Goal: Task Accomplishment & Management: Manage account settings

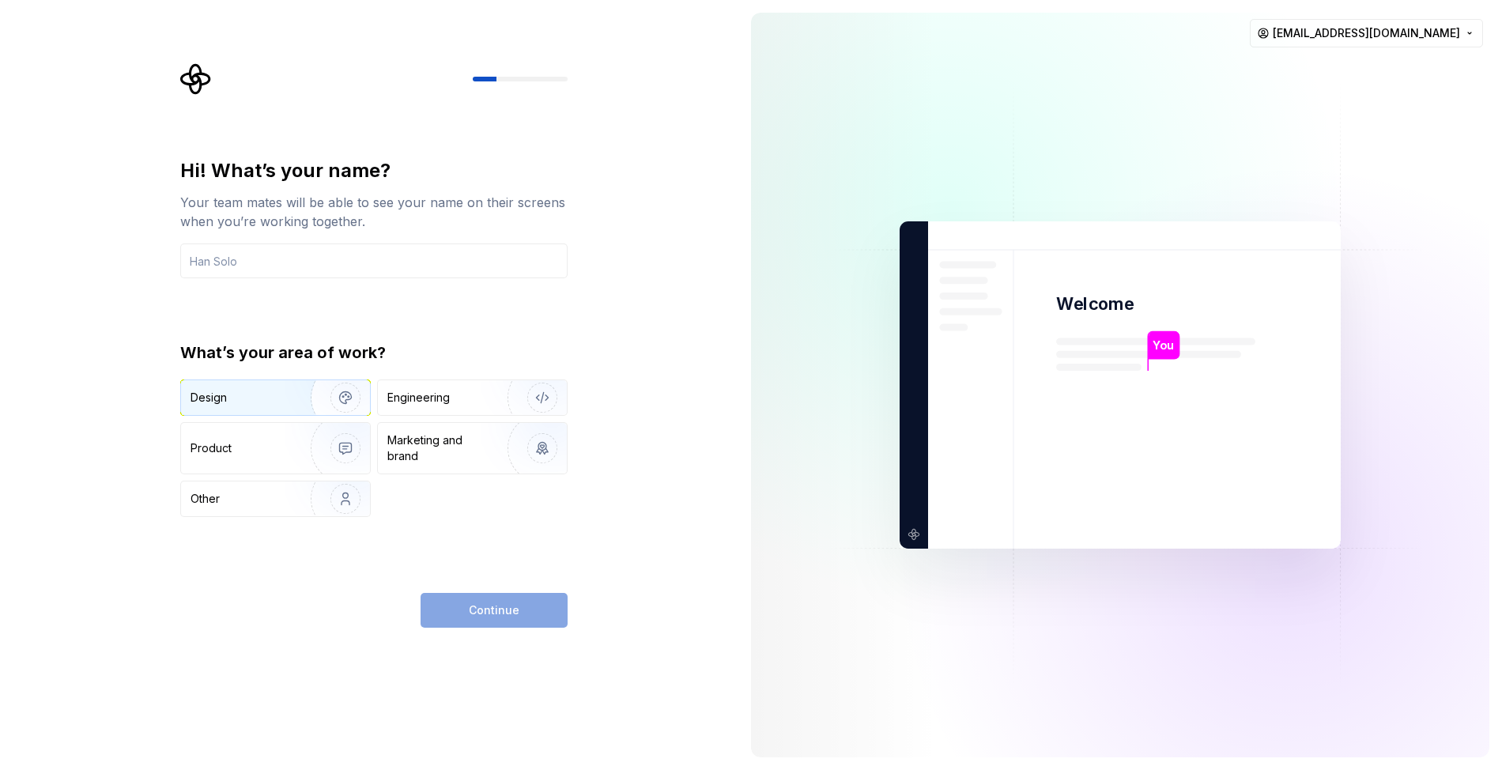
click at [253, 404] on div "Design" at bounding box center [241, 398] width 100 height 16
click at [484, 615] on div "Continue" at bounding box center [494, 610] width 147 height 35
click at [361, 258] on input "text" at bounding box center [373, 261] width 387 height 35
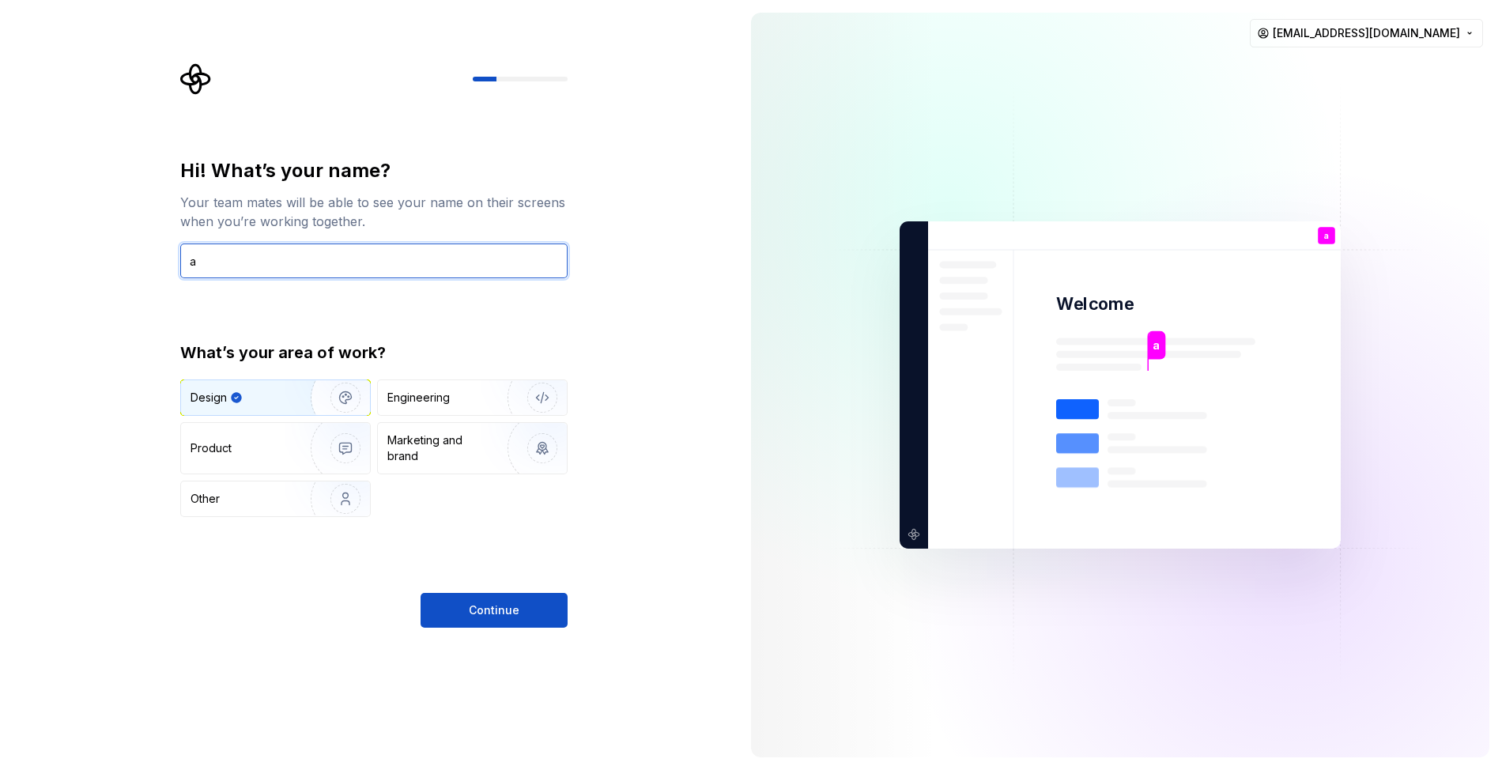
click at [361, 259] on input "a" at bounding box center [373, 261] width 387 height 35
click at [356, 263] on input "aA" at bounding box center [373, 261] width 387 height 35
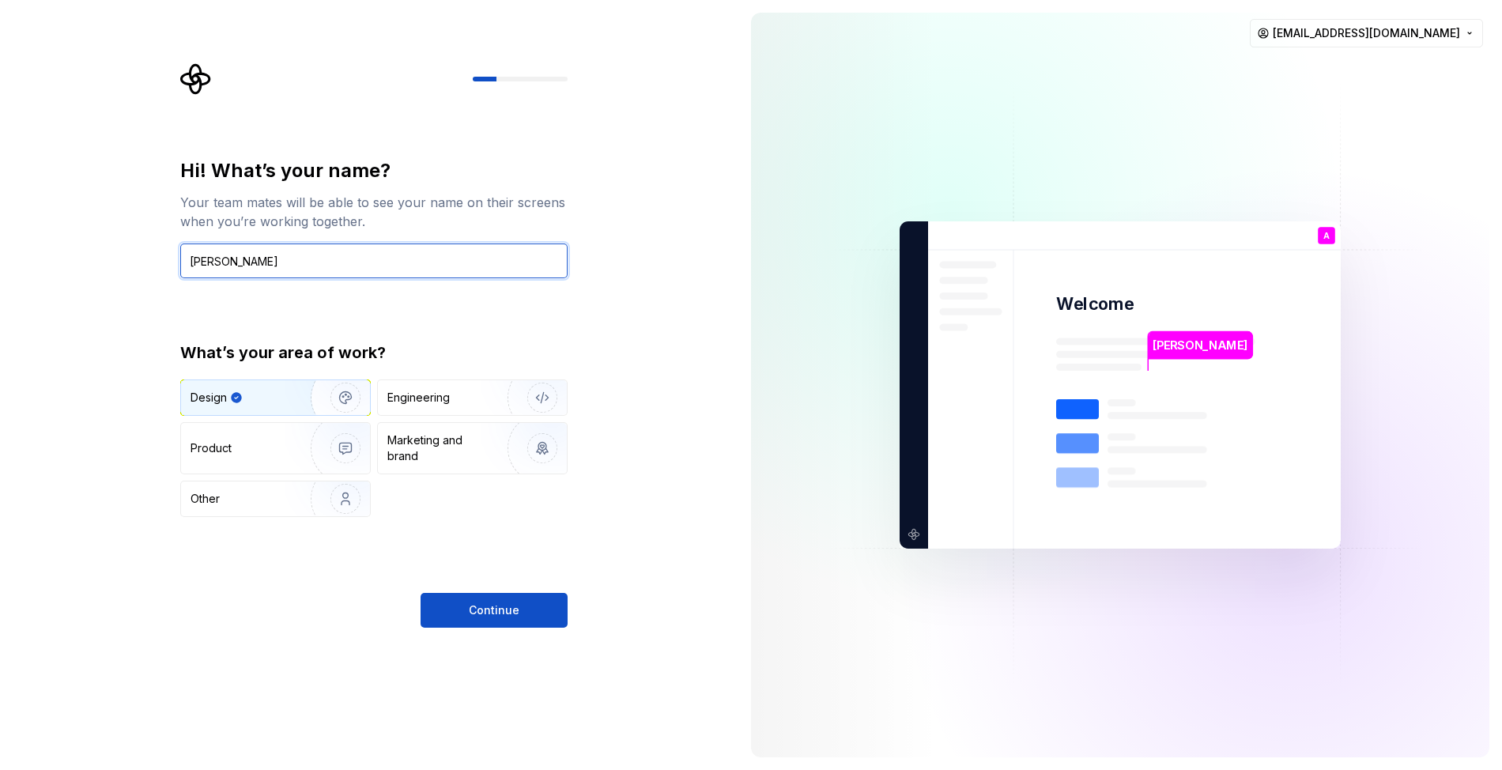
type input "Ahmed"
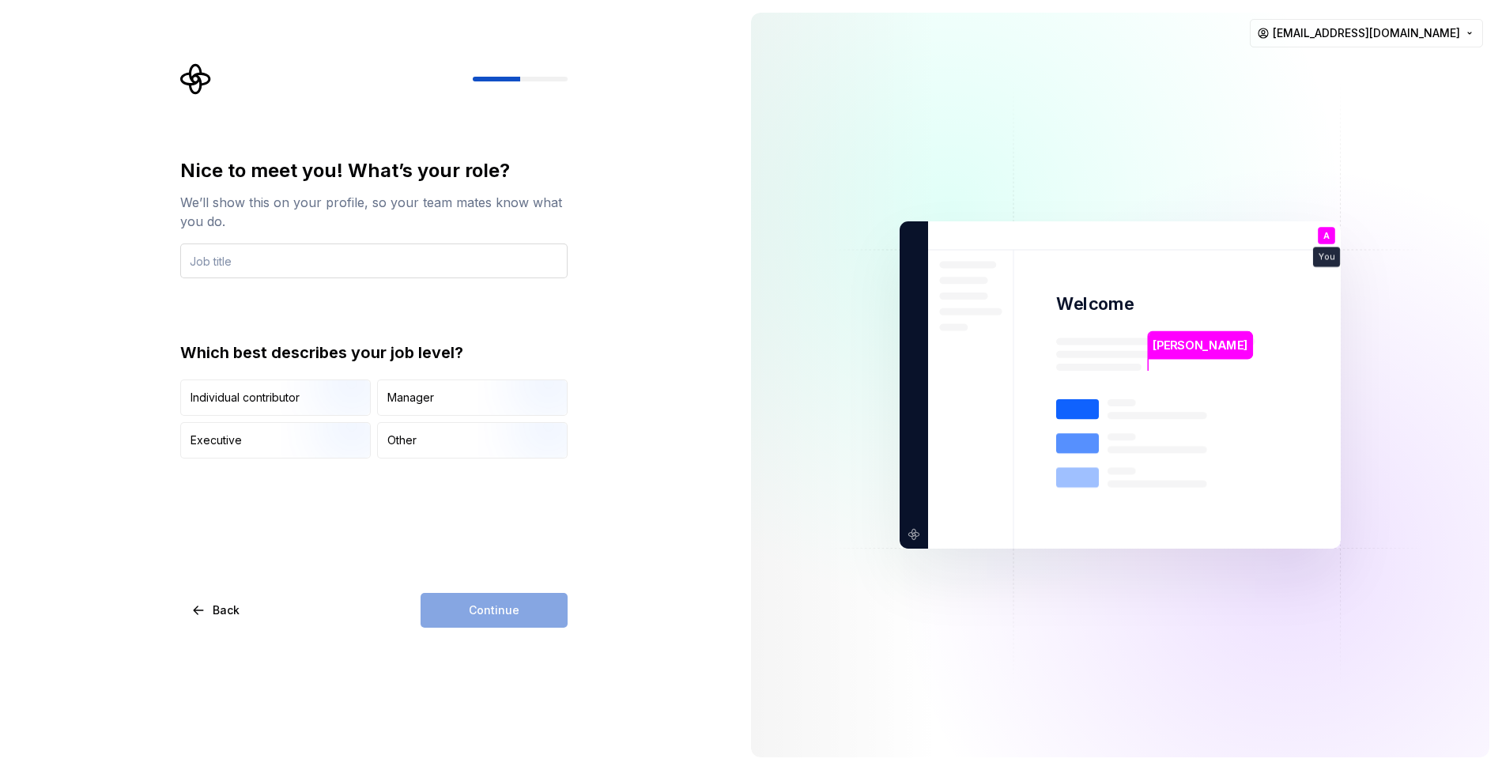
click at [315, 265] on input "text" at bounding box center [373, 261] width 387 height 35
click at [405, 405] on div "Manager" at bounding box center [410, 398] width 47 height 16
click at [468, 621] on div "Continue" at bounding box center [494, 610] width 147 height 35
click at [330, 253] on input "text" at bounding box center [373, 261] width 387 height 35
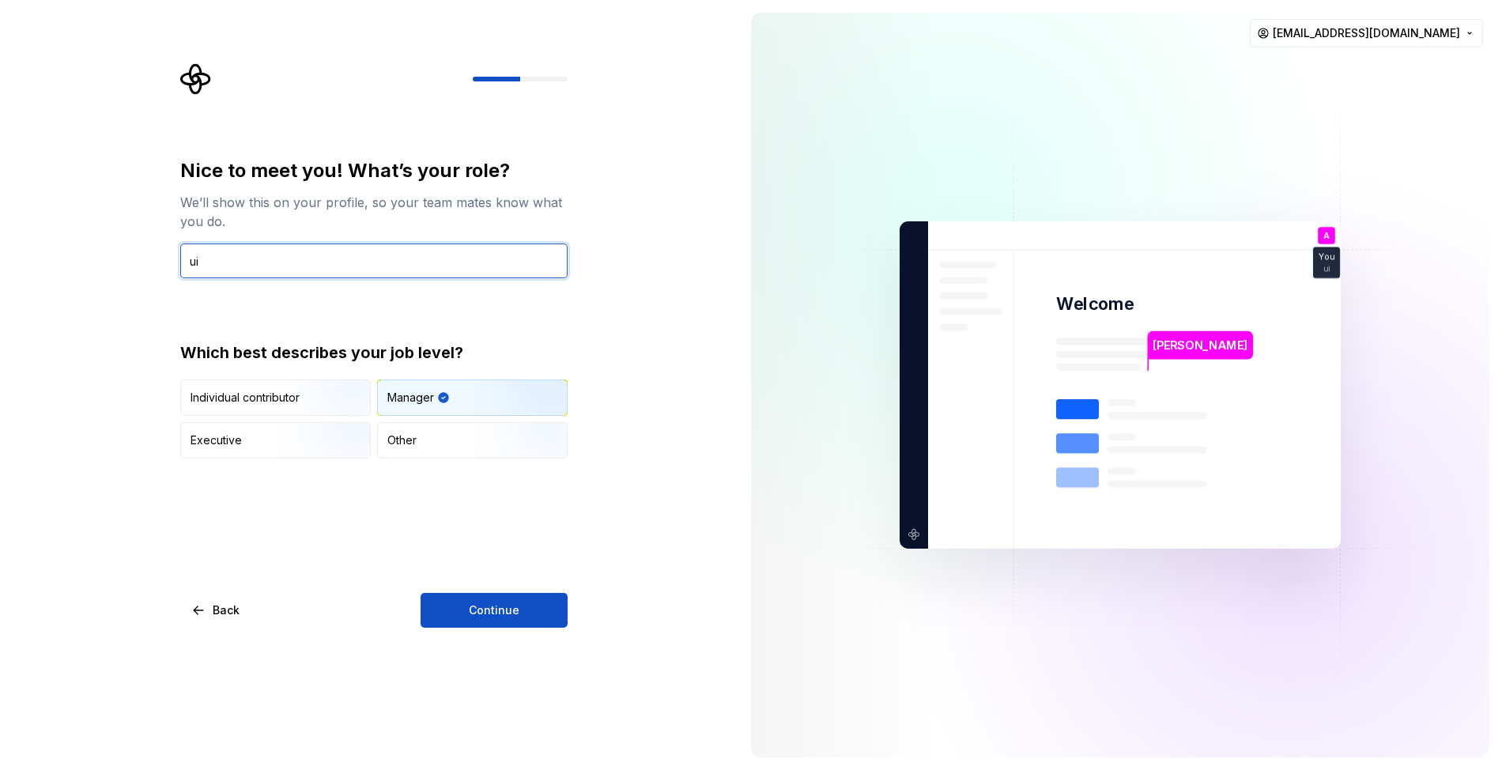
type input "u"
click at [236, 277] on input "text" at bounding box center [373, 261] width 387 height 35
click at [240, 259] on input "text" at bounding box center [373, 261] width 387 height 35
paste input "Product Designer ("
type input "Product Designer"
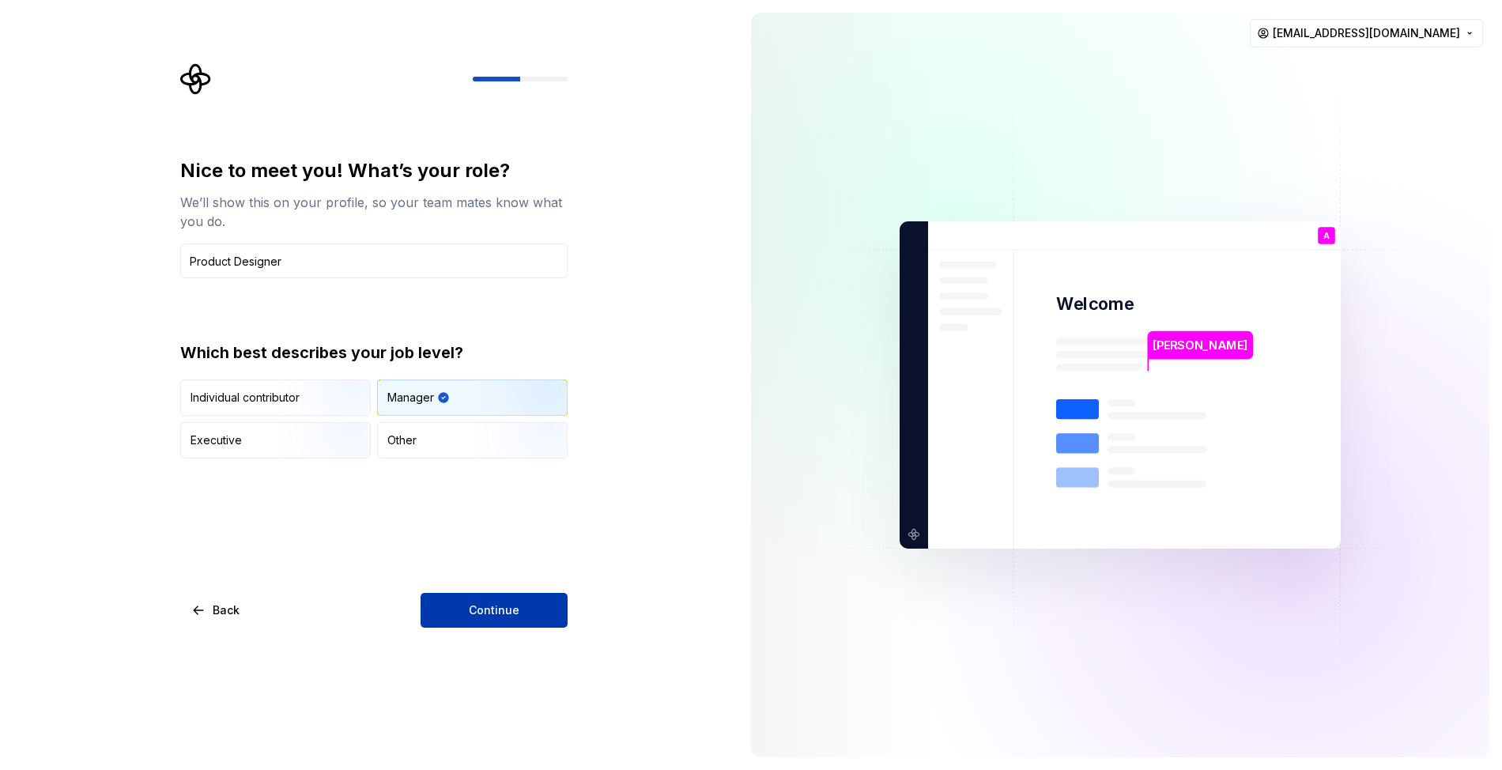
click at [447, 610] on button "Continue" at bounding box center [494, 610] width 147 height 35
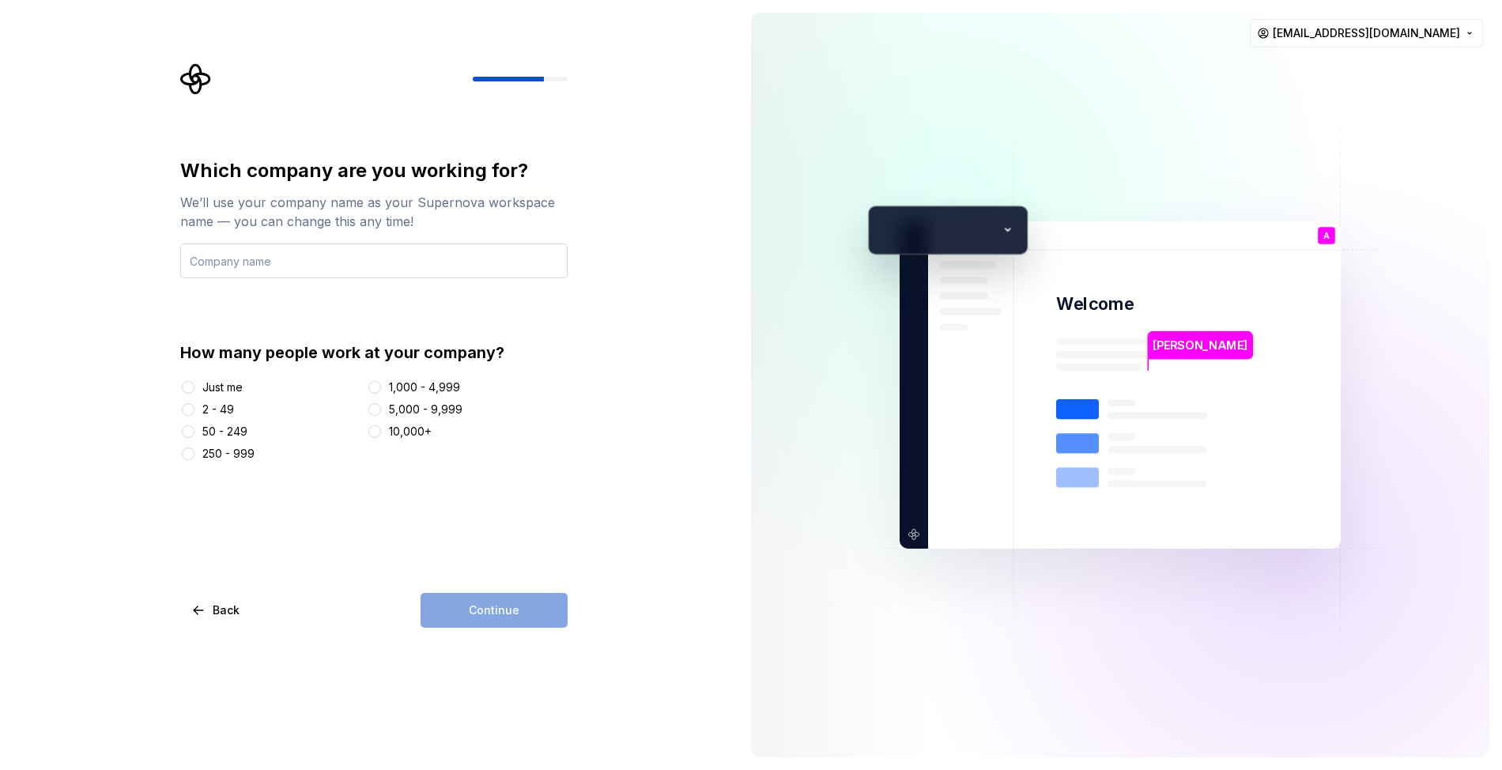
click at [298, 248] on input "text" at bounding box center [373, 261] width 387 height 35
click at [217, 413] on div "2 - 49" at bounding box center [218, 410] width 32 height 16
click at [194, 413] on button "2 - 49" at bounding box center [188, 409] width 13 height 13
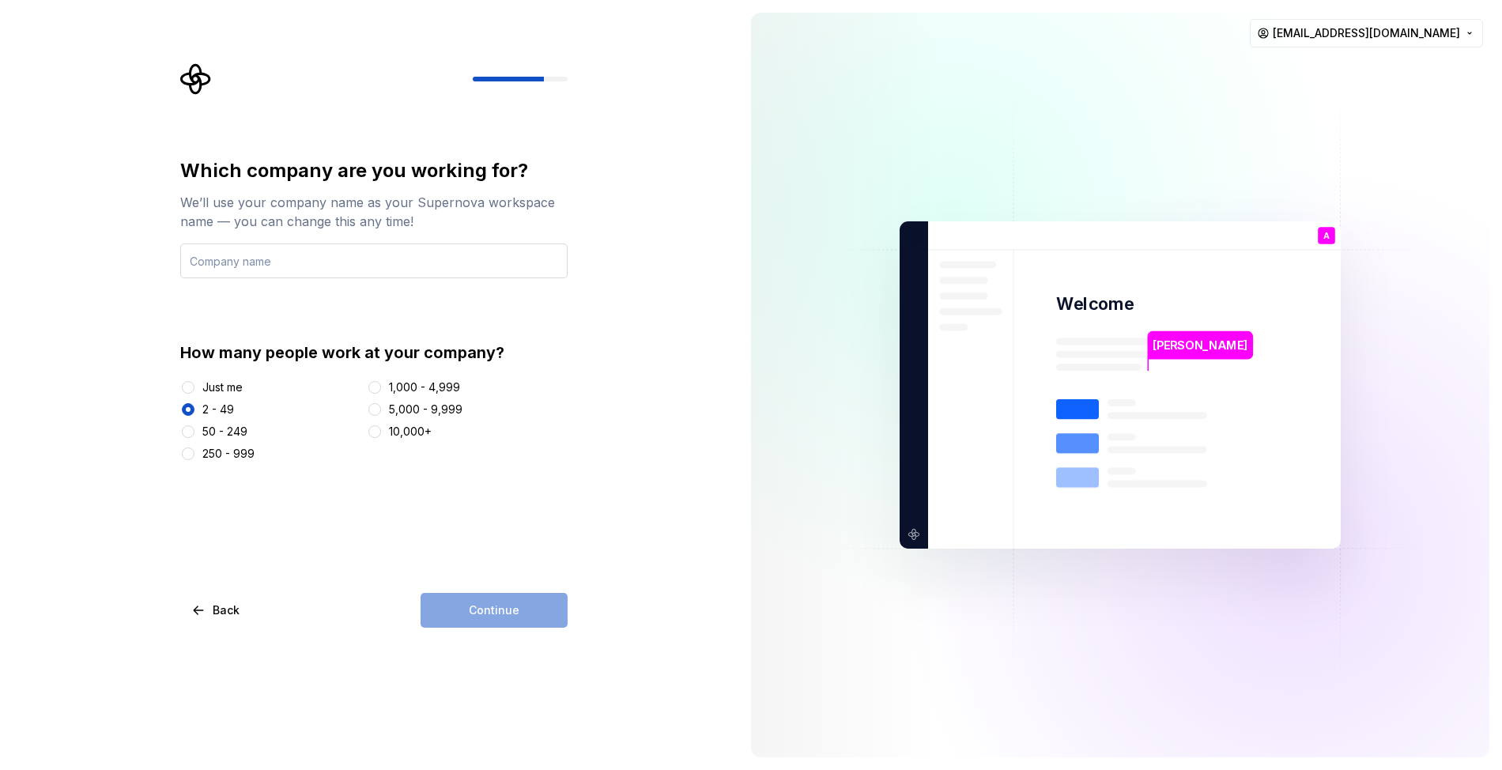
click at [289, 258] on input "text" at bounding box center [373, 261] width 387 height 35
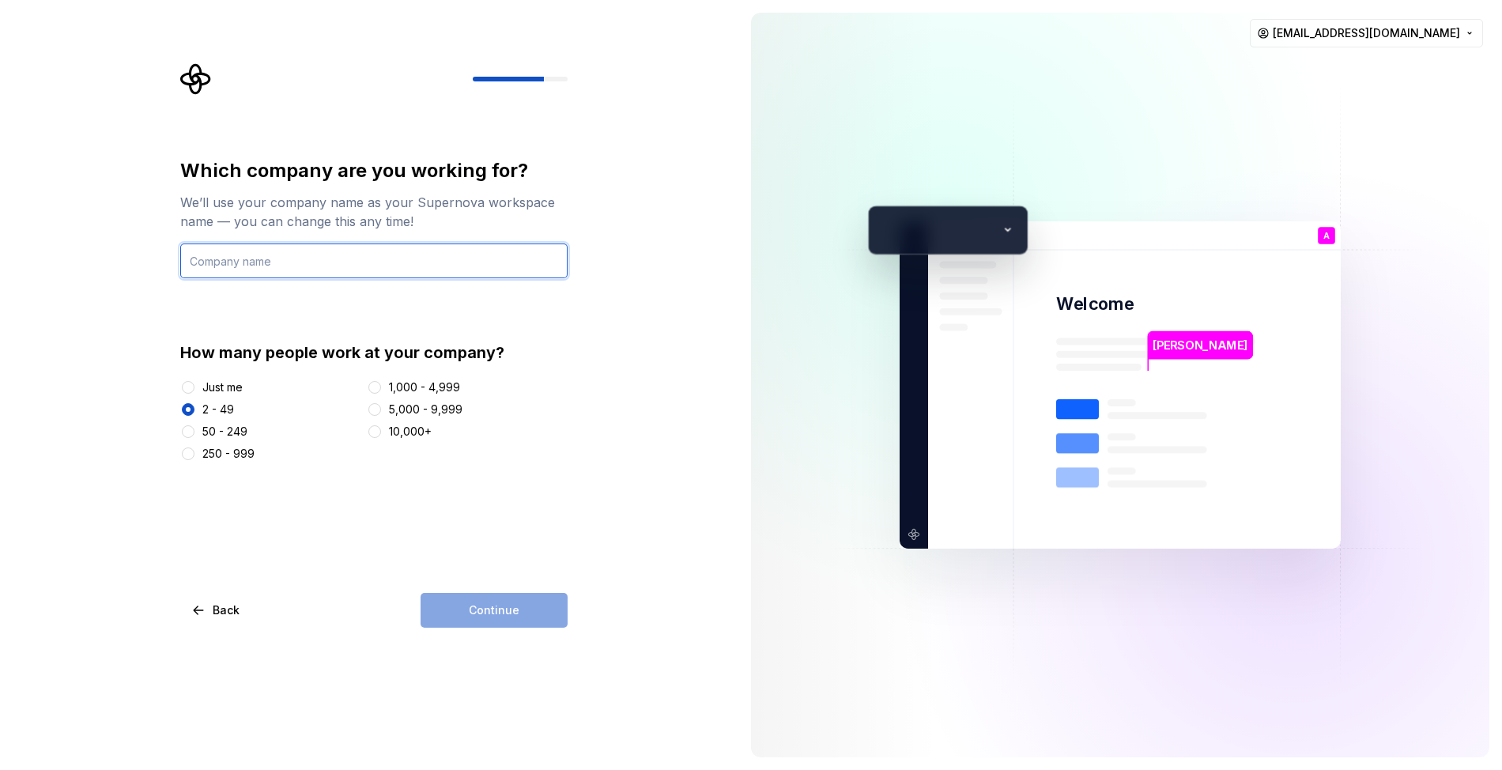
paste input "Motmaina - مطمئنة"
click at [262, 262] on input "Motmaina - مطمئنة" at bounding box center [373, 261] width 387 height 35
click at [262, 263] on input "Motmaina - مطمئنة" at bounding box center [373, 261] width 387 height 35
click at [285, 256] on input "Motmaina - مطمئنة" at bounding box center [373, 261] width 387 height 35
type input "Motmaina - مطمئنة"
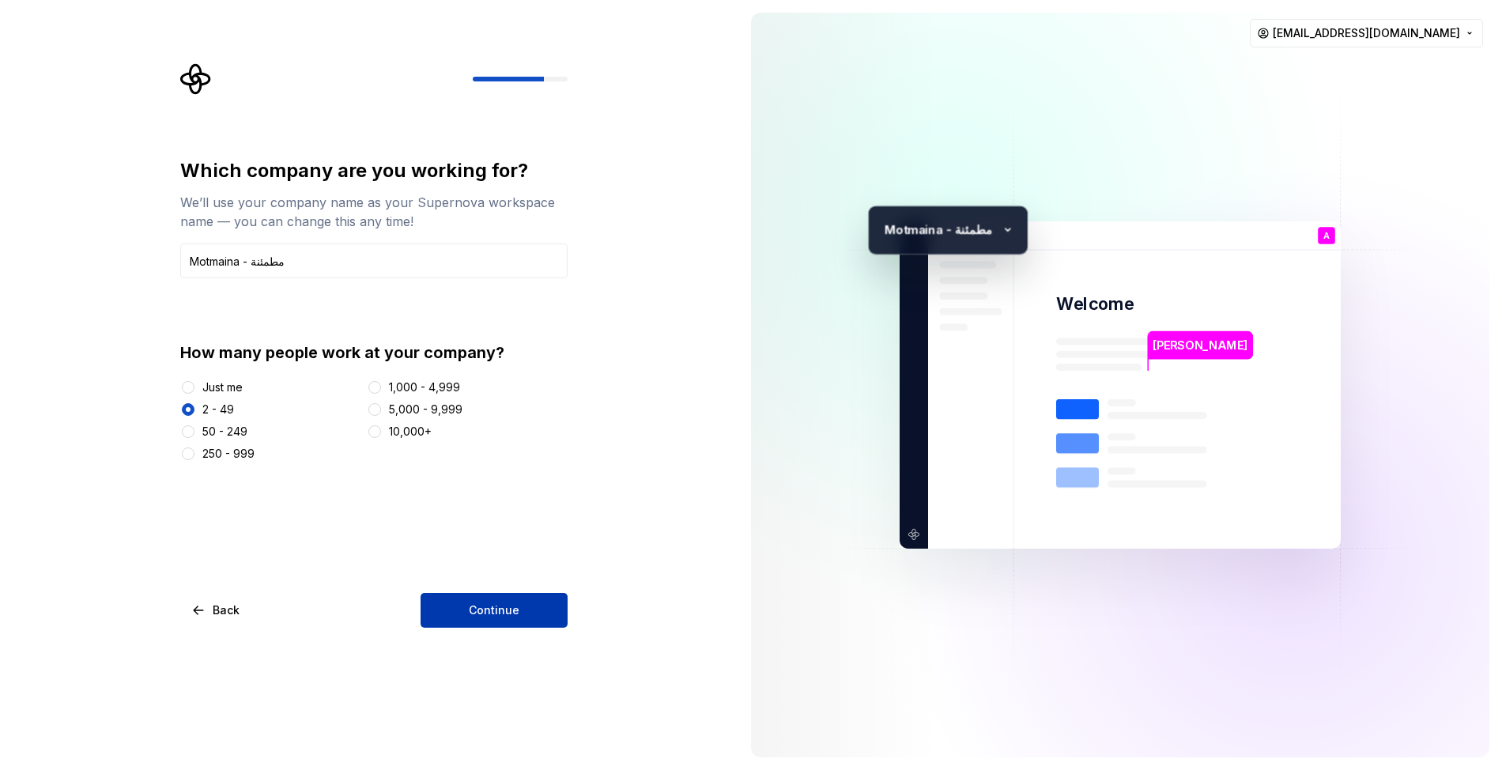
click at [480, 610] on span "Continue" at bounding box center [494, 610] width 51 height 16
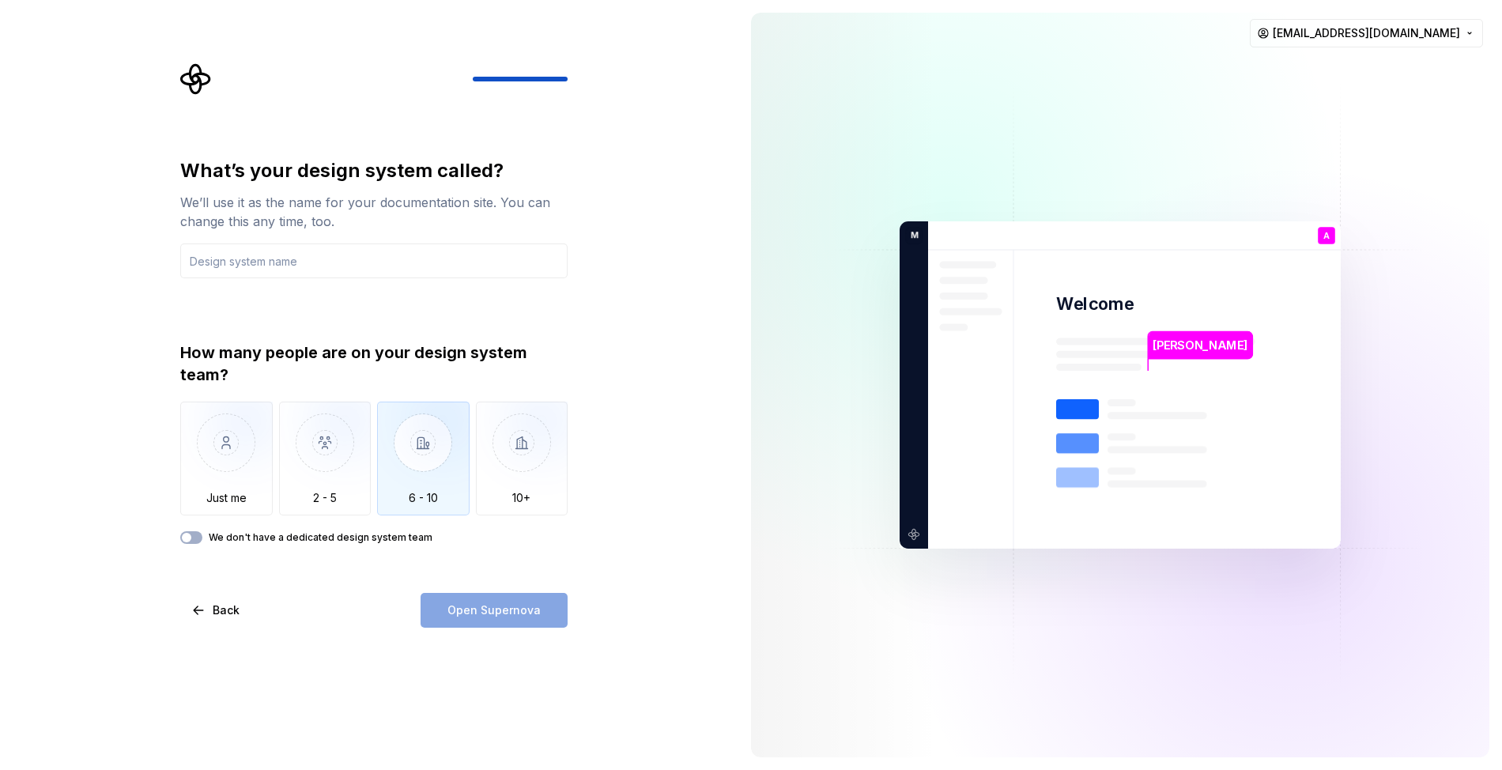
click at [456, 489] on img "button" at bounding box center [423, 455] width 93 height 106
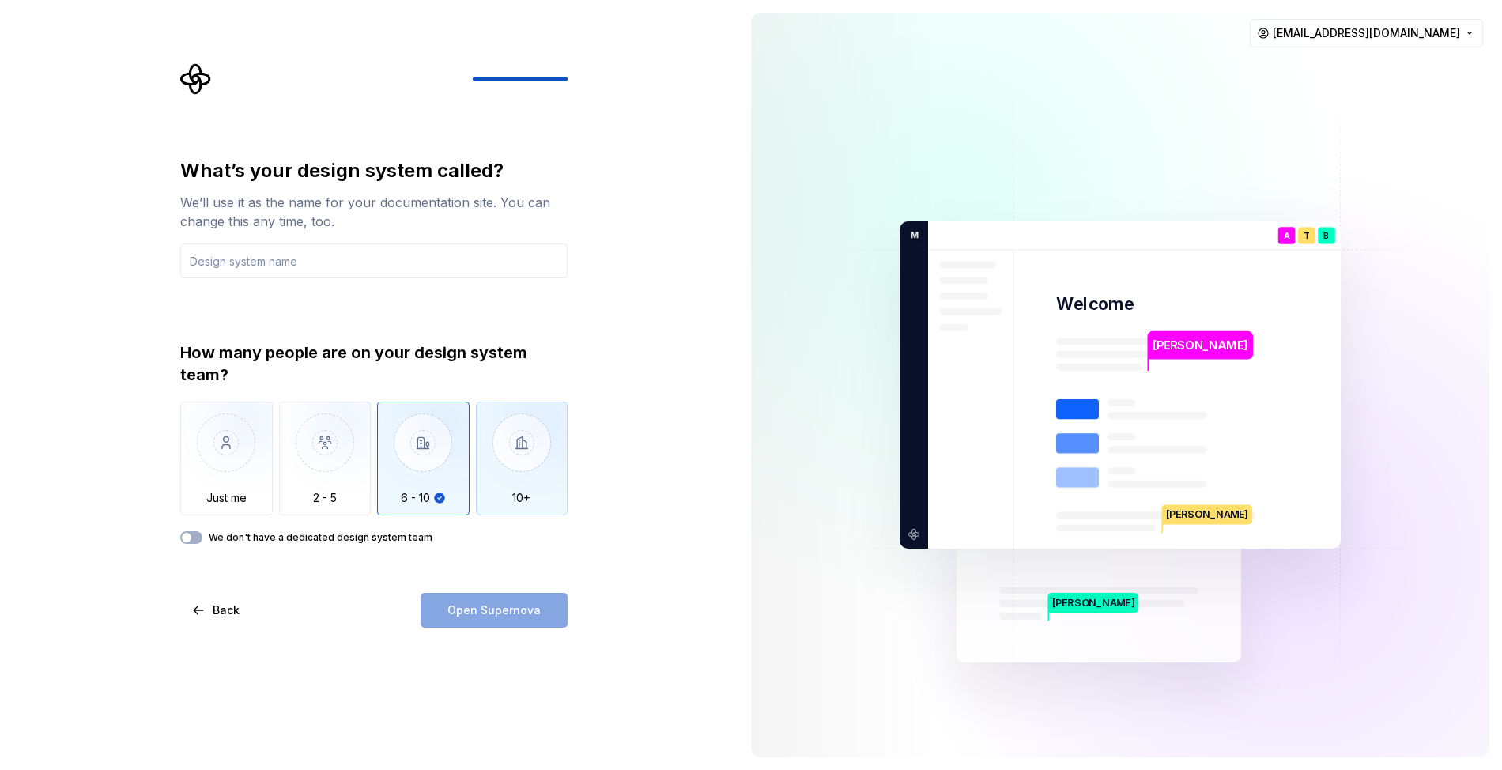
click at [521, 476] on img "button" at bounding box center [522, 455] width 93 height 106
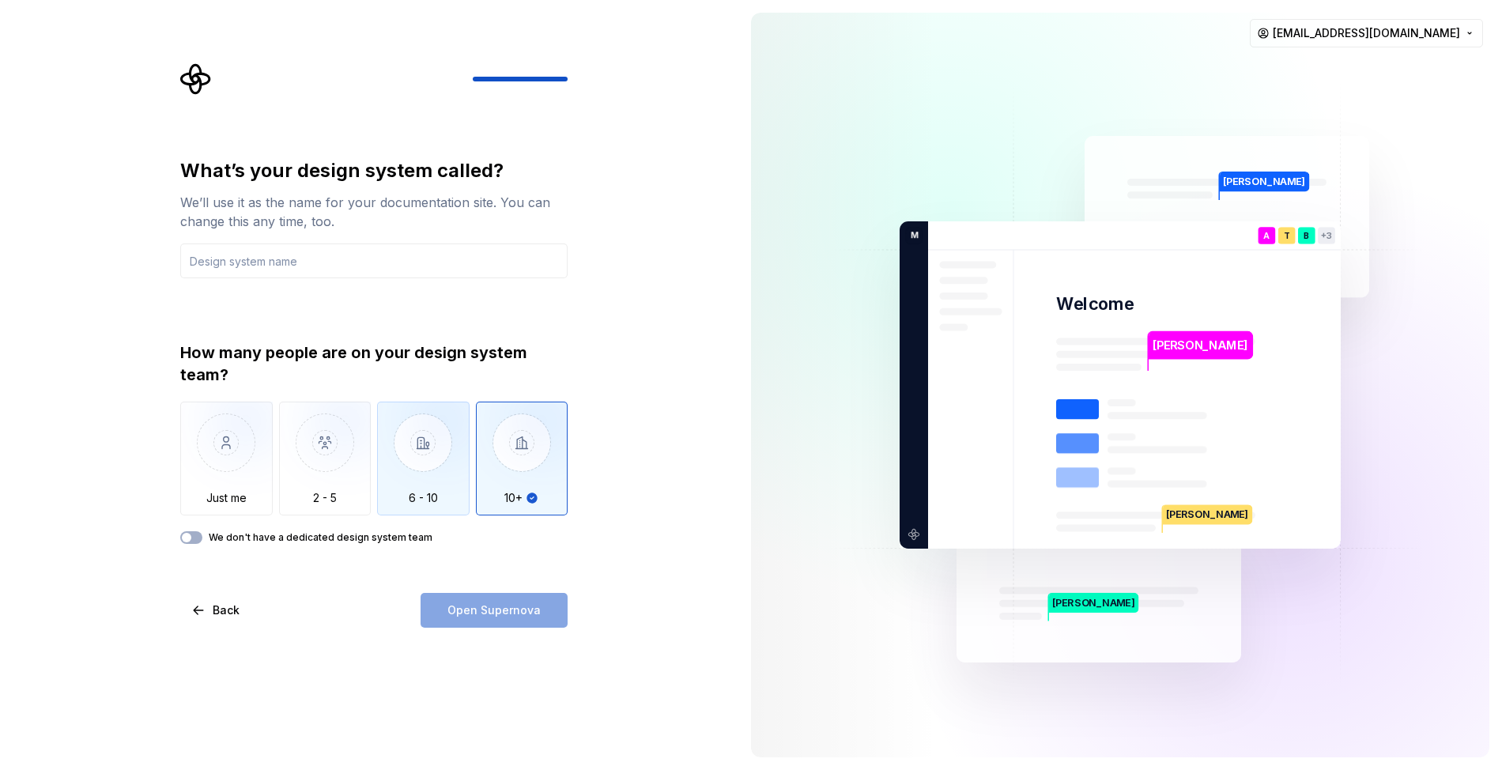
click at [447, 470] on img "button" at bounding box center [423, 455] width 93 height 106
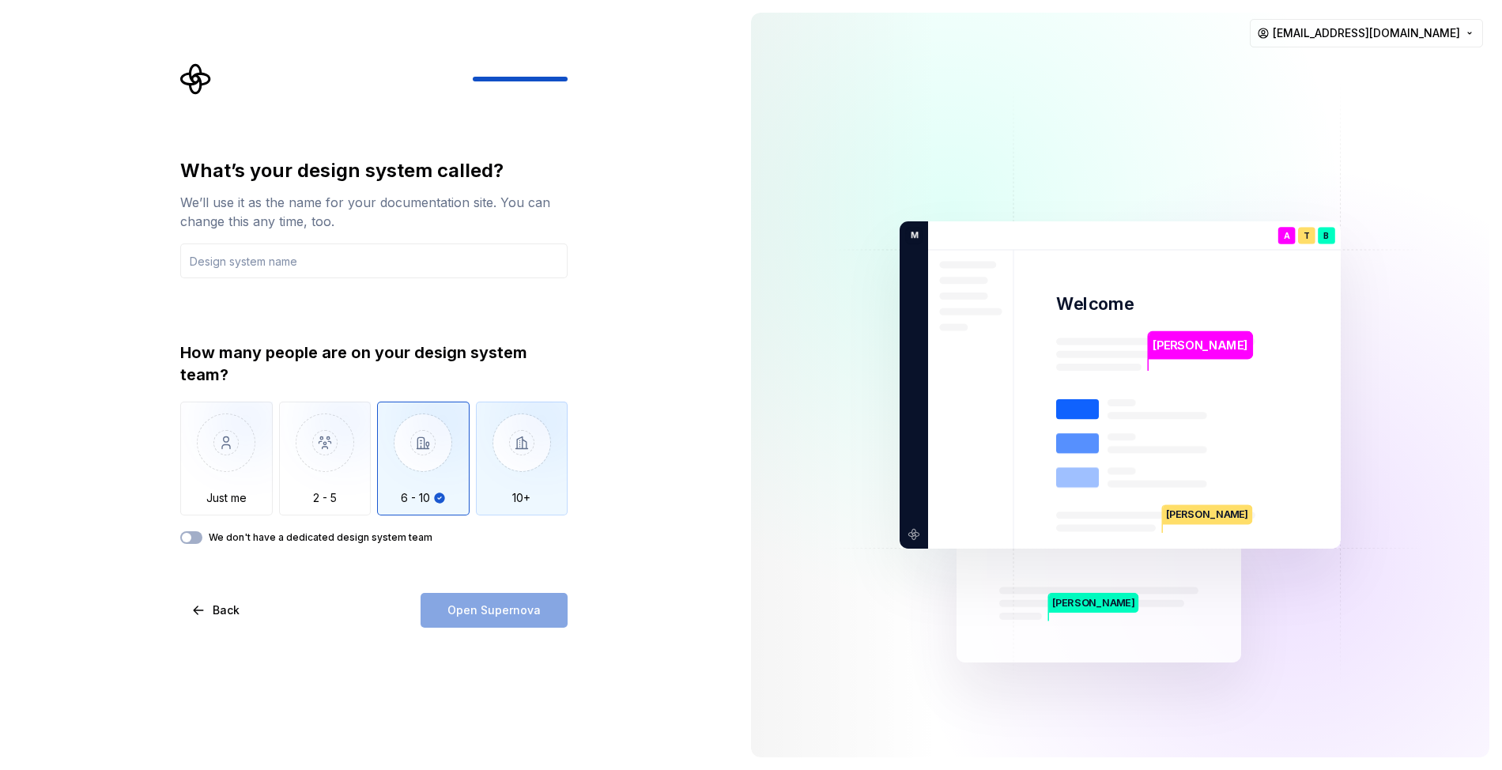
click at [515, 472] on img "button" at bounding box center [522, 455] width 93 height 106
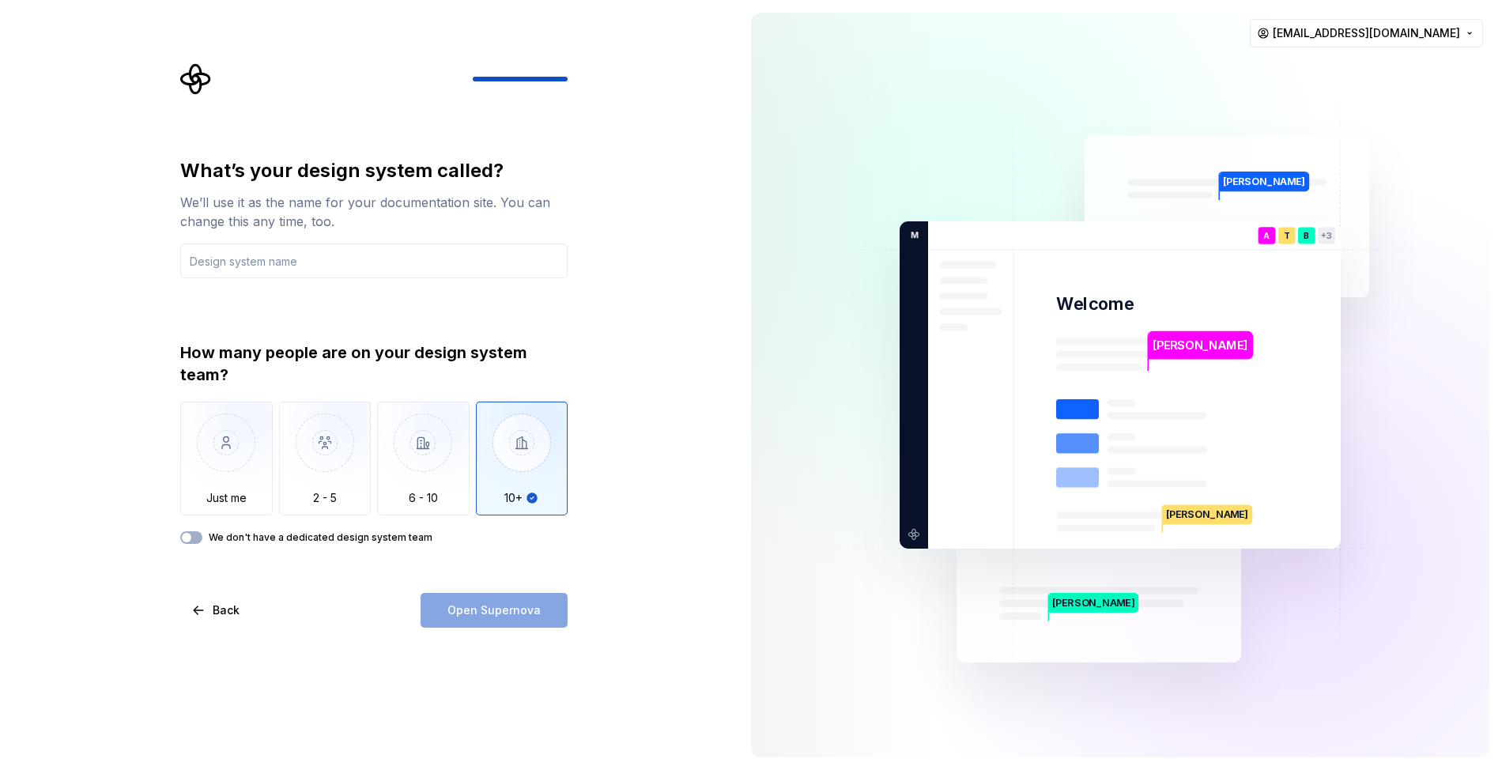
click at [240, 535] on label "We don't have a dedicated design system team" at bounding box center [321, 537] width 224 height 13
click at [202, 535] on button "We don't have a dedicated design system team" at bounding box center [191, 537] width 22 height 13
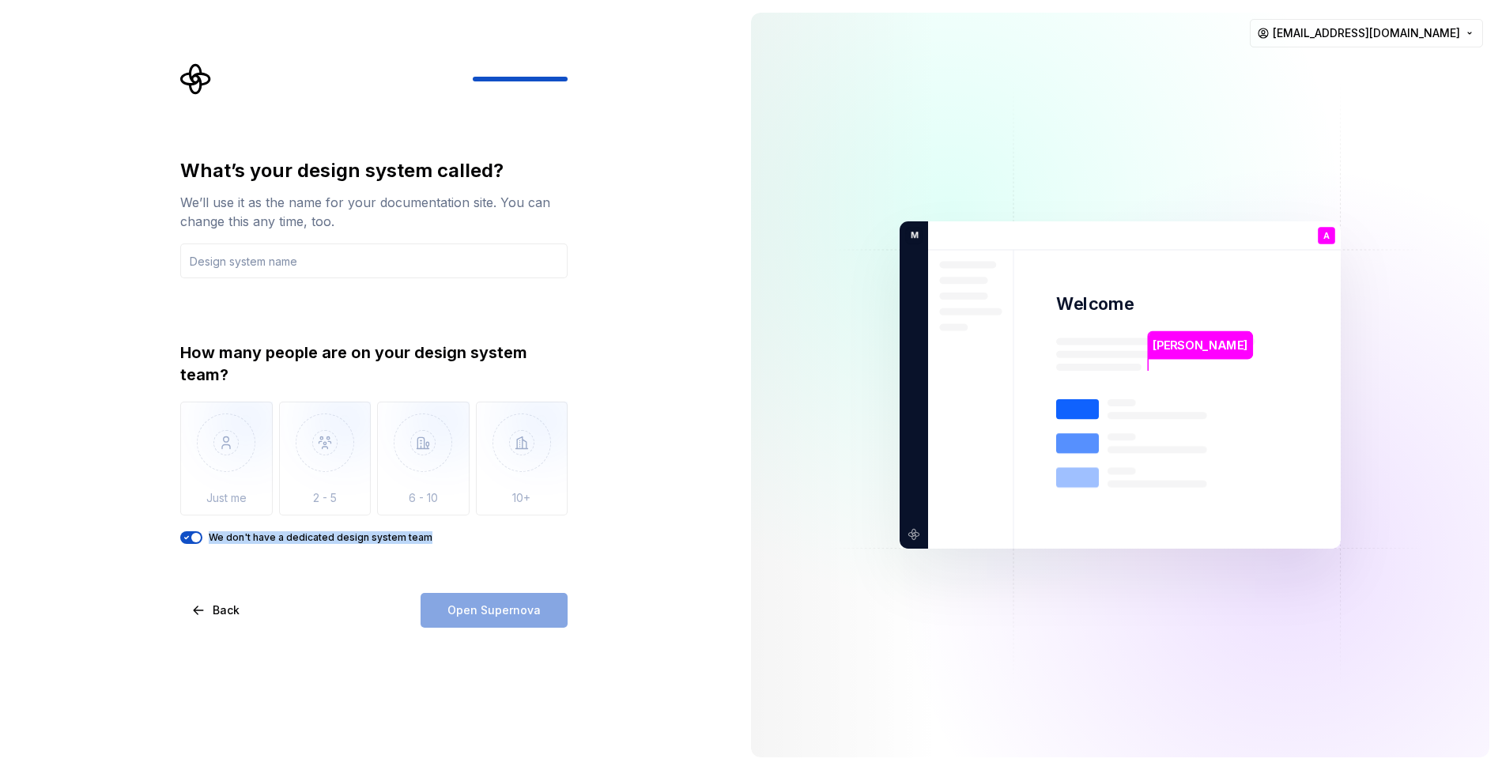
drag, startPoint x: 490, startPoint y: 541, endPoint x: 204, endPoint y: 541, distance: 286.2
click at [204, 540] on div "We don't have a dedicated design system team" at bounding box center [373, 537] width 387 height 13
click at [194, 545] on div at bounding box center [194, 545] width 0 height 0
click at [211, 561] on div "What’s your design system called? We’ll use it as the name for your documentati…" at bounding box center [373, 393] width 387 height 470
click at [198, 538] on span "button" at bounding box center [195, 537] width 9 height 9
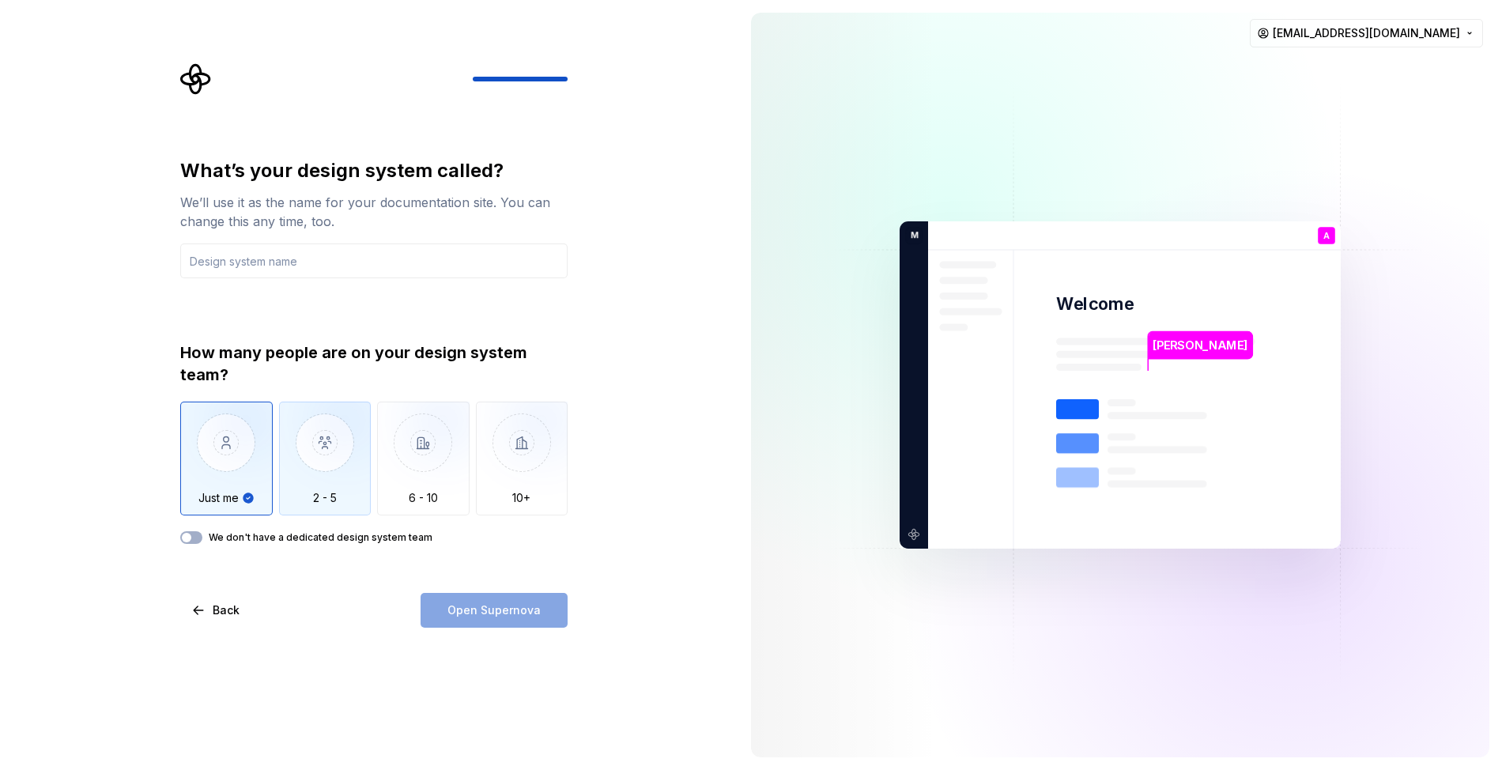
click at [345, 476] on img "button" at bounding box center [325, 455] width 93 height 106
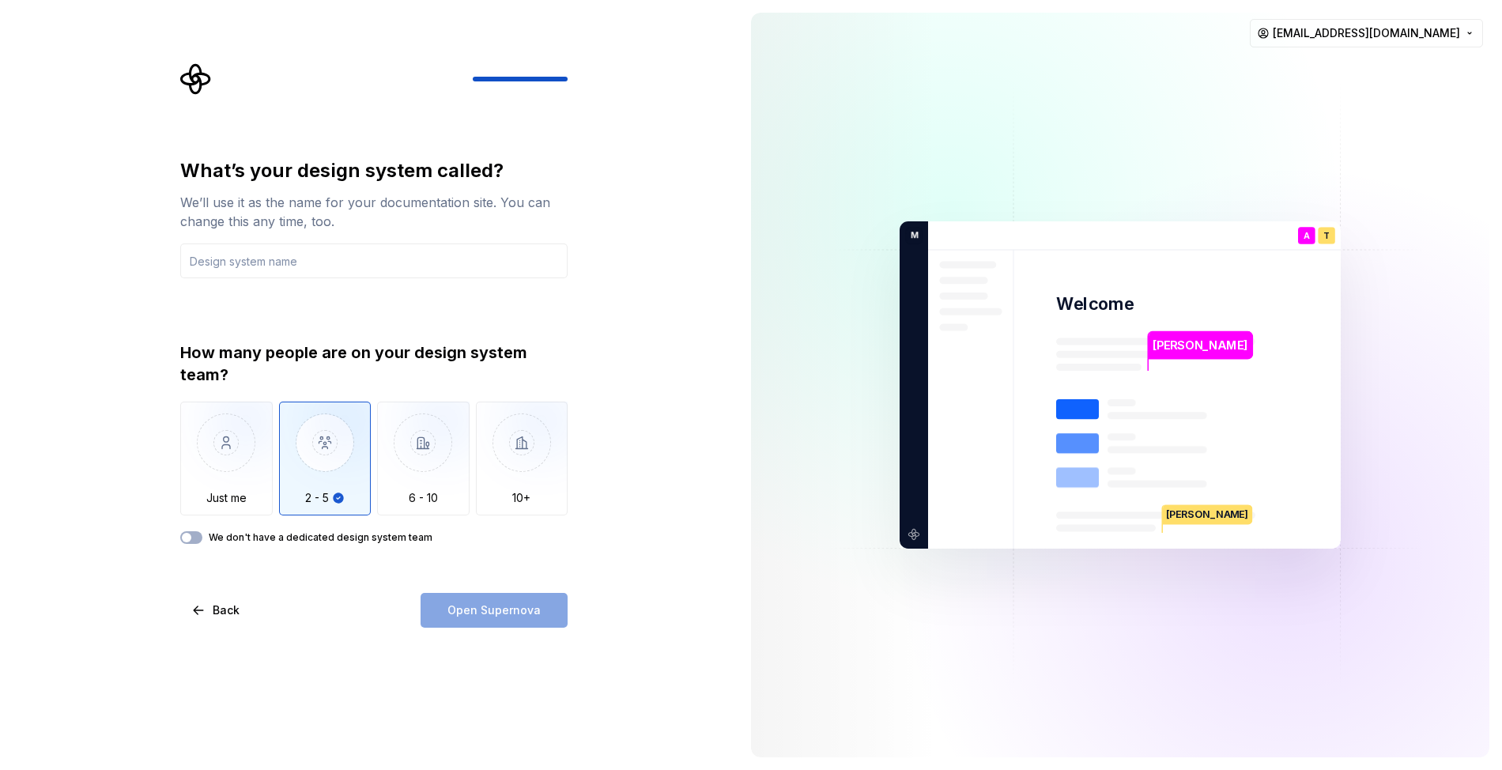
click at [509, 611] on div "Open Supernova" at bounding box center [494, 610] width 147 height 35
click at [295, 273] on input "text" at bounding box center [373, 261] width 387 height 35
click at [263, 259] on input "text" at bounding box center [373, 261] width 387 height 35
paste input "Elfayomy Studio"
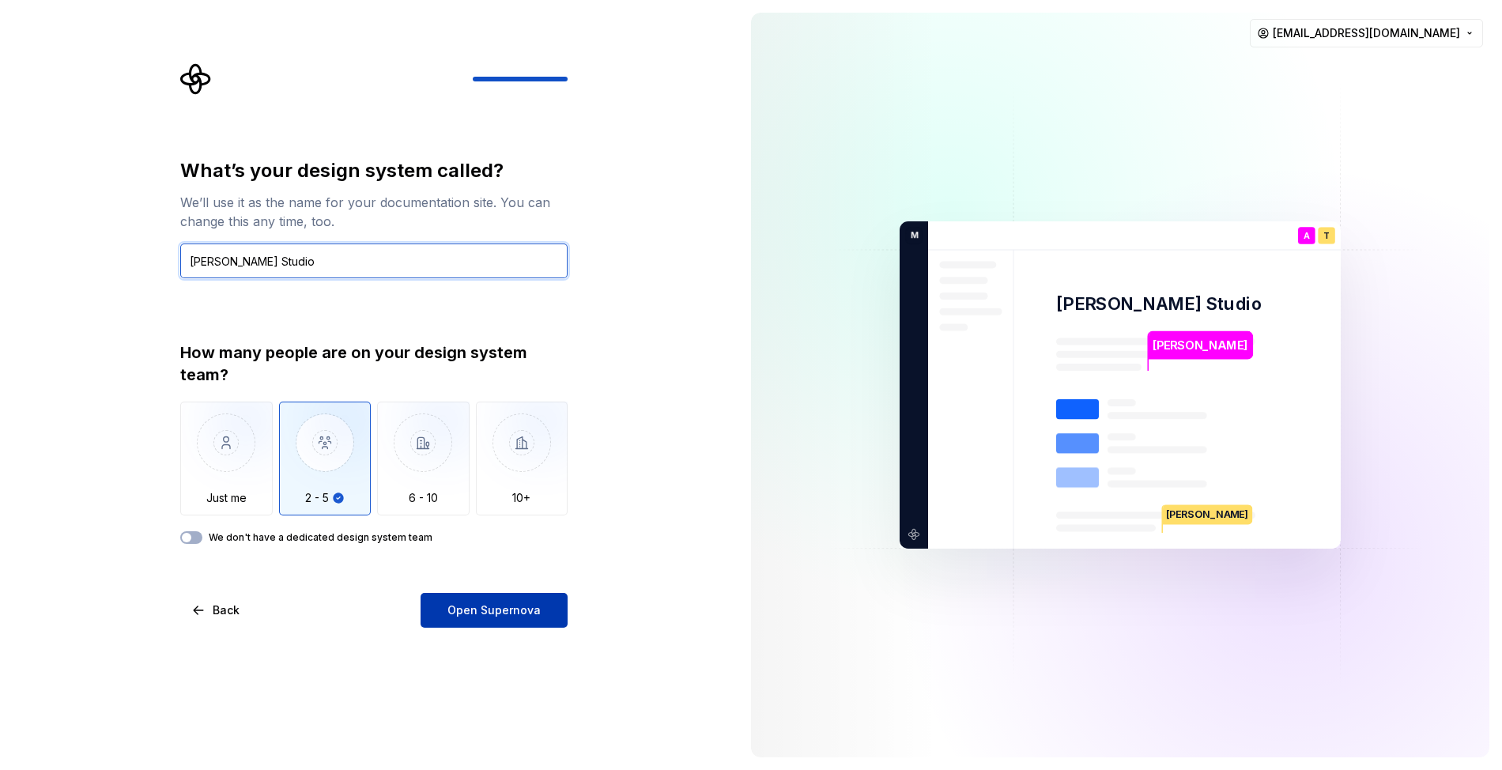
type input "Elfayomy Studio"
click at [478, 602] on span "Open Supernova" at bounding box center [493, 610] width 93 height 16
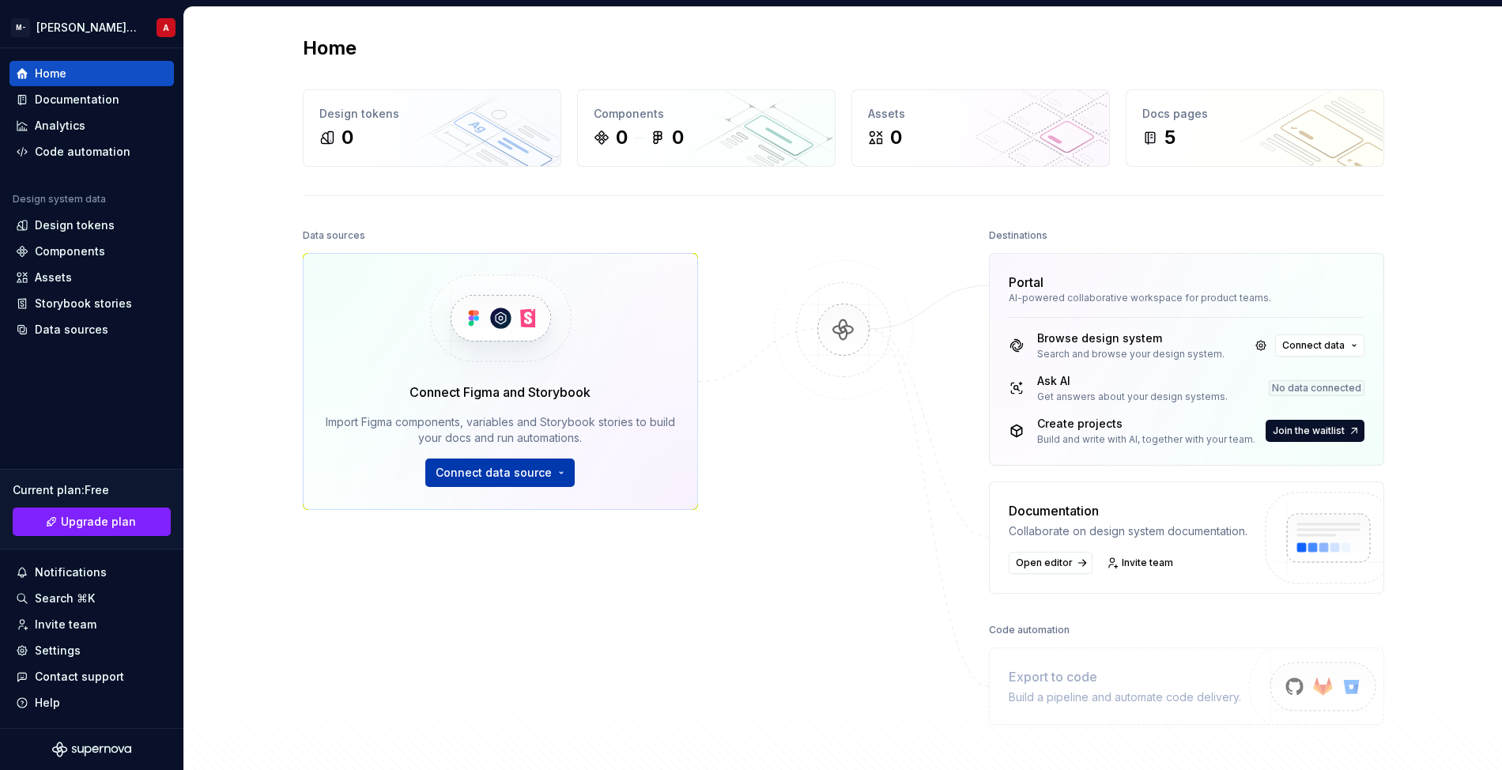
click at [554, 476] on button "Connect data source" at bounding box center [499, 473] width 149 height 28
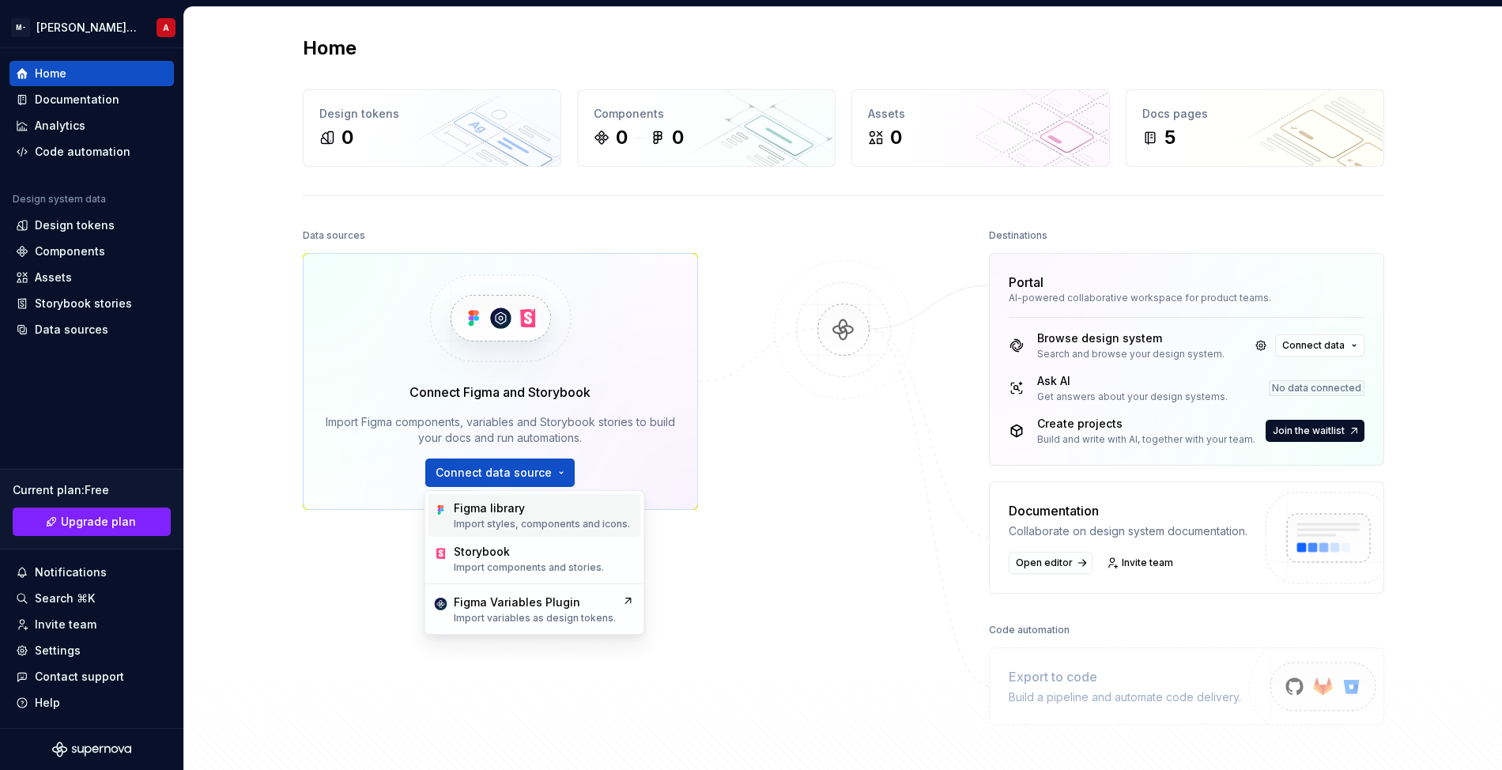
click at [547, 520] on p "Import styles, components and icons." at bounding box center [542, 524] width 176 height 13
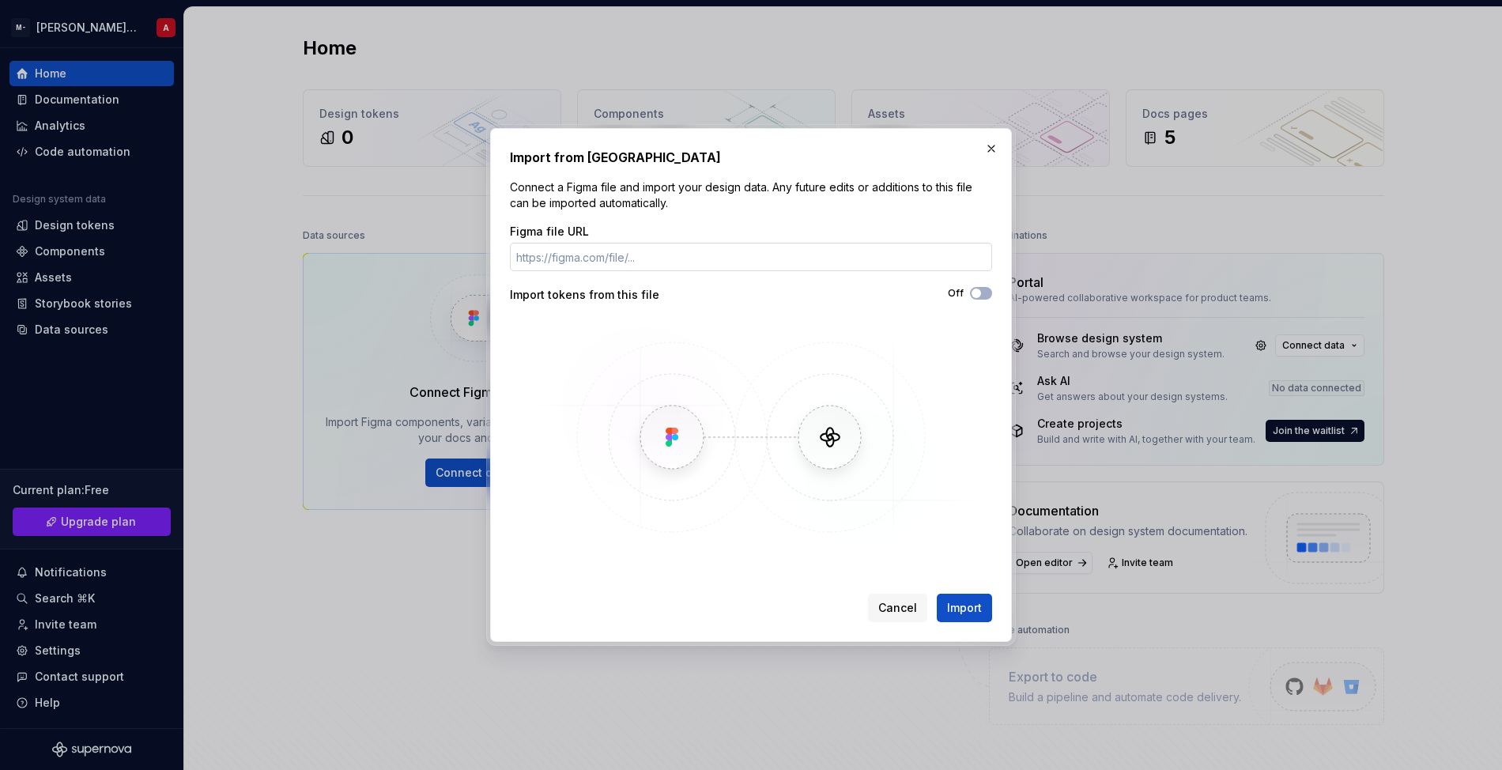
click at [651, 255] on input "Figma file URL" at bounding box center [751, 257] width 482 height 28
click at [978, 296] on span "button" at bounding box center [976, 293] width 9 height 9
click at [917, 262] on input "Figma file URL" at bounding box center [751, 257] width 482 height 28
paste input "https://www.figma.com/design/yH1CUP5t5SYcvTZ5TkASxD/Motmaina---%D9%85%D8%B7%D9%…"
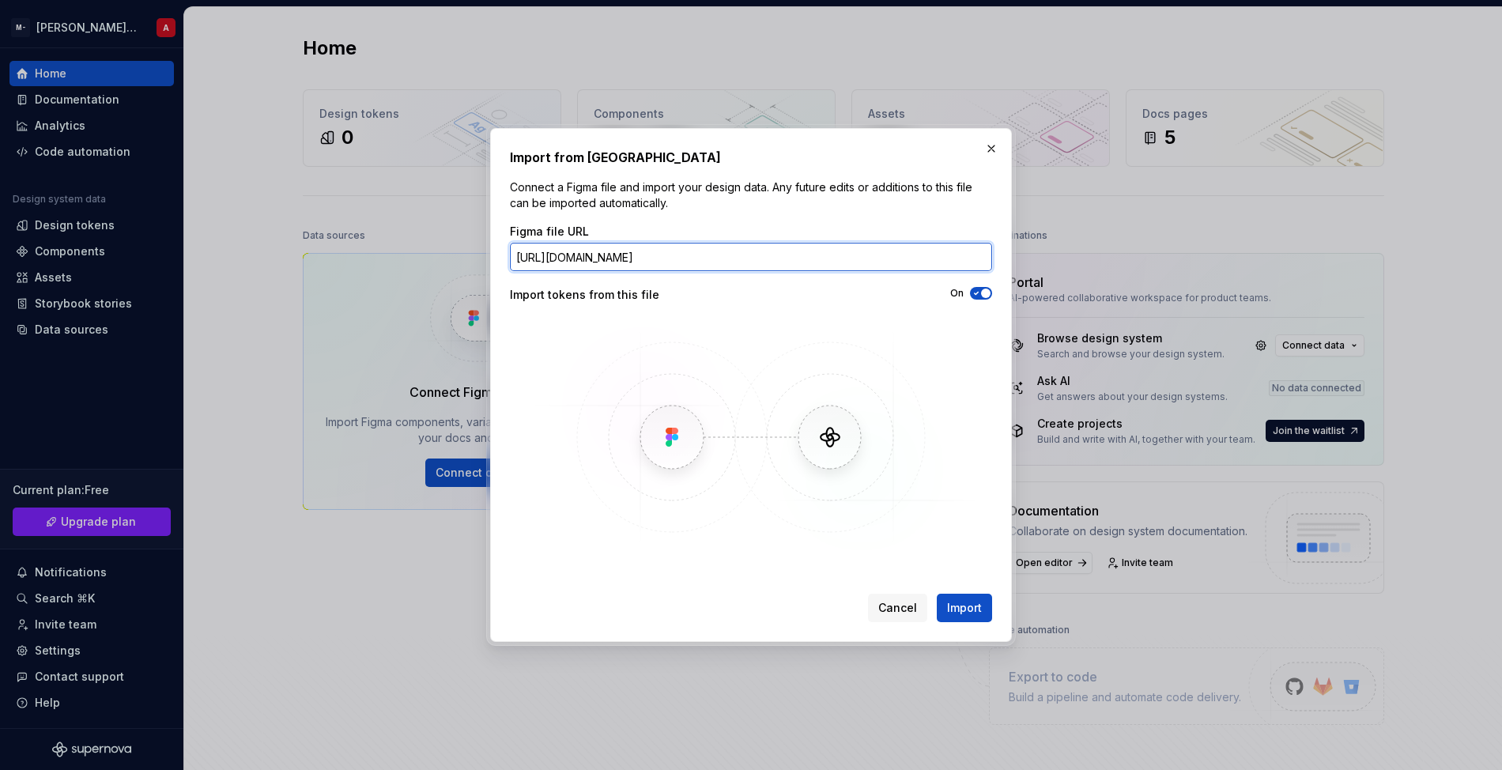
scroll to position [0, 450]
type input "https://www.figma.com/design/yH1CUP5t5SYcvTZ5TkASxD/Motmaina---%D9%85%D8%B7%D9%…"
click at [645, 297] on div "Import tokens from this file" at bounding box center [630, 295] width 241 height 16
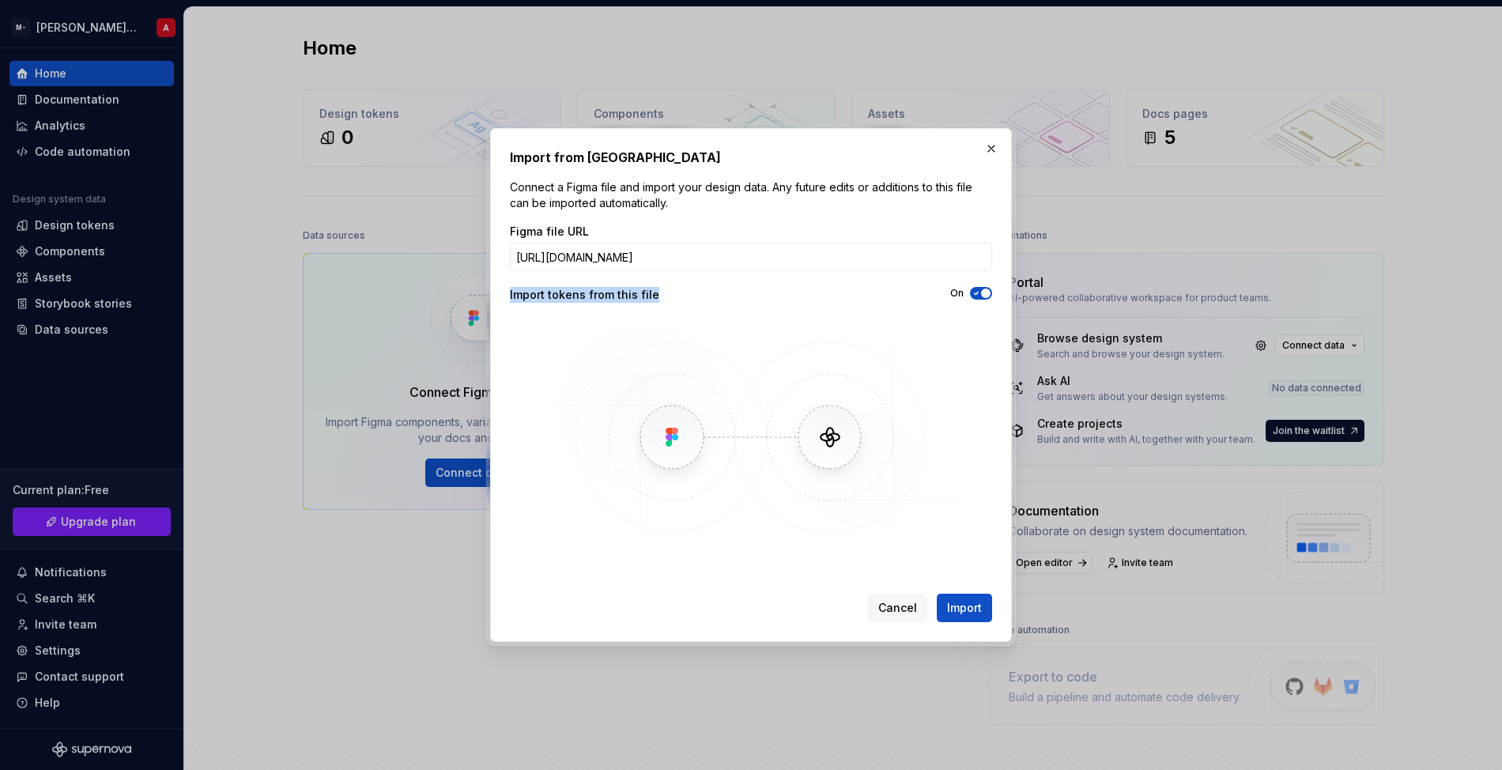
click at [645, 297] on div "Import tokens from this file" at bounding box center [630, 295] width 241 height 16
click at [969, 604] on span "Import" at bounding box center [964, 608] width 35 height 16
click at [972, 617] on button "Import" at bounding box center [964, 608] width 55 height 28
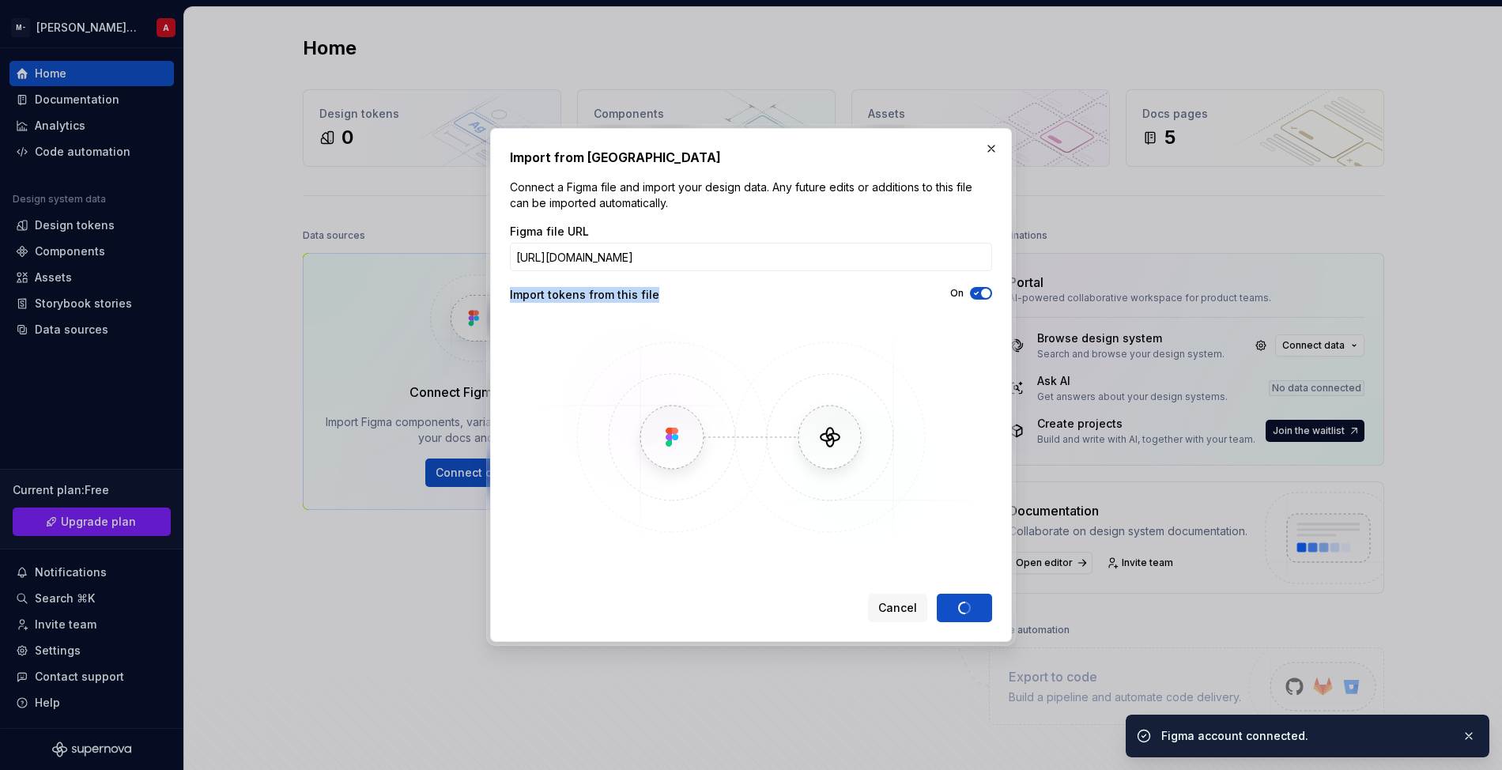
click at [855, 319] on img at bounding box center [751, 437] width 459 height 237
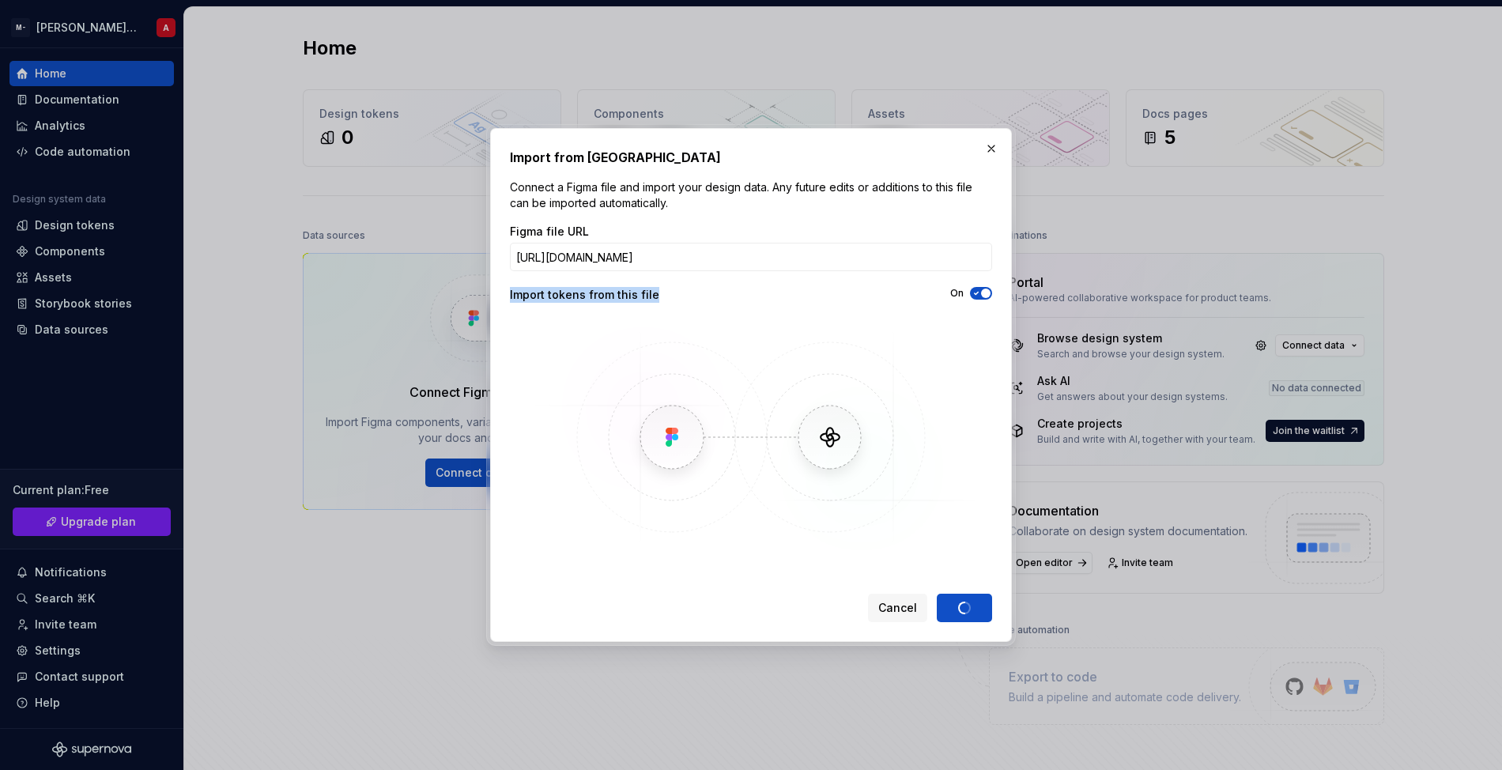
click at [917, 459] on img at bounding box center [751, 437] width 459 height 237
click at [676, 306] on div "Figma file URL https://www.figma.com/design/yH1CUP5t5SYcvTZ5TkASxD/Motmaina---%…" at bounding box center [751, 390] width 482 height 332
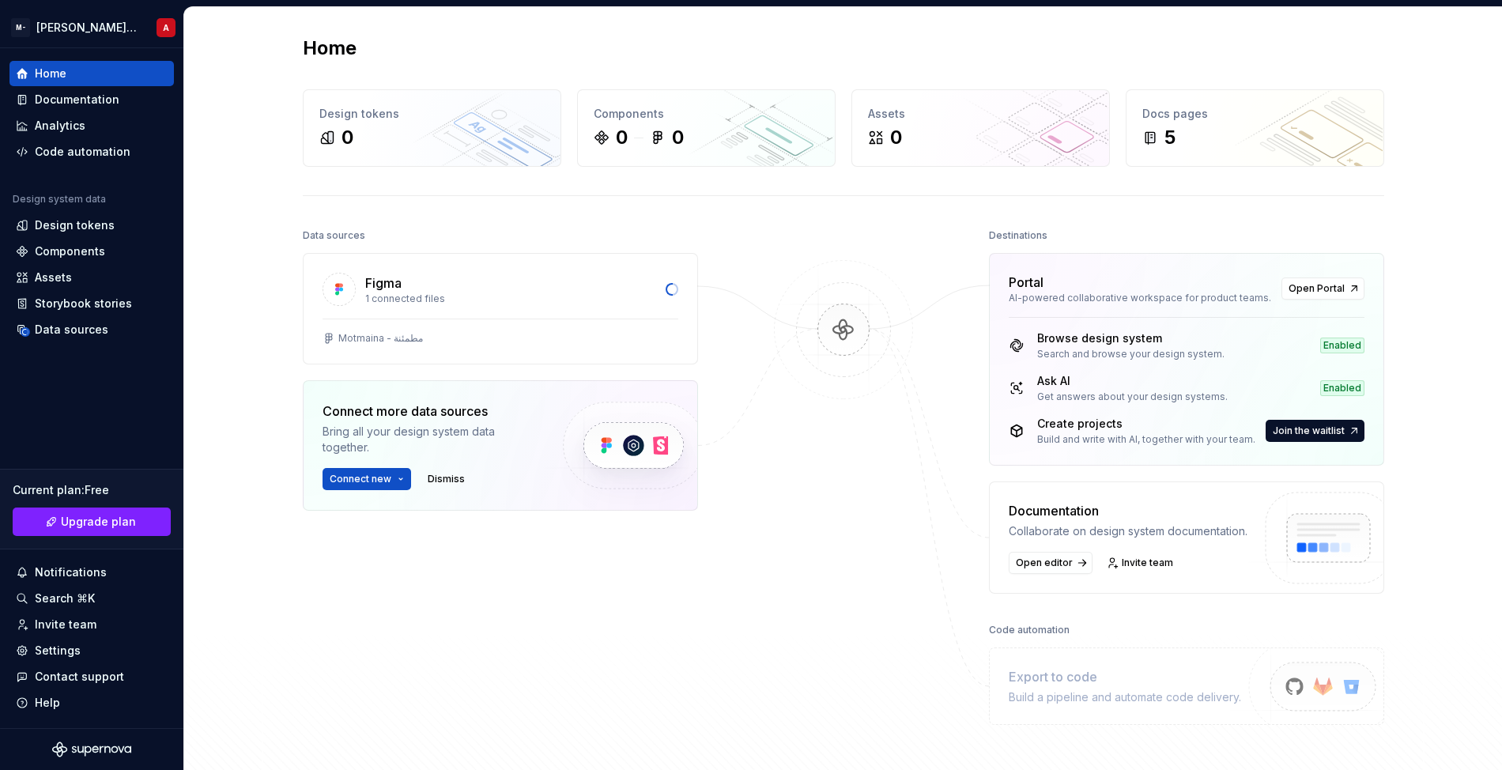
click at [1132, 427] on div "Create projects" at bounding box center [1146, 424] width 218 height 16
drag, startPoint x: 1074, startPoint y: 345, endPoint x: 1184, endPoint y: 332, distance: 109.8
click at [1184, 332] on div "Browse design system" at bounding box center [1130, 338] width 187 height 16
click at [1130, 341] on div "Browse design system" at bounding box center [1130, 338] width 187 height 16
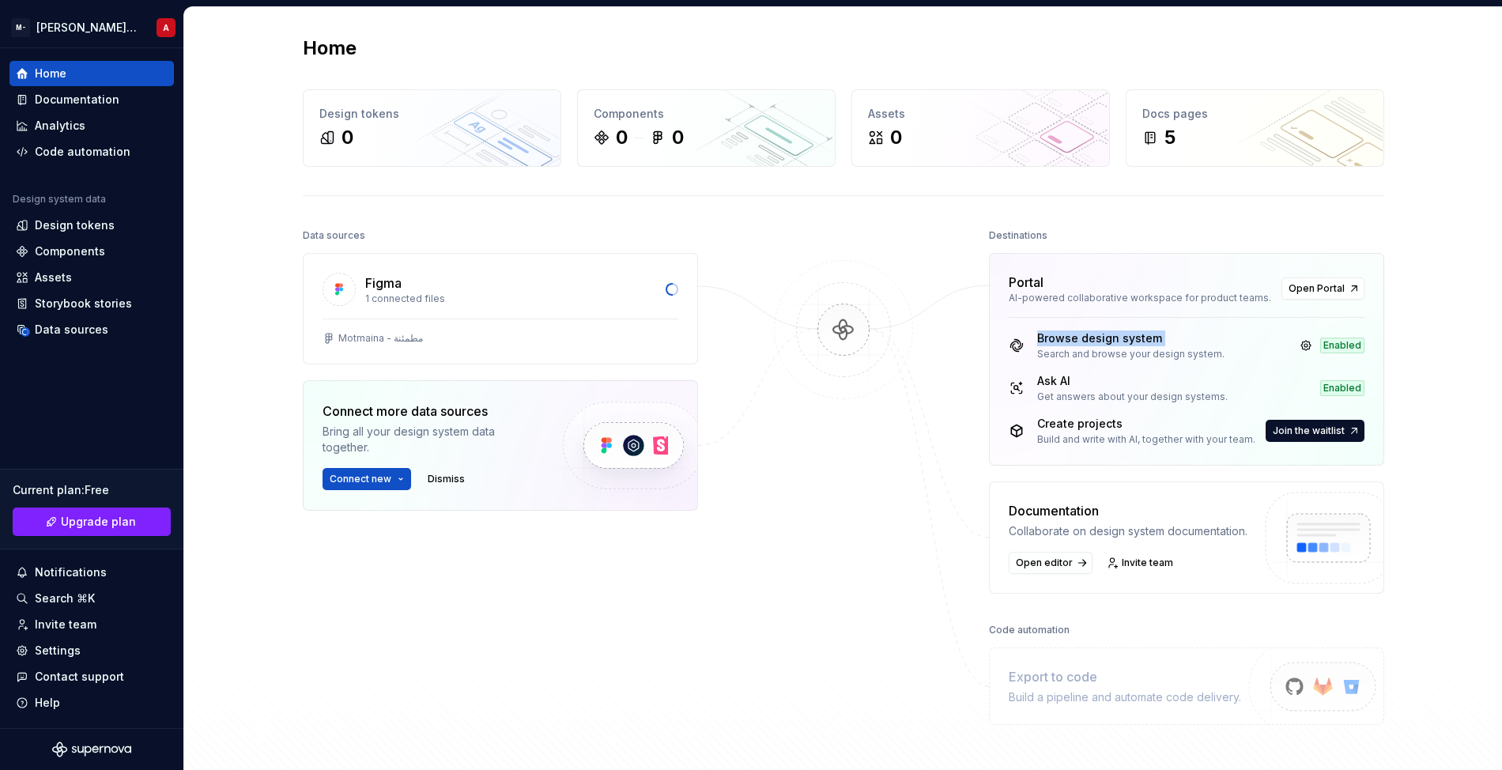
click at [1131, 342] on div "Browse design system" at bounding box center [1130, 338] width 187 height 16
click at [765, 613] on div at bounding box center [844, 475] width 158 height 500
click at [864, 314] on img at bounding box center [843, 346] width 153 height 172
click at [1067, 278] on div "Portal" at bounding box center [1140, 282] width 263 height 19
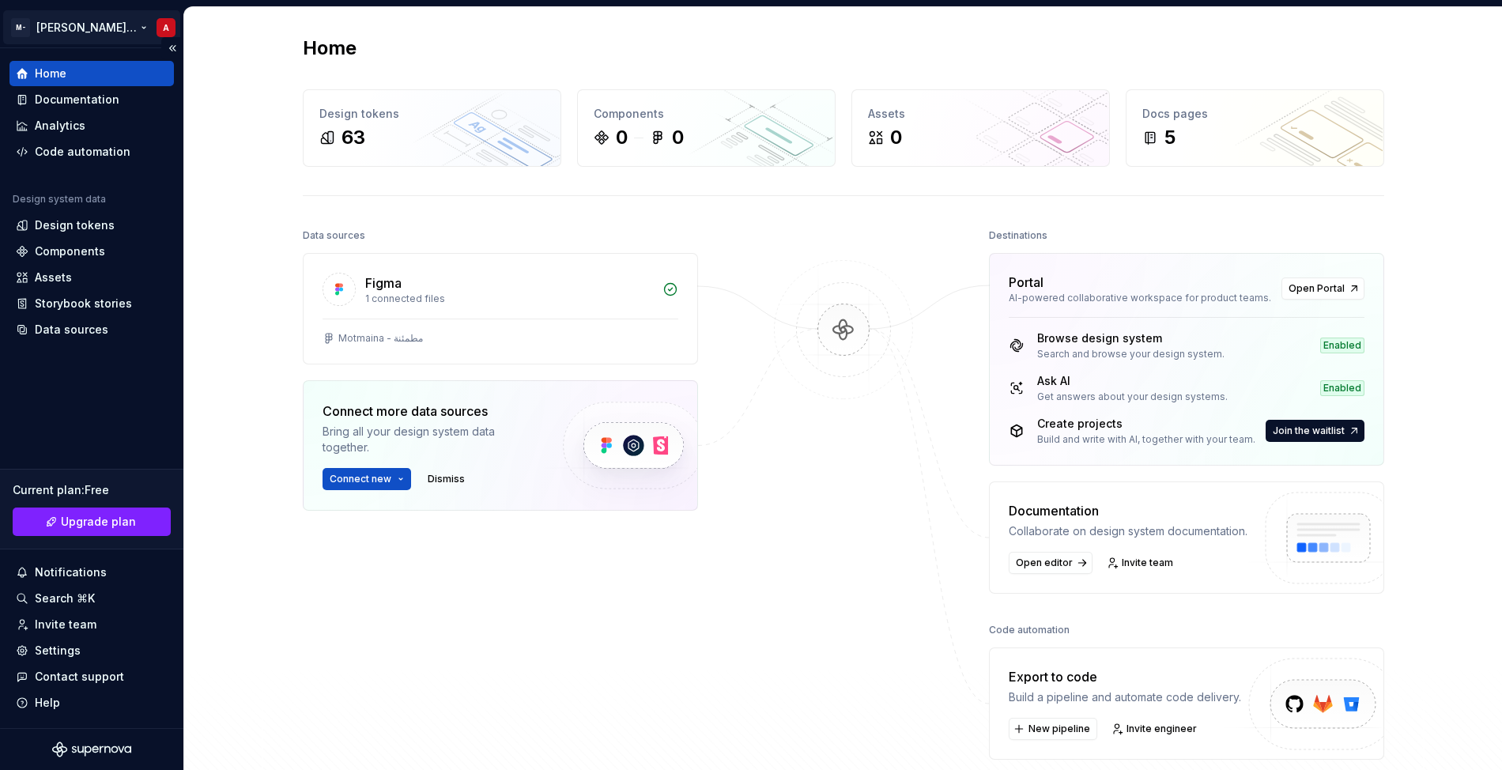
click at [157, 27] on html "M- Elfayomy Studio A Home Documentation Analytics Code automation Design system…" at bounding box center [751, 385] width 1502 height 770
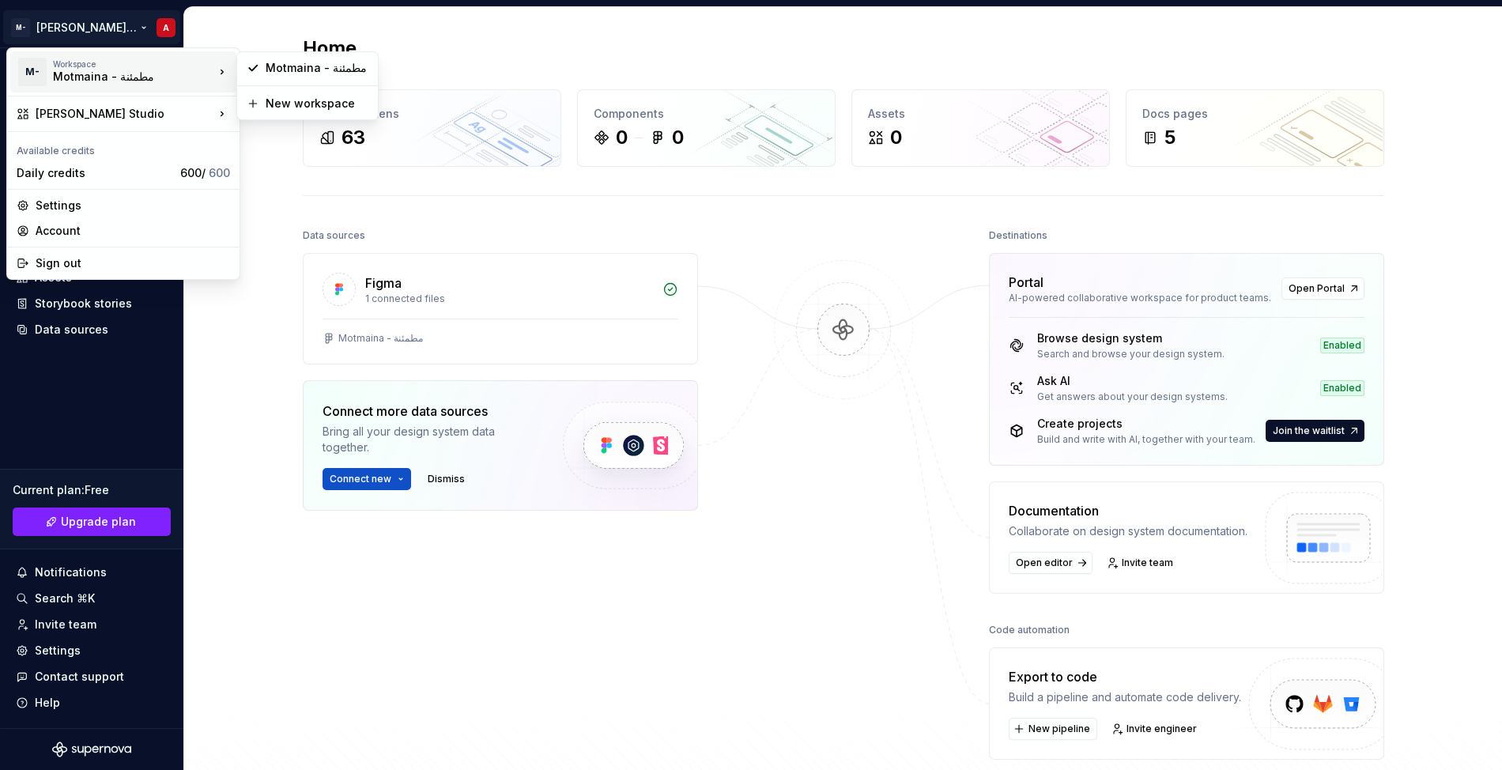
click at [140, 82] on div "Motmaina - مطمئنة" at bounding box center [120, 77] width 134 height 16
click at [55, 228] on div "Account" at bounding box center [133, 231] width 194 height 16
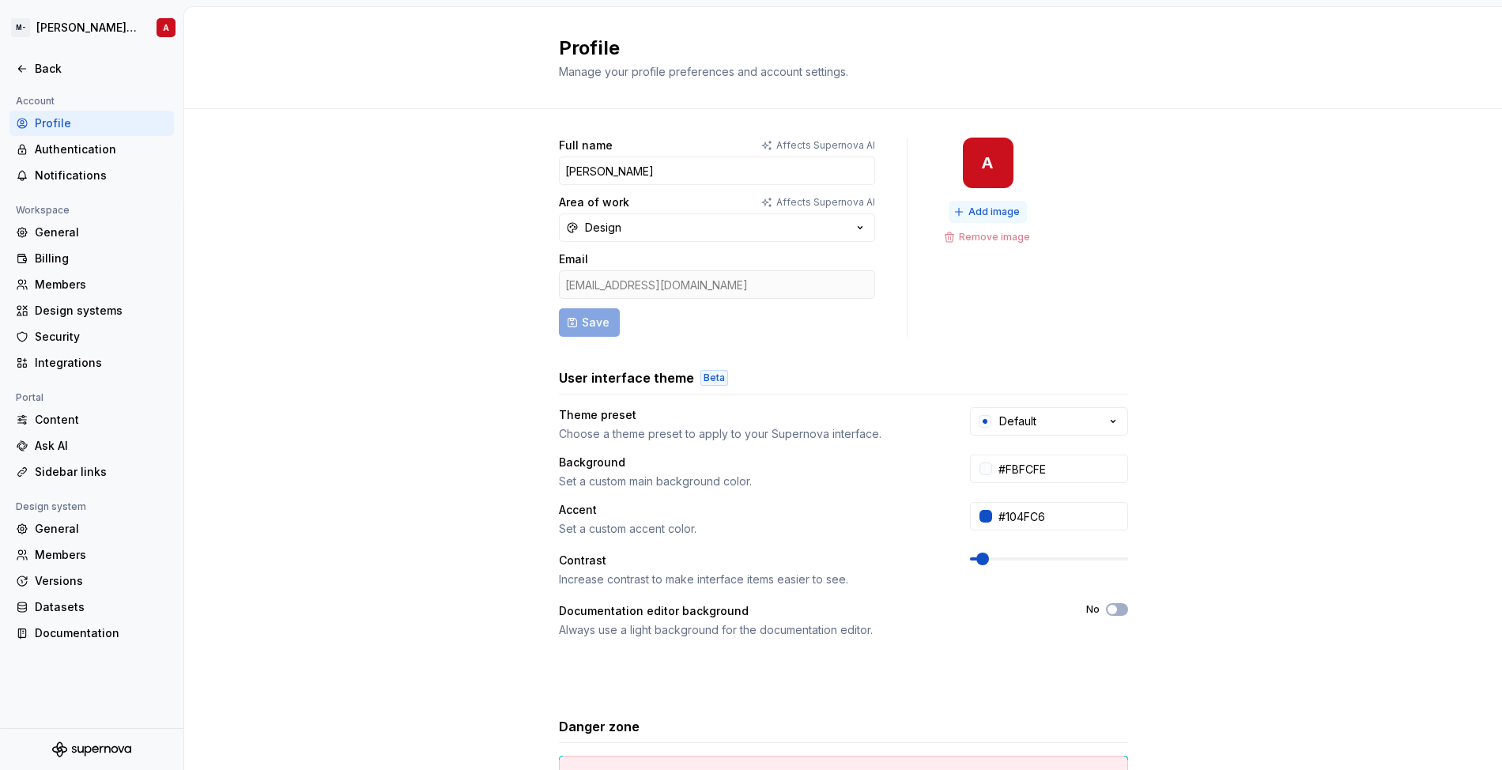
click at [961, 206] on button "Add image" at bounding box center [988, 212] width 78 height 22
click at [650, 183] on input "Ahmed" at bounding box center [717, 171] width 316 height 28
paste input "Elfayomy"
click at [586, 319] on span "Save" at bounding box center [596, 323] width 28 height 16
type input "Ahmed Elfayomy"
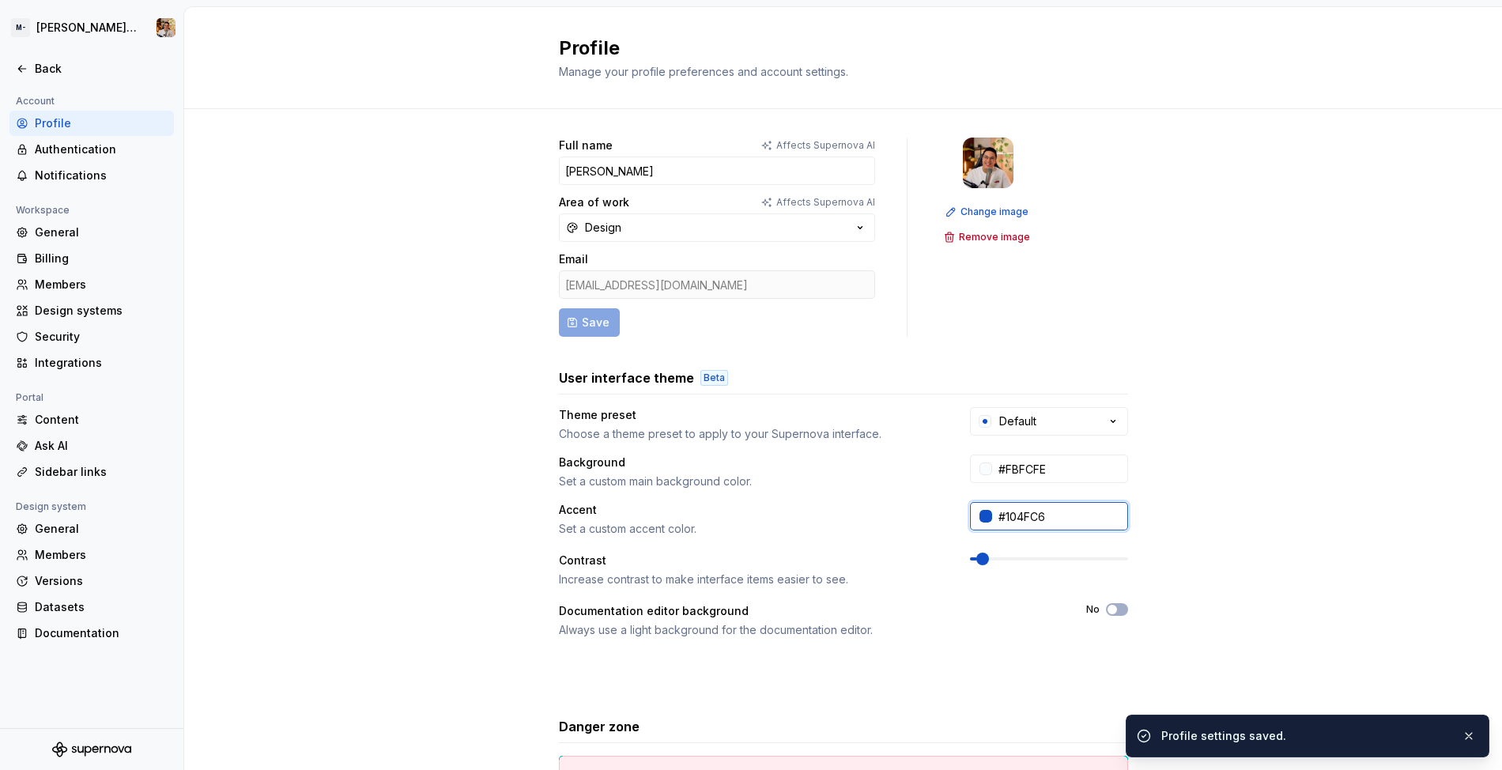
click at [1024, 503] on input "#104FC6" at bounding box center [1060, 516] width 136 height 28
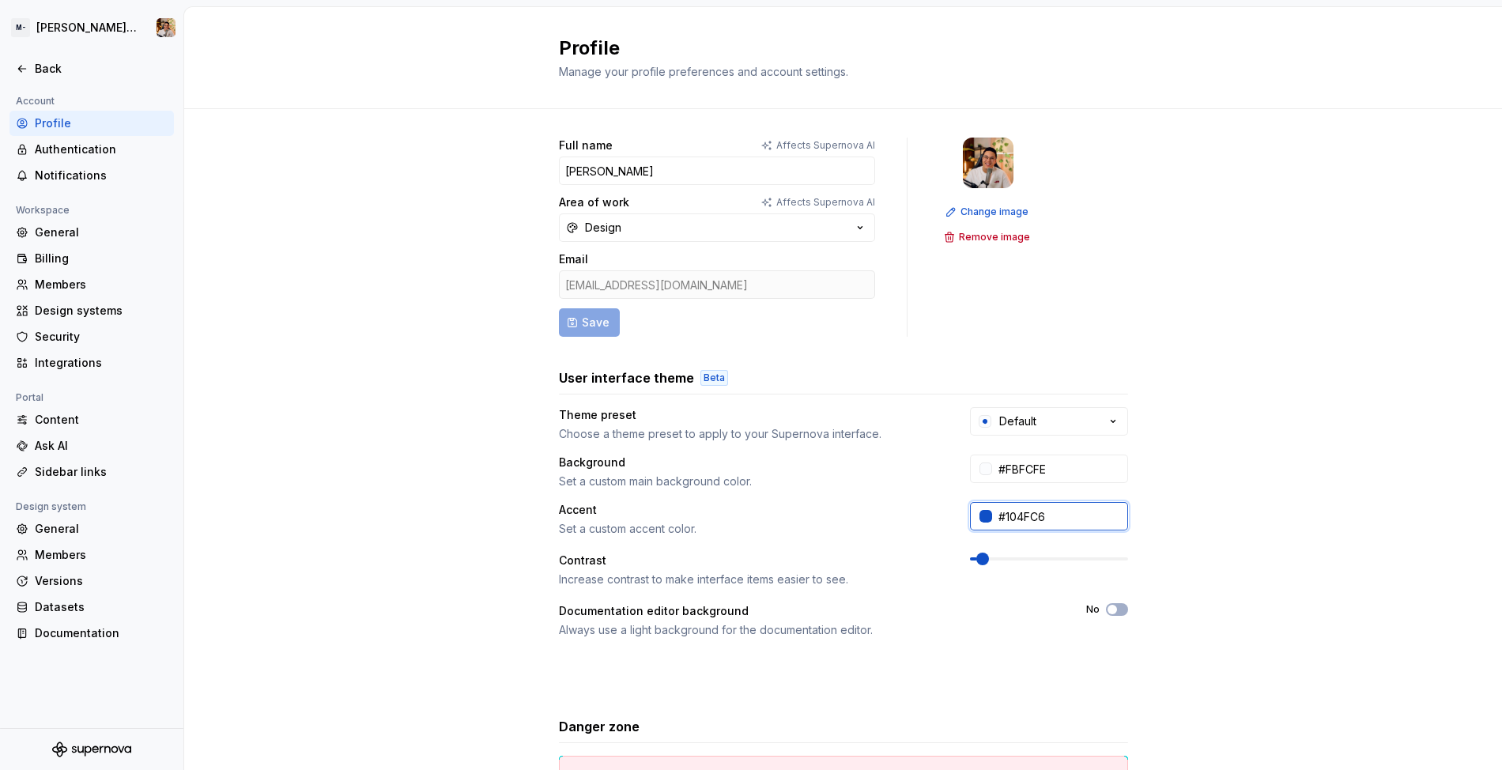
click at [992, 519] on input "#104FC6" at bounding box center [1060, 516] width 136 height 28
click at [983, 519] on div at bounding box center [986, 516] width 13 height 13
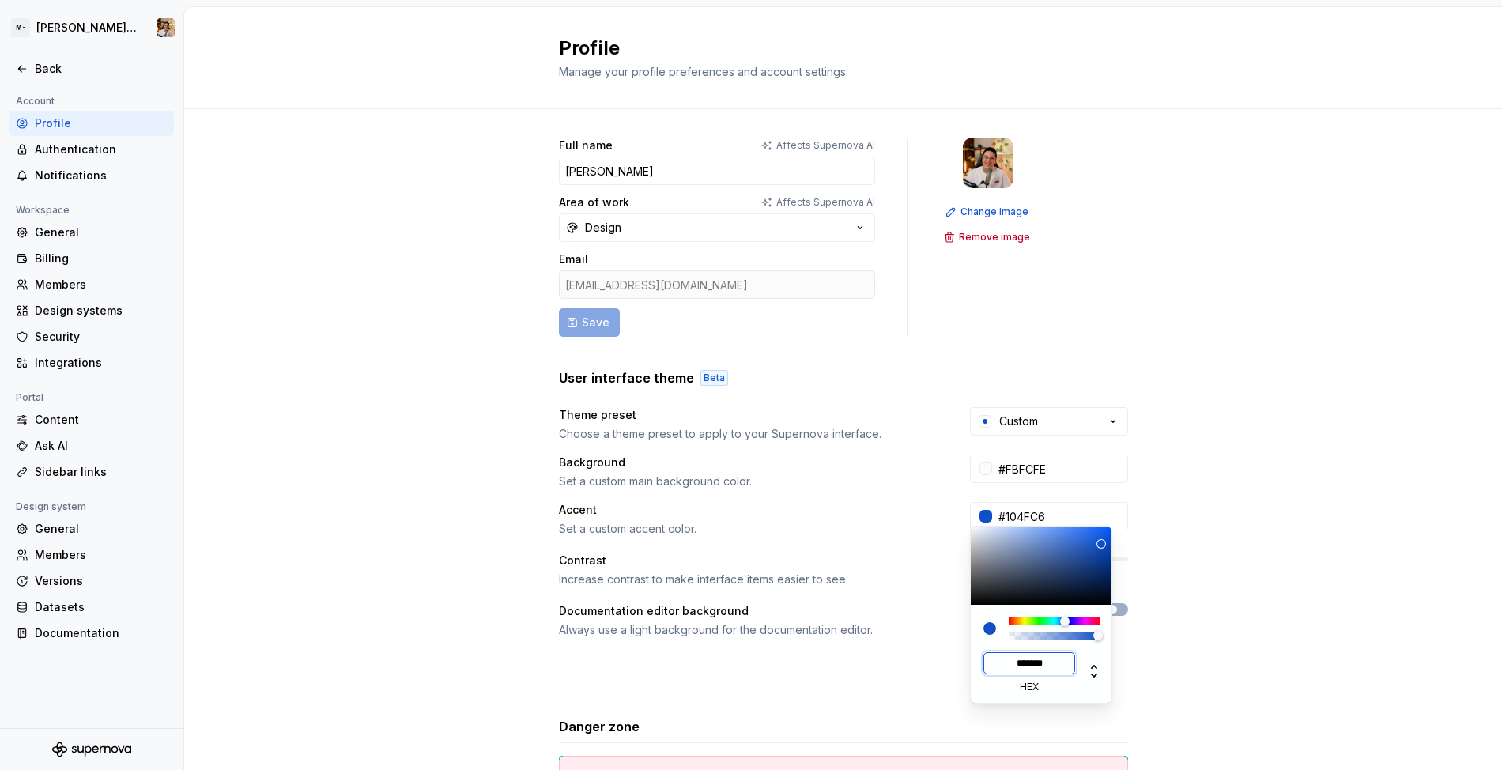
paste input
type input "#C54247"
type input "******"
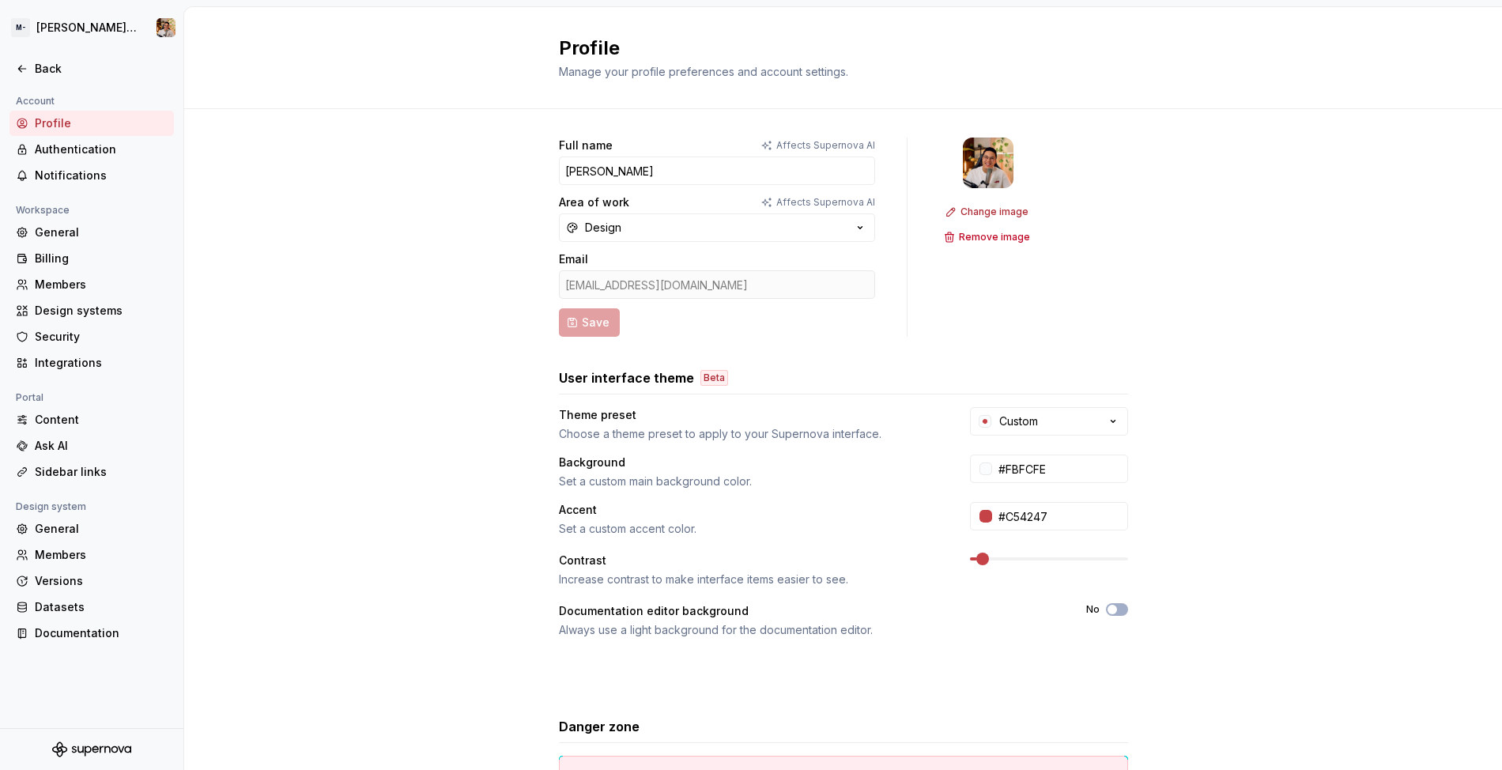
click at [934, 711] on html "M- Elfayomy Studio Back Account Profile Authentication Notifications Workspace …" at bounding box center [751, 385] width 1502 height 770
click at [72, 157] on div "Authentication" at bounding box center [101, 150] width 133 height 16
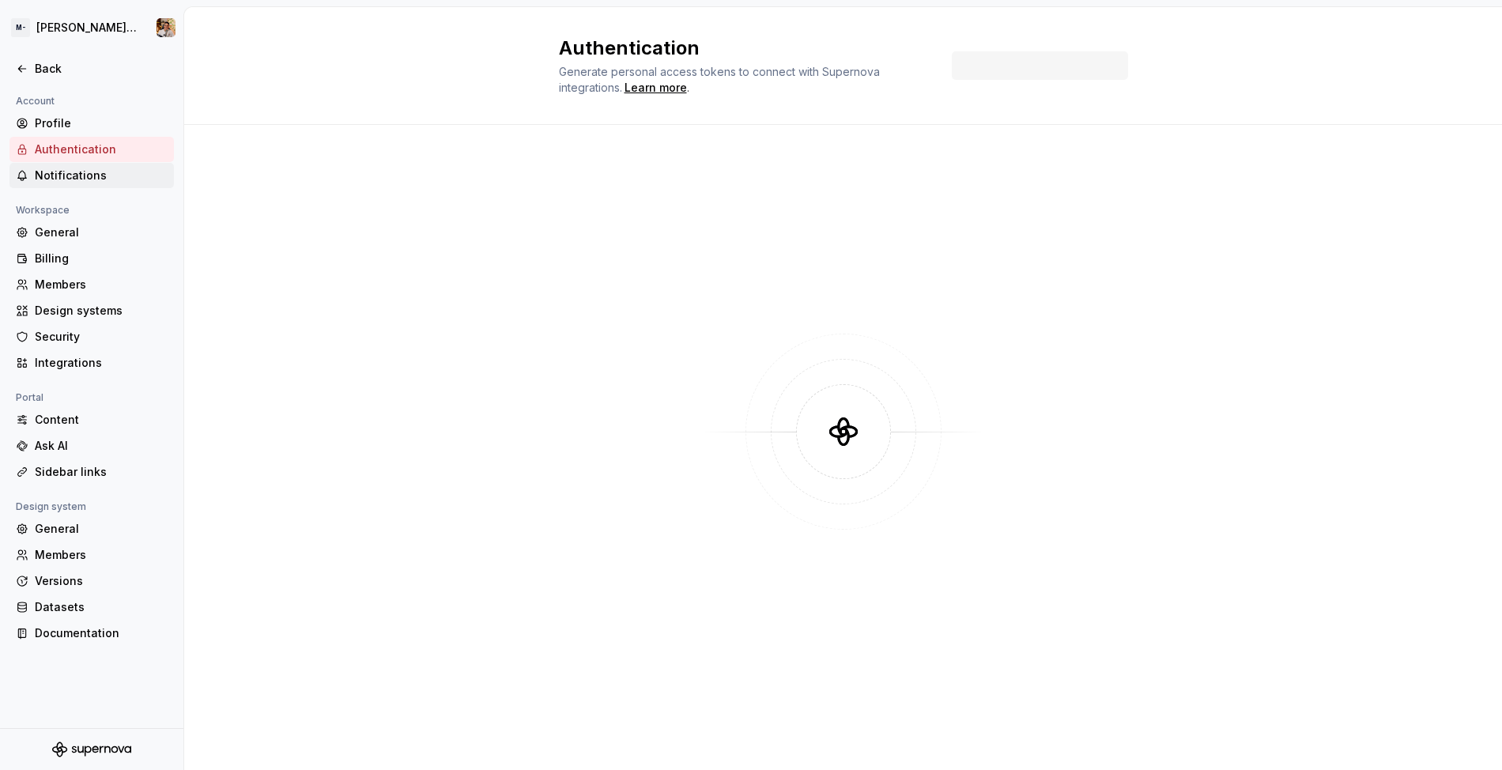
click at [70, 176] on div "Notifications" at bounding box center [101, 176] width 133 height 16
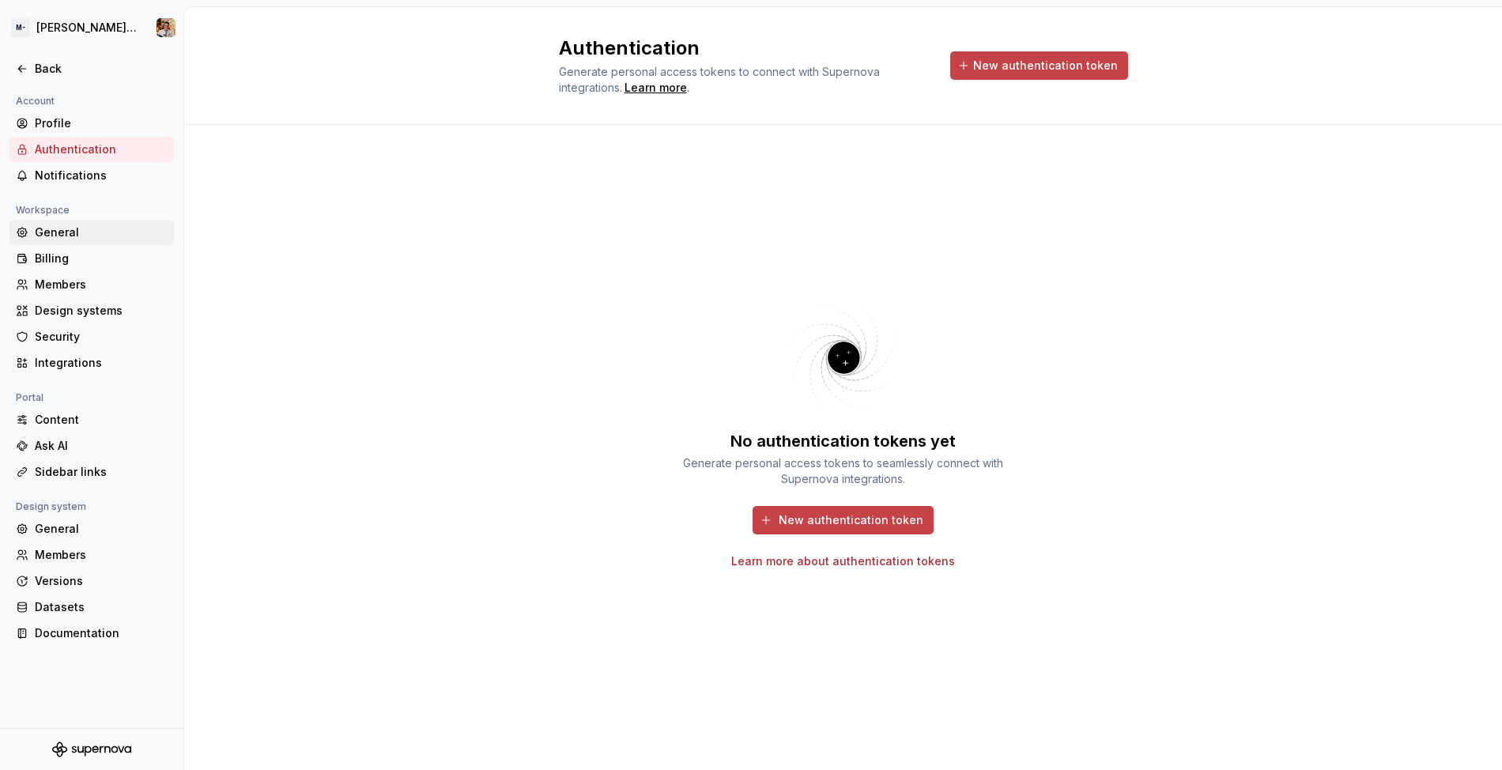
click at [84, 241] on div "General" at bounding box center [91, 232] width 164 height 25
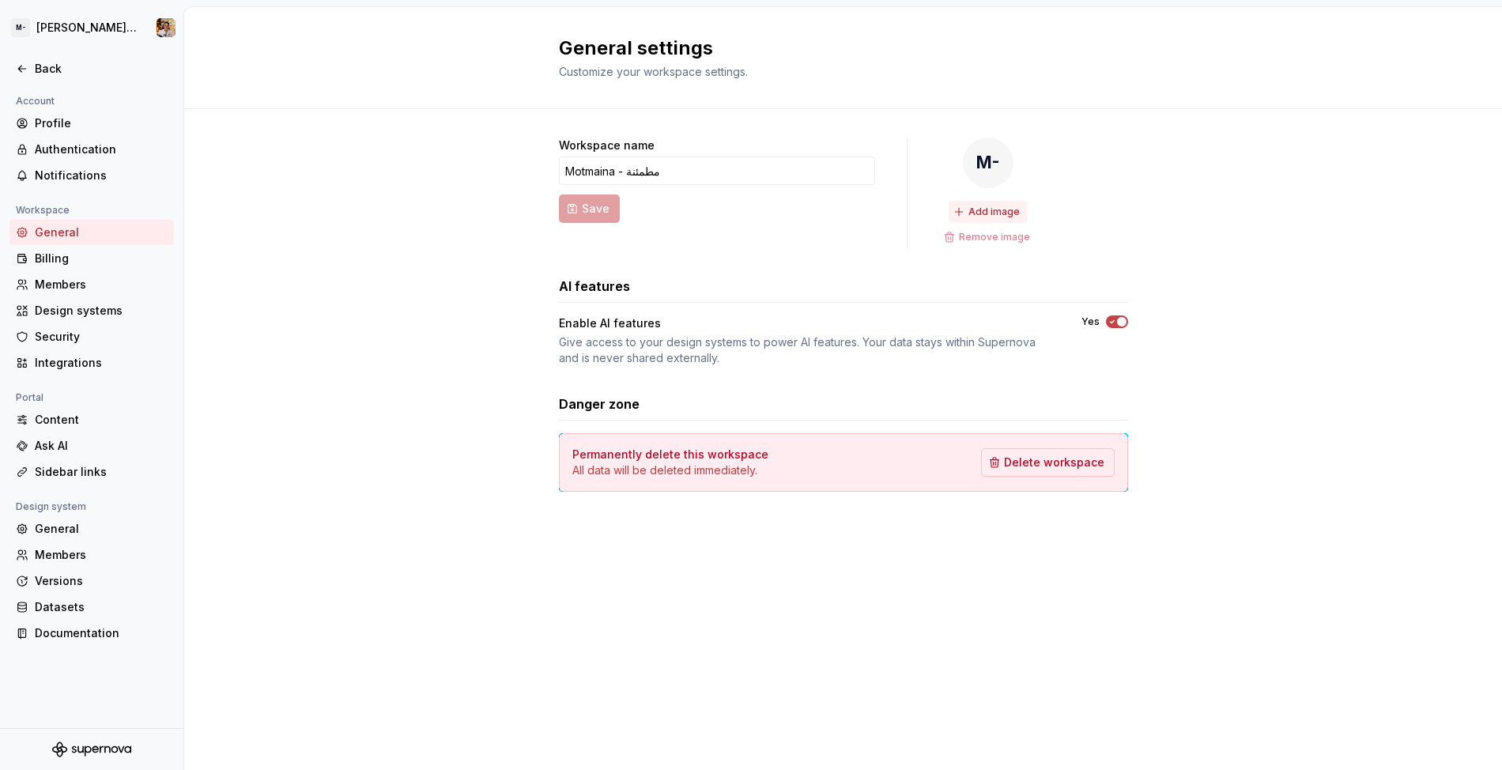
click at [991, 216] on span "Add image" at bounding box center [993, 212] width 51 height 13
click at [981, 222] on button "Add image" at bounding box center [988, 212] width 78 height 22
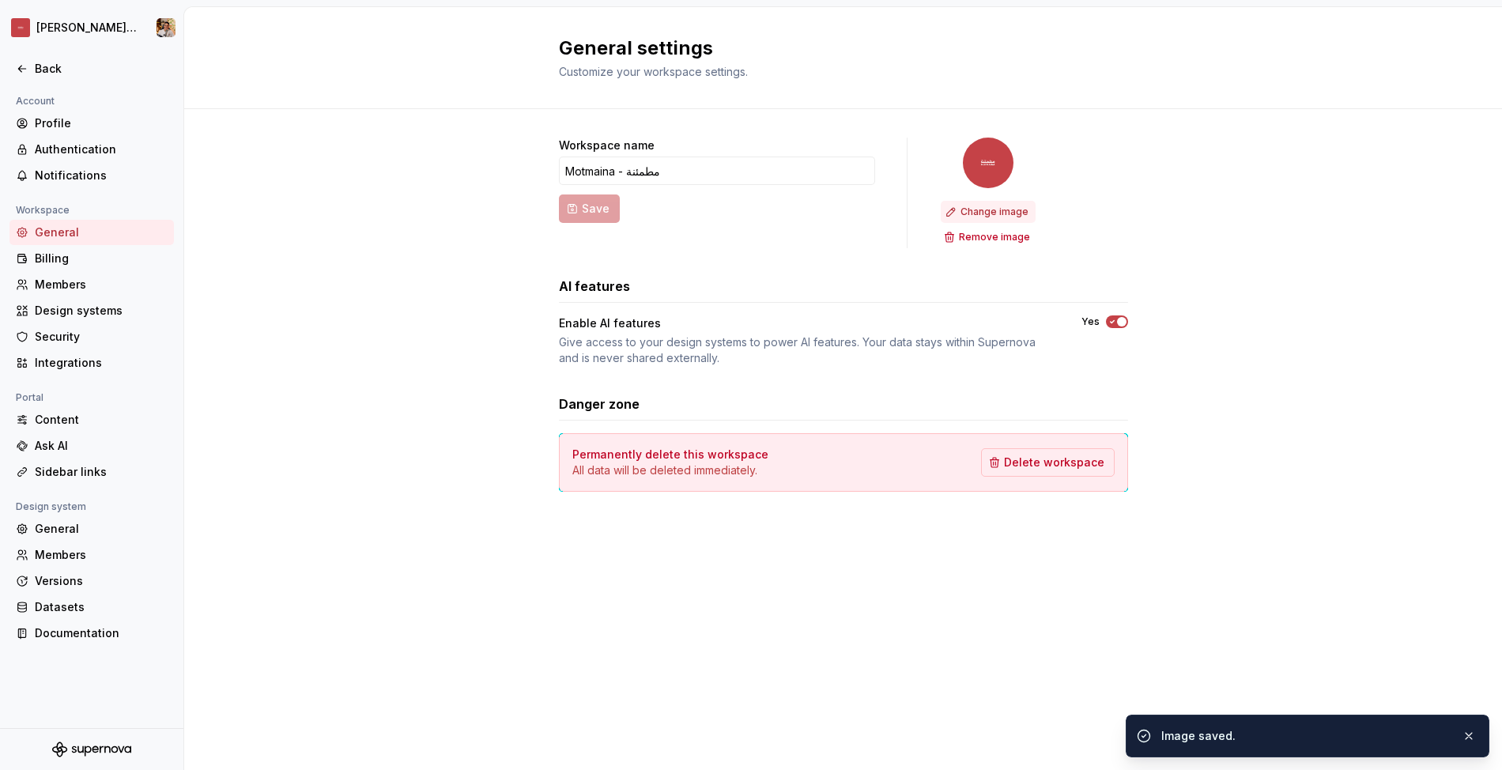
click at [970, 206] on span "Change image" at bounding box center [995, 212] width 68 height 13
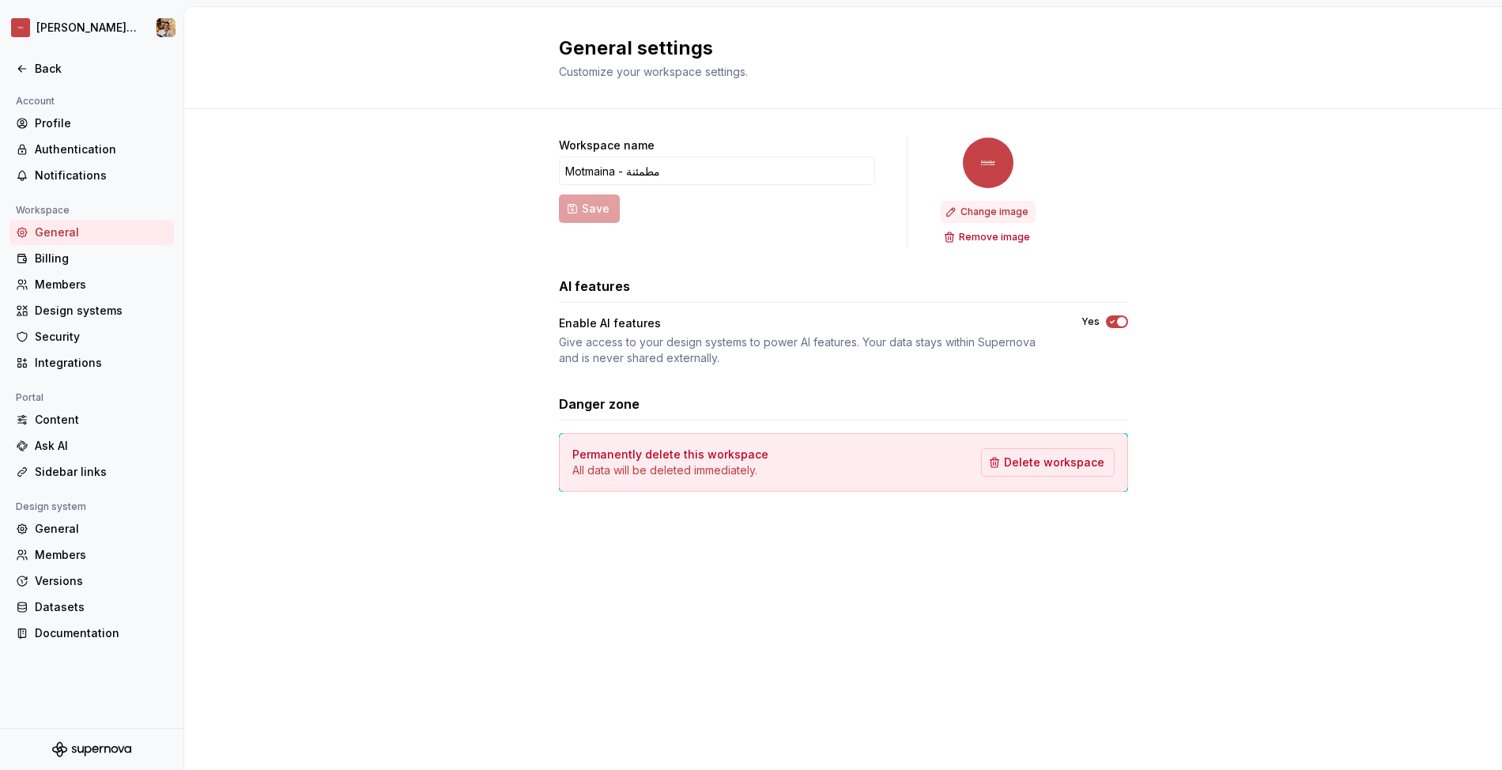
click at [976, 221] on button "Change image" at bounding box center [988, 212] width 95 height 22
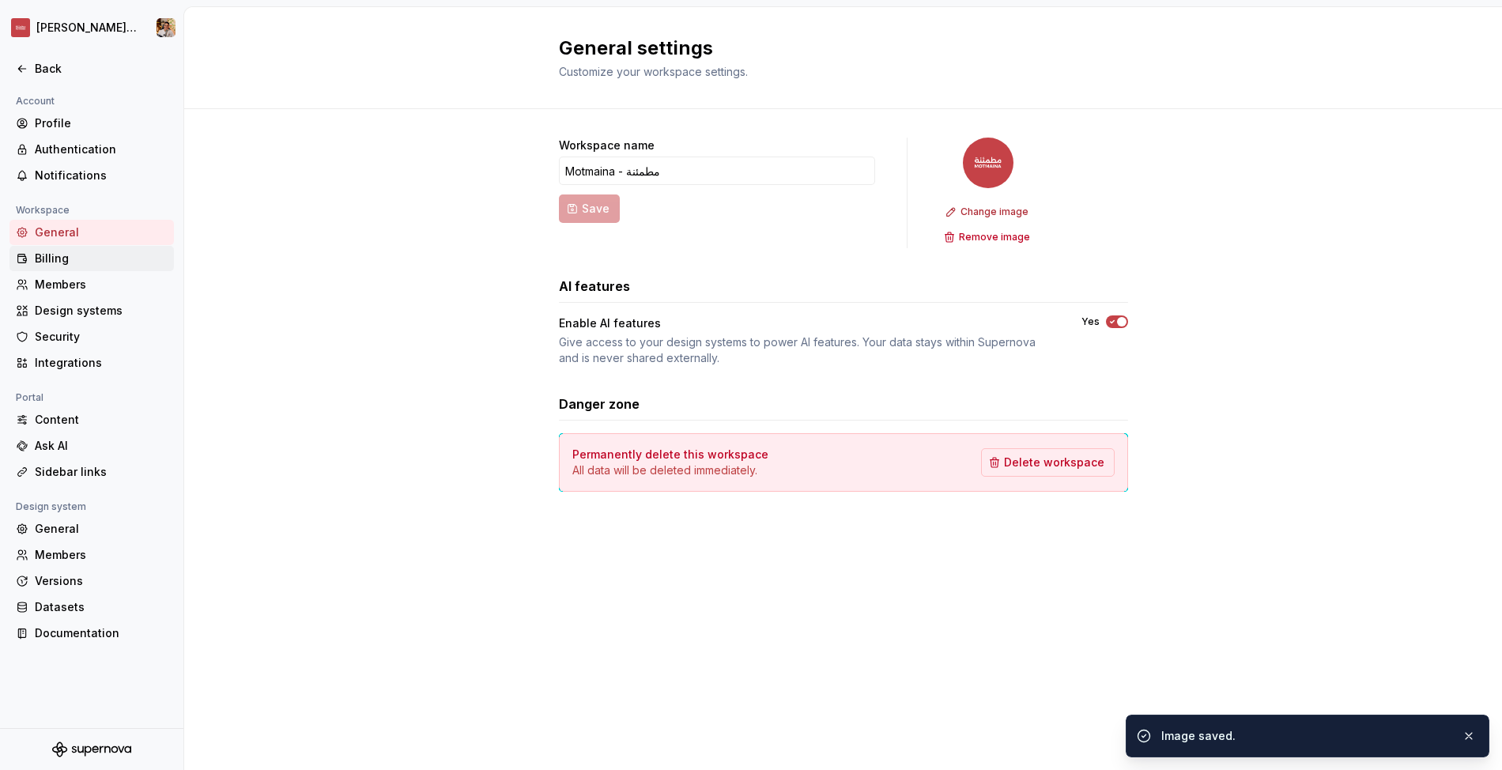
click at [80, 263] on div "Billing" at bounding box center [101, 259] width 133 height 16
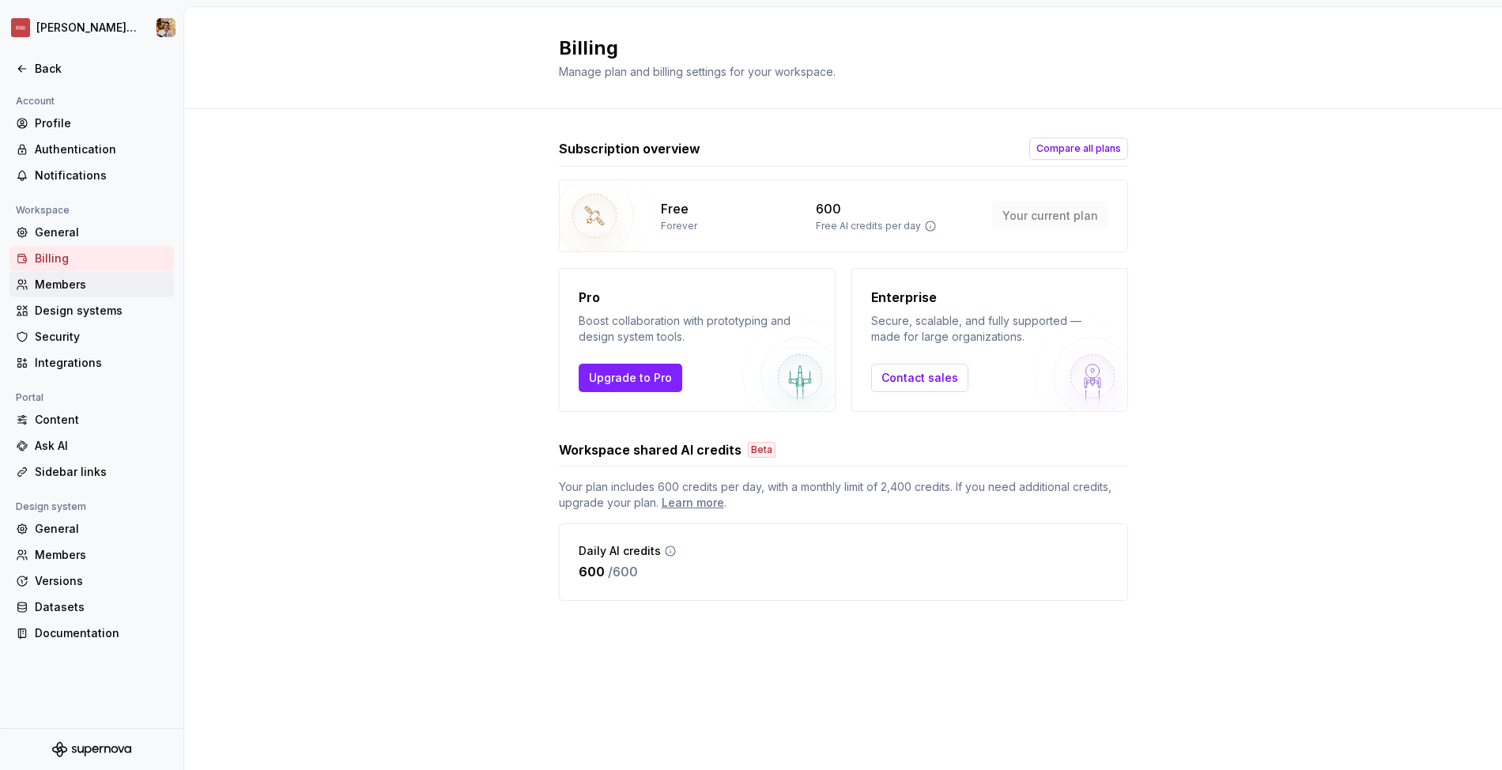
click at [88, 283] on div "Members" at bounding box center [101, 285] width 133 height 16
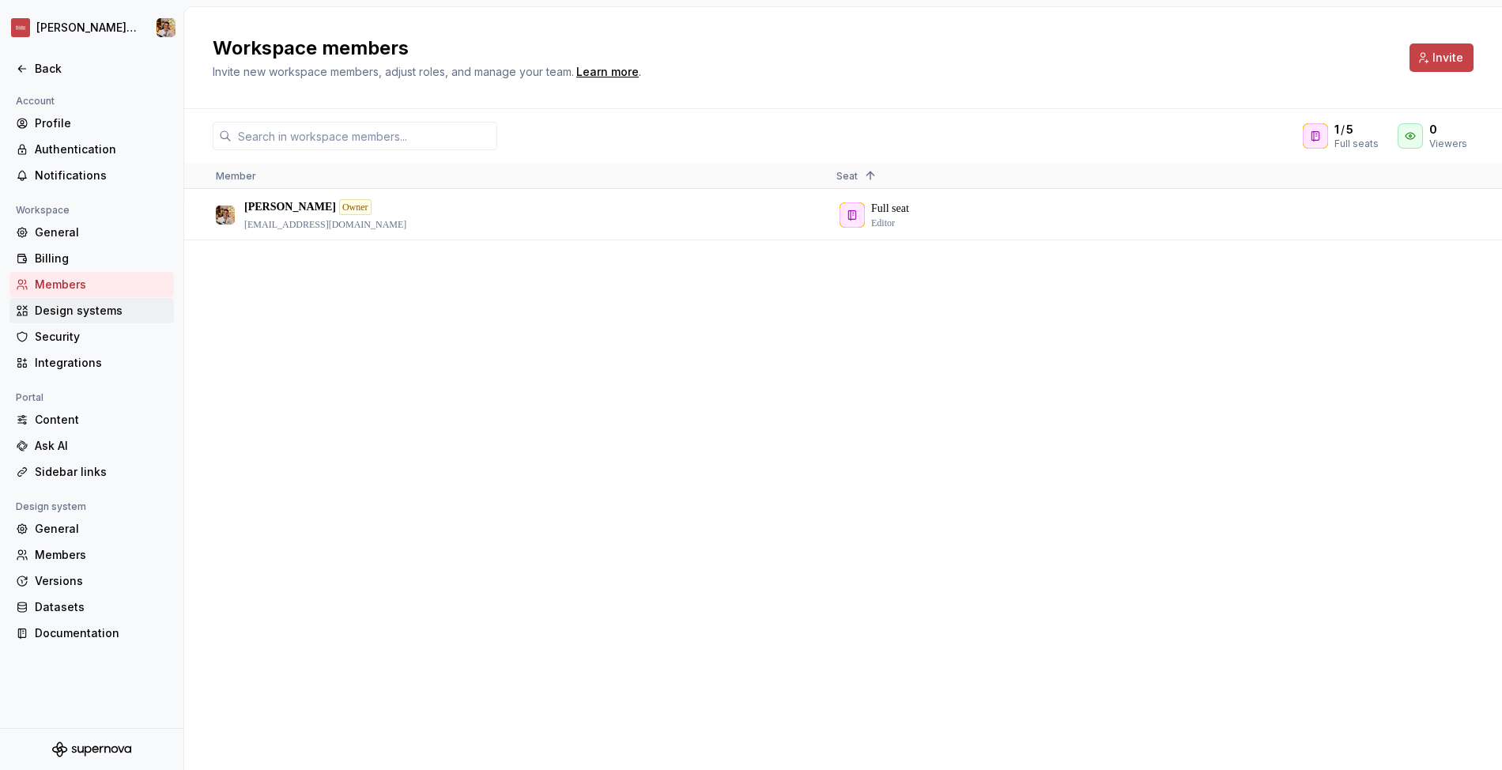
click at [82, 315] on div "Design systems" at bounding box center [101, 311] width 133 height 16
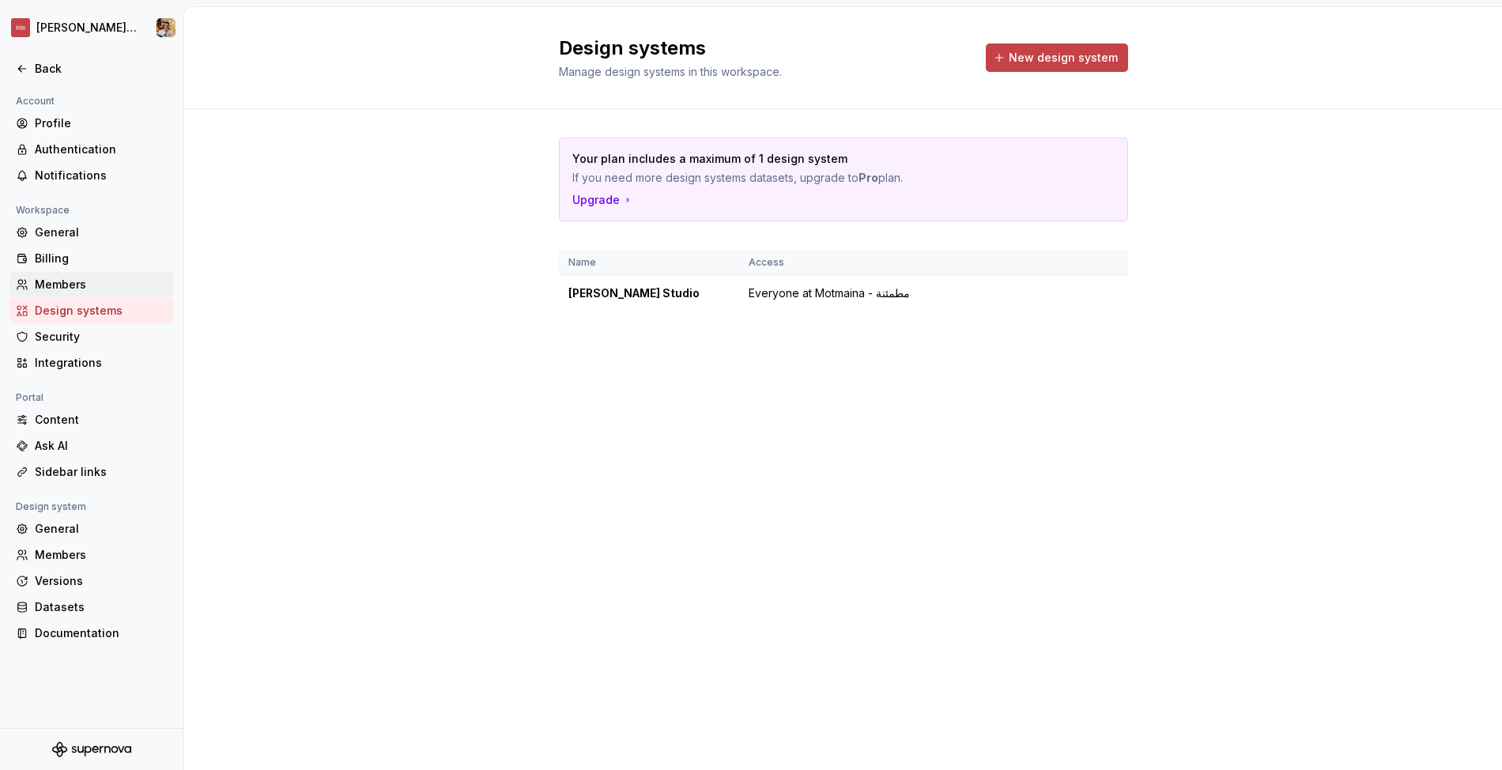
click at [85, 293] on div "Members" at bounding box center [101, 285] width 133 height 16
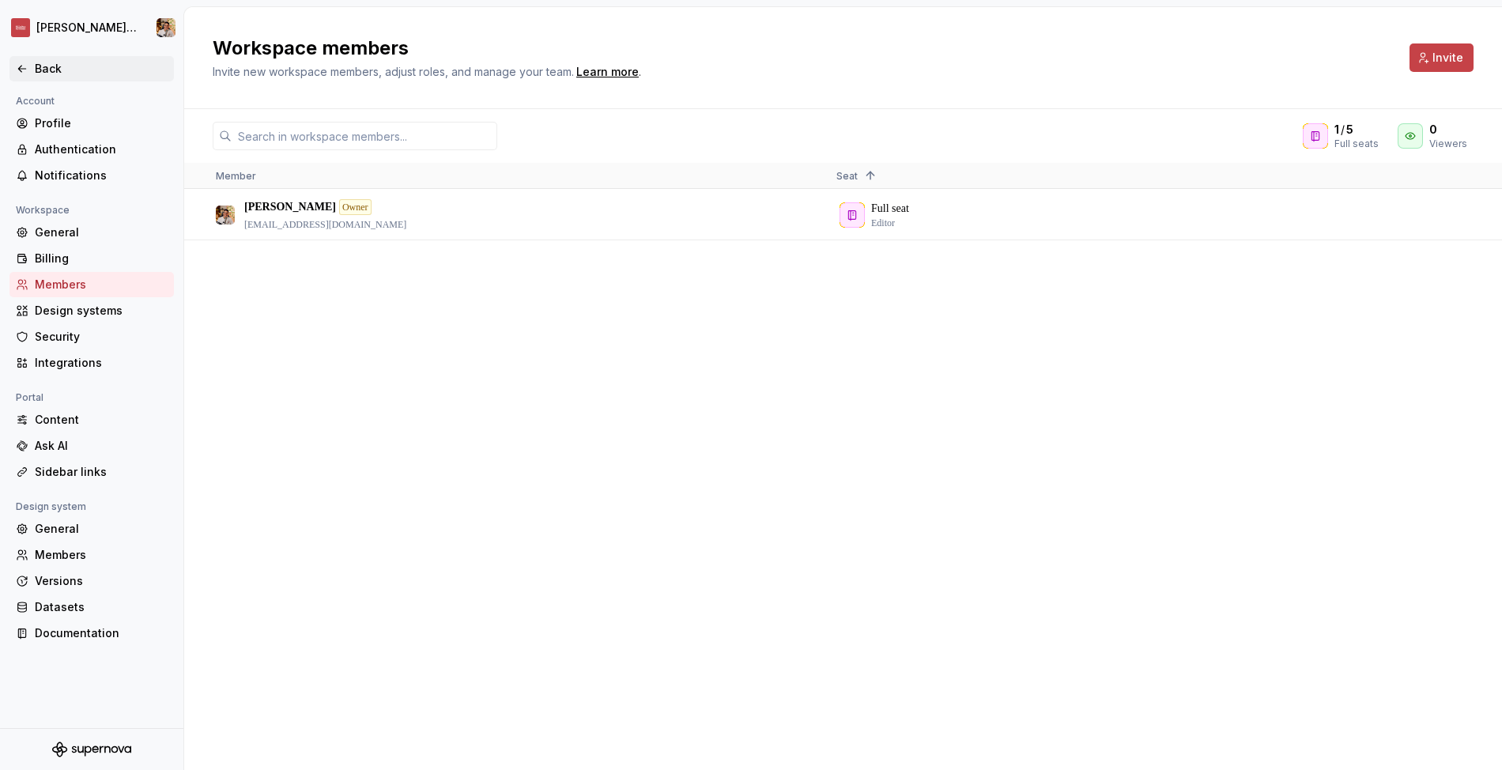
click at [31, 57] on div "Back" at bounding box center [91, 68] width 164 height 25
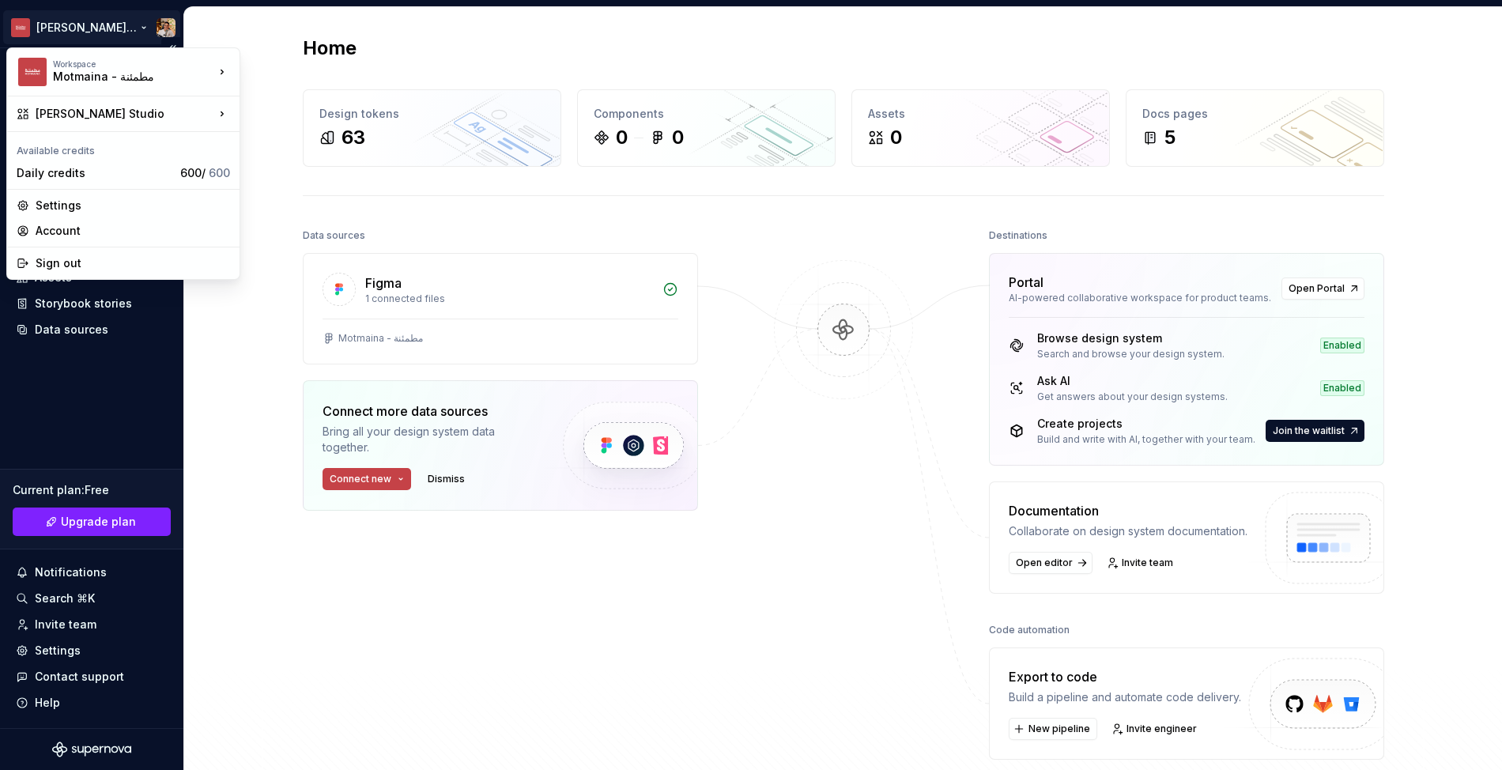
click at [61, 37] on html "Elfayomy Studio Home Documentation Analytics Code automation Design system data…" at bounding box center [751, 385] width 1502 height 770
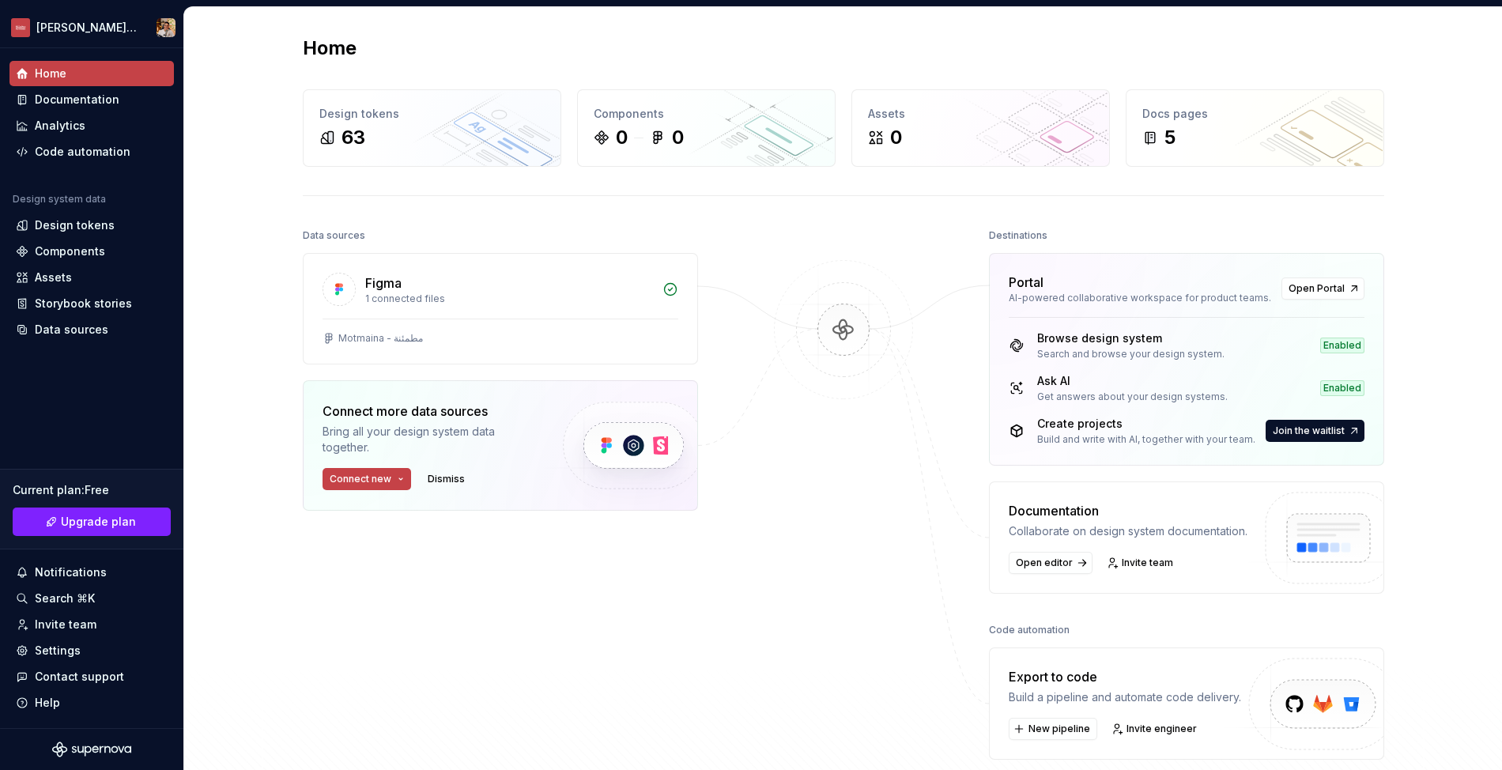
click at [259, 338] on html "Elfayomy Studio Home Documentation Analytics Code automation Design system data…" at bounding box center [751, 385] width 1502 height 770
click at [398, 483] on button "Connect new" at bounding box center [367, 479] width 89 height 22
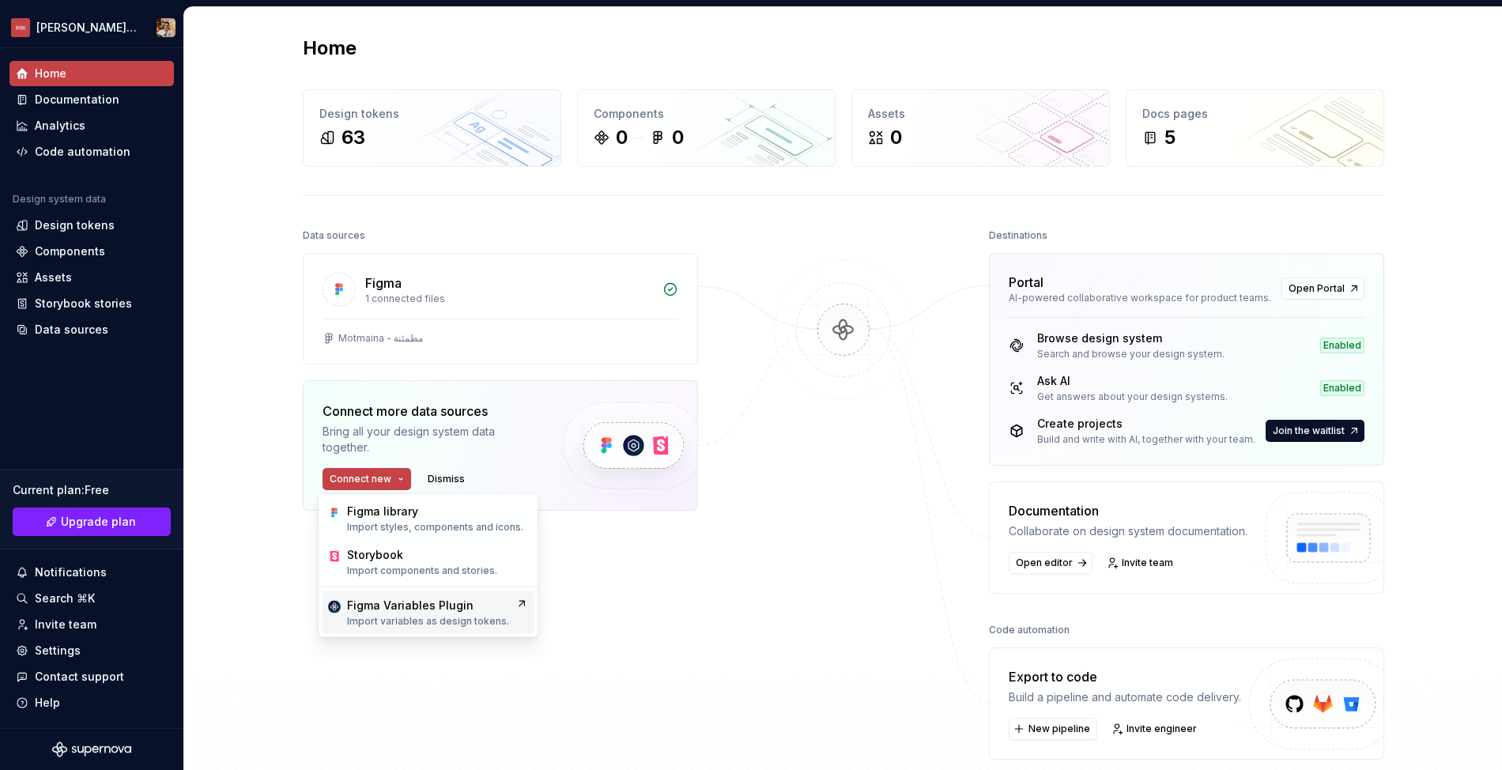
click at [456, 598] on div "Figma Variables Plugin" at bounding box center [410, 606] width 126 height 16
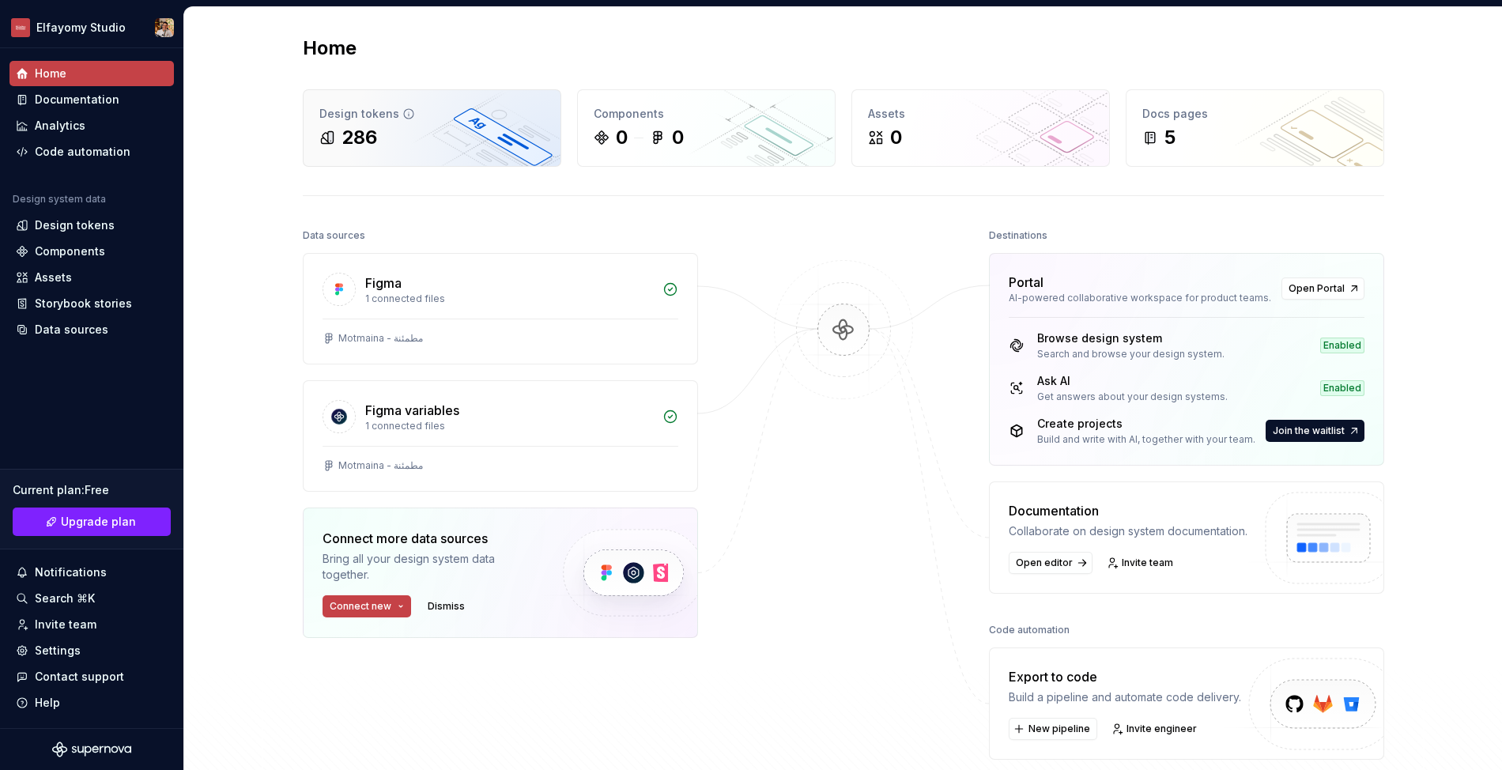
click at [374, 153] on div "Design tokens 286" at bounding box center [432, 128] width 257 height 76
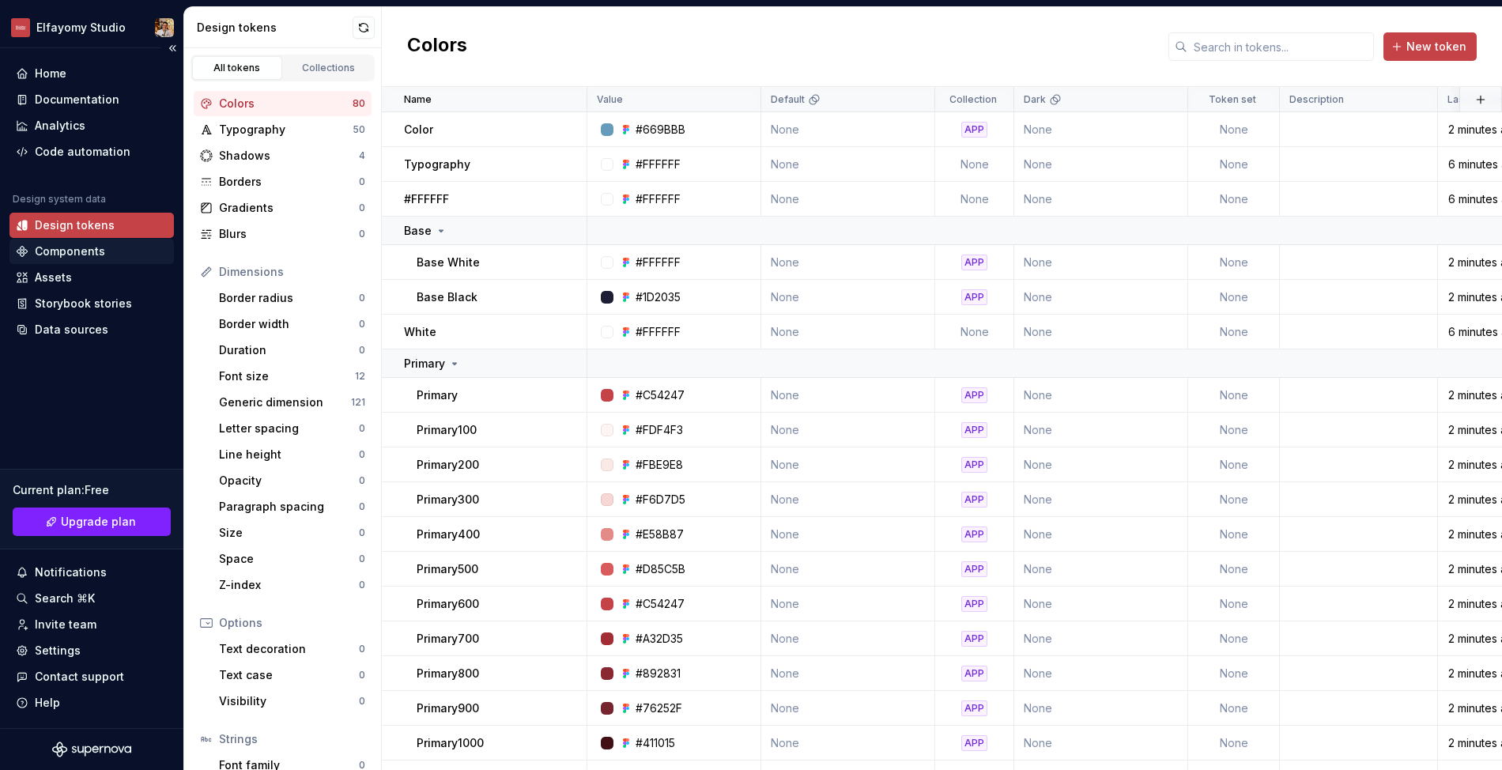
click at [100, 257] on div "Components" at bounding box center [70, 252] width 70 height 16
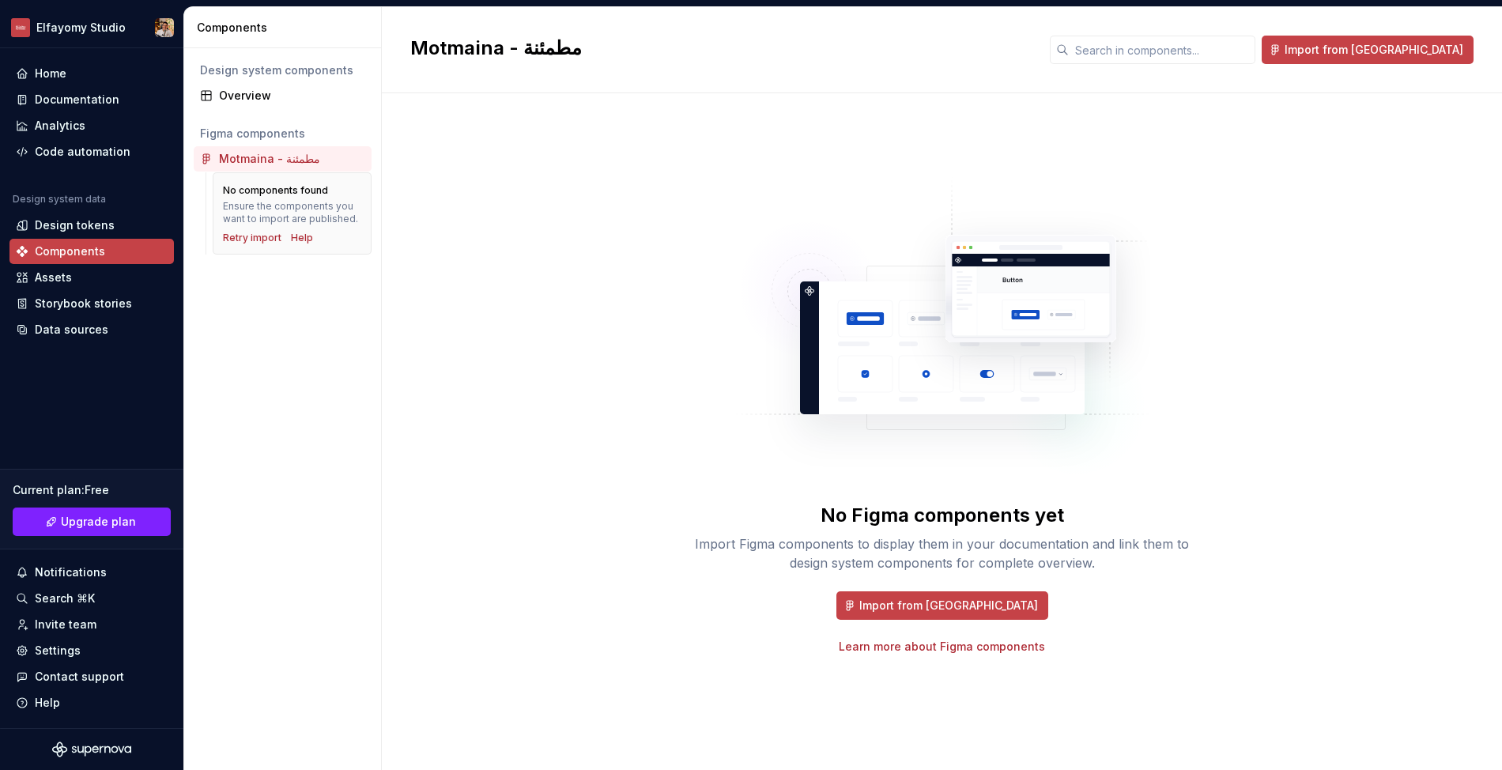
click at [261, 251] on div "No components found Ensure the components you want to import are published. Ret…" at bounding box center [292, 213] width 159 height 82
click at [262, 244] on div "Retry import" at bounding box center [252, 238] width 59 height 13
click at [974, 615] on button "Import from Figma" at bounding box center [942, 605] width 212 height 28
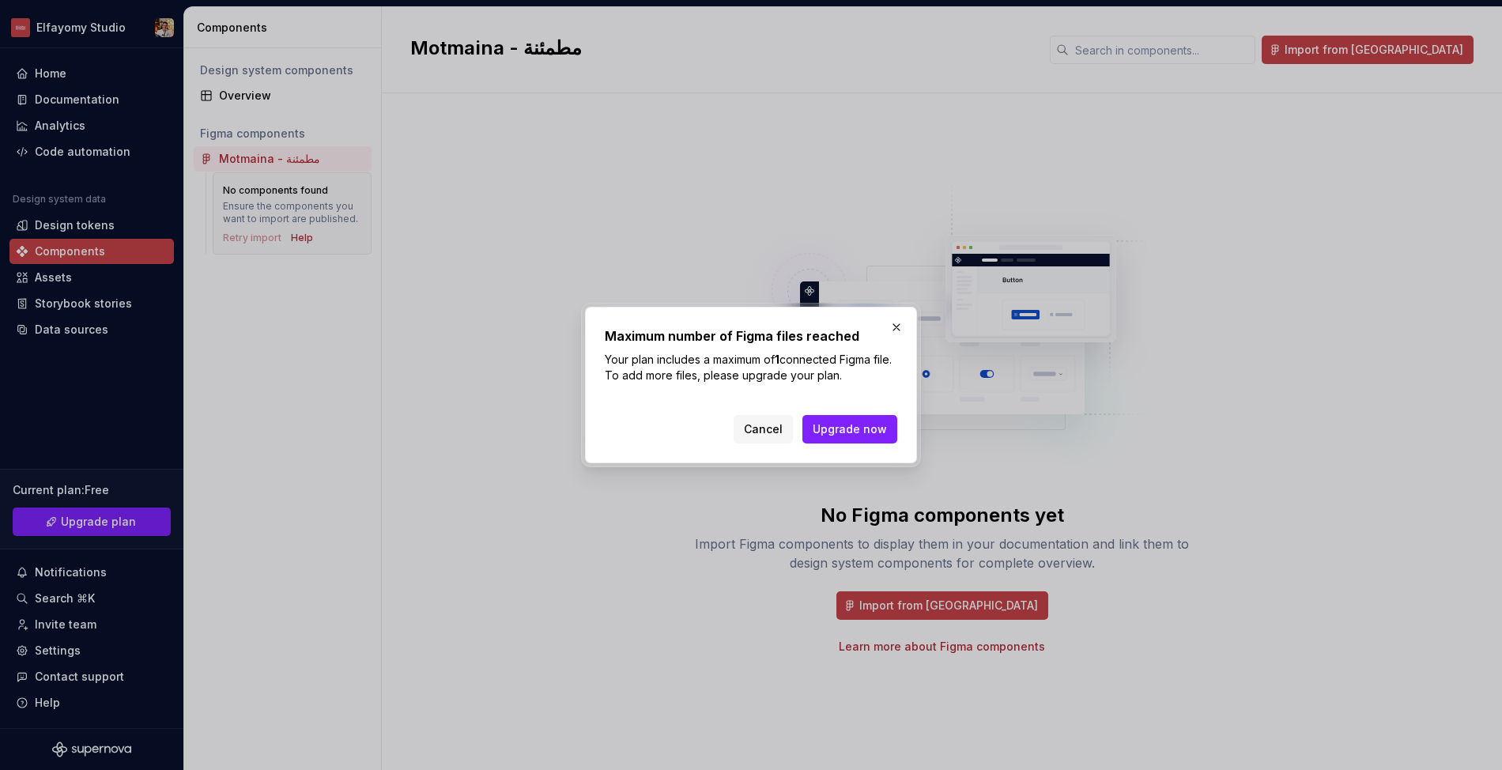
drag, startPoint x: 866, startPoint y: 428, endPoint x: 737, endPoint y: 406, distance: 130.8
click at [737, 406] on div "Maximum number of Figma files reached Your plan includes a maximum of 1 connect…" at bounding box center [751, 385] width 293 height 117
drag, startPoint x: 592, startPoint y: 325, endPoint x: 924, endPoint y: 395, distance: 339.3
click at [924, 395] on div "Maximum number of Figma files reached Your plan includes a maximum of 1 connect…" at bounding box center [751, 385] width 1502 height 770
drag, startPoint x: 898, startPoint y: 386, endPoint x: 586, endPoint y: 329, distance: 317.4
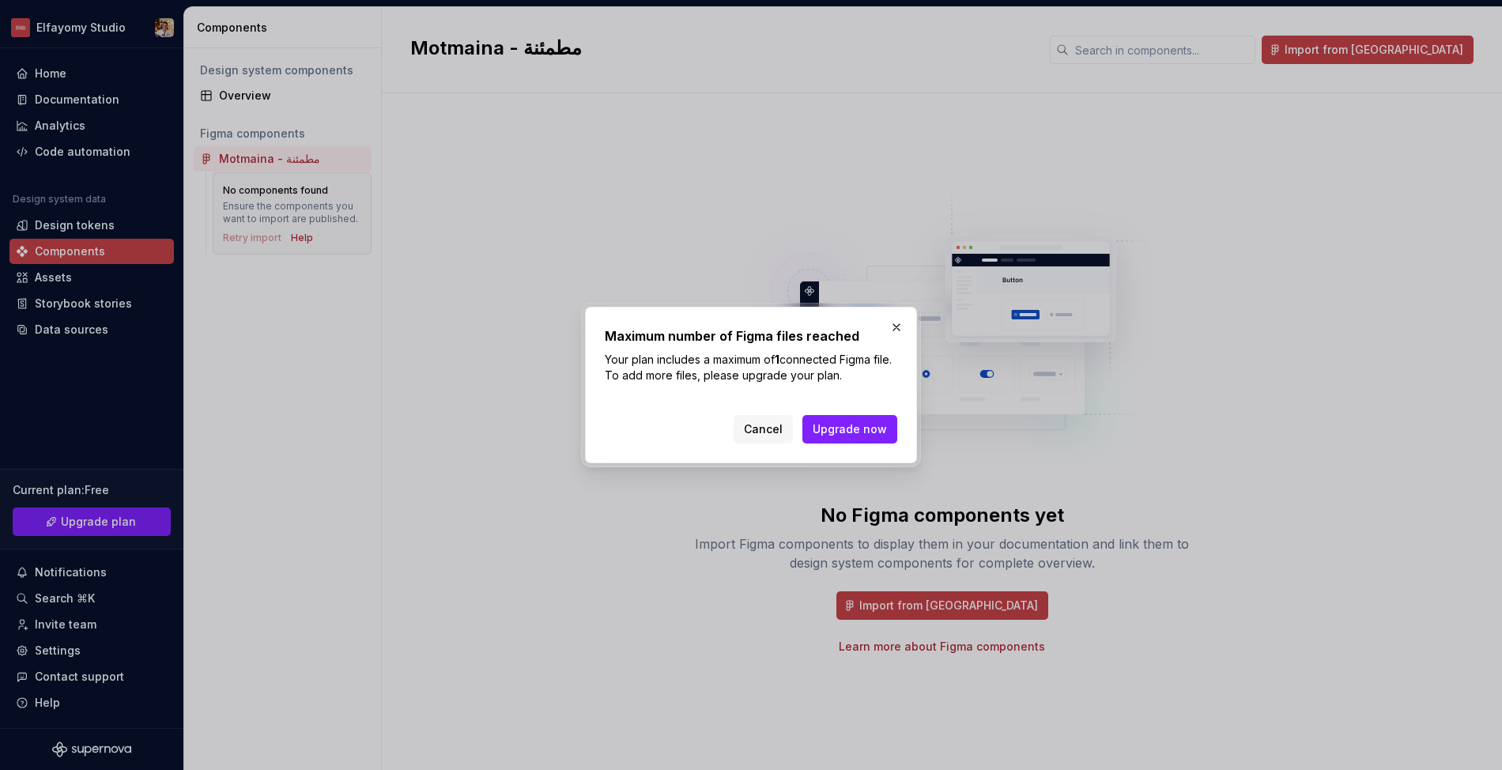
click at [583, 326] on div "Maximum number of Figma files reached Your plan includes a maximum of 1 connect…" at bounding box center [751, 385] width 340 height 164
click at [586, 311] on div "Maximum number of Figma files reached Your plan includes a maximum of 1 connect…" at bounding box center [751, 385] width 332 height 157
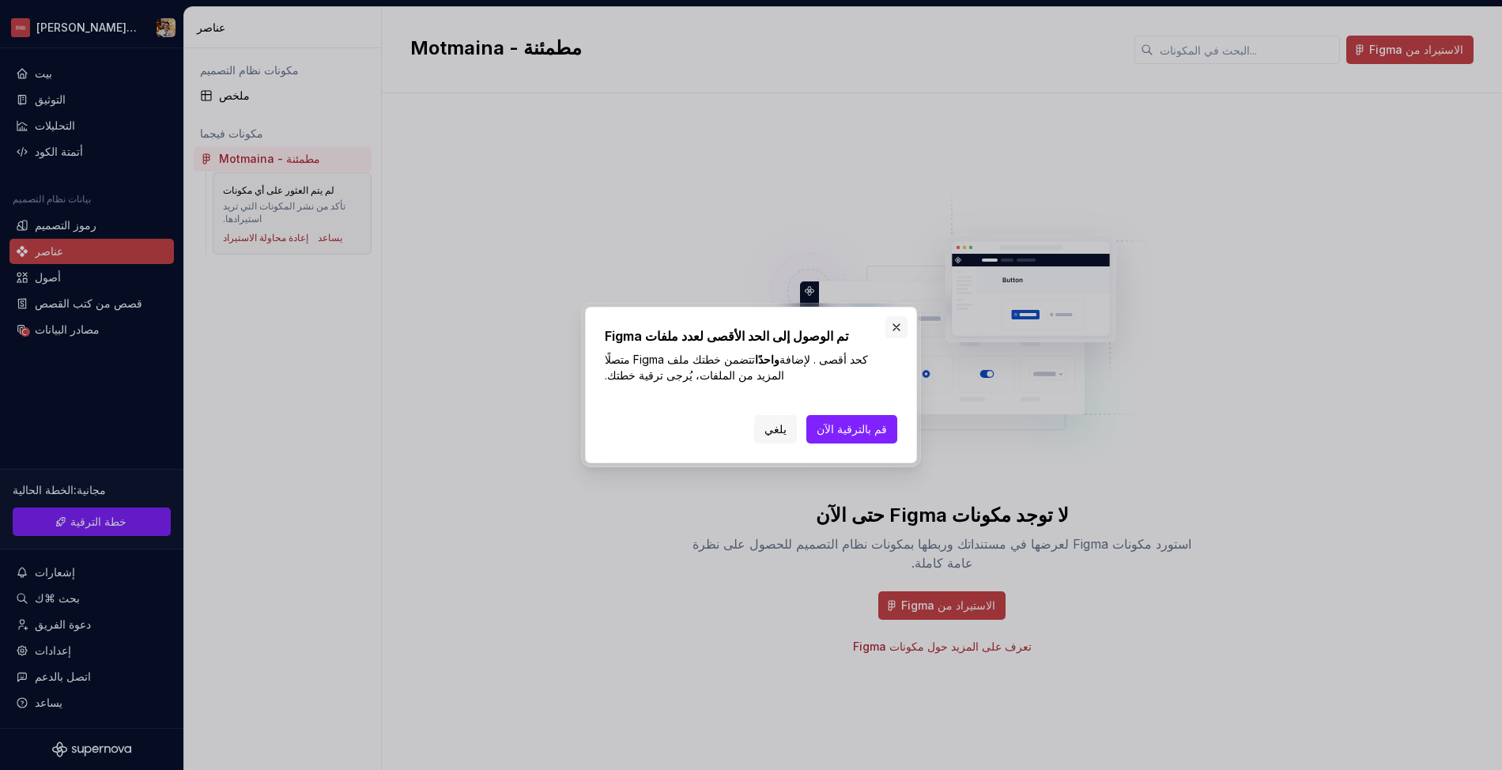
click at [901, 327] on button "button" at bounding box center [896, 327] width 22 height 22
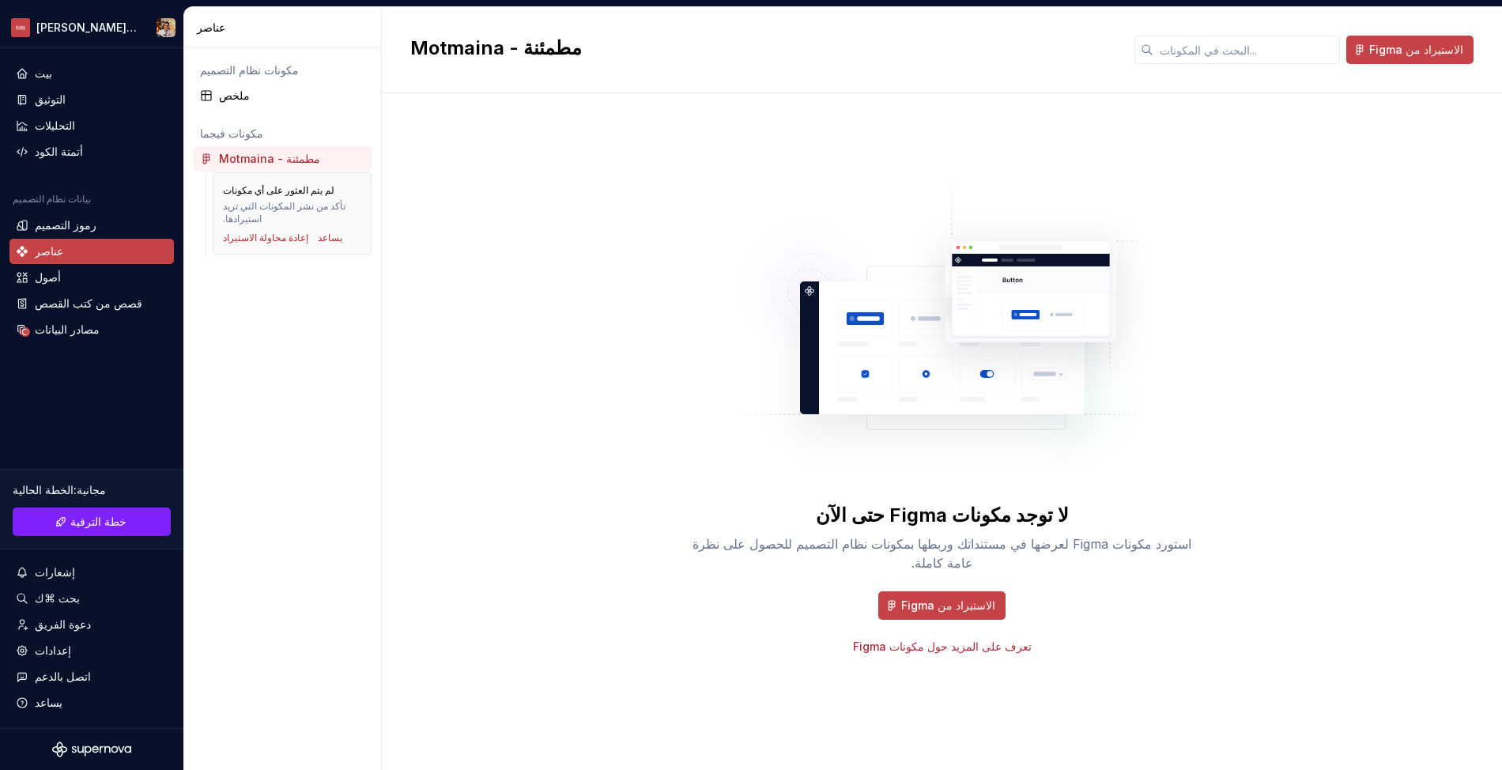
click at [328, 211] on font "تأكد من نشر المكونات التي تريد استيرادها." at bounding box center [284, 212] width 123 height 25
click at [246, 232] on font "إعادة محاولة الاستيراد" at bounding box center [265, 238] width 85 height 12
drag, startPoint x: 335, startPoint y: 230, endPoint x: 327, endPoint y: 230, distance: 8.7
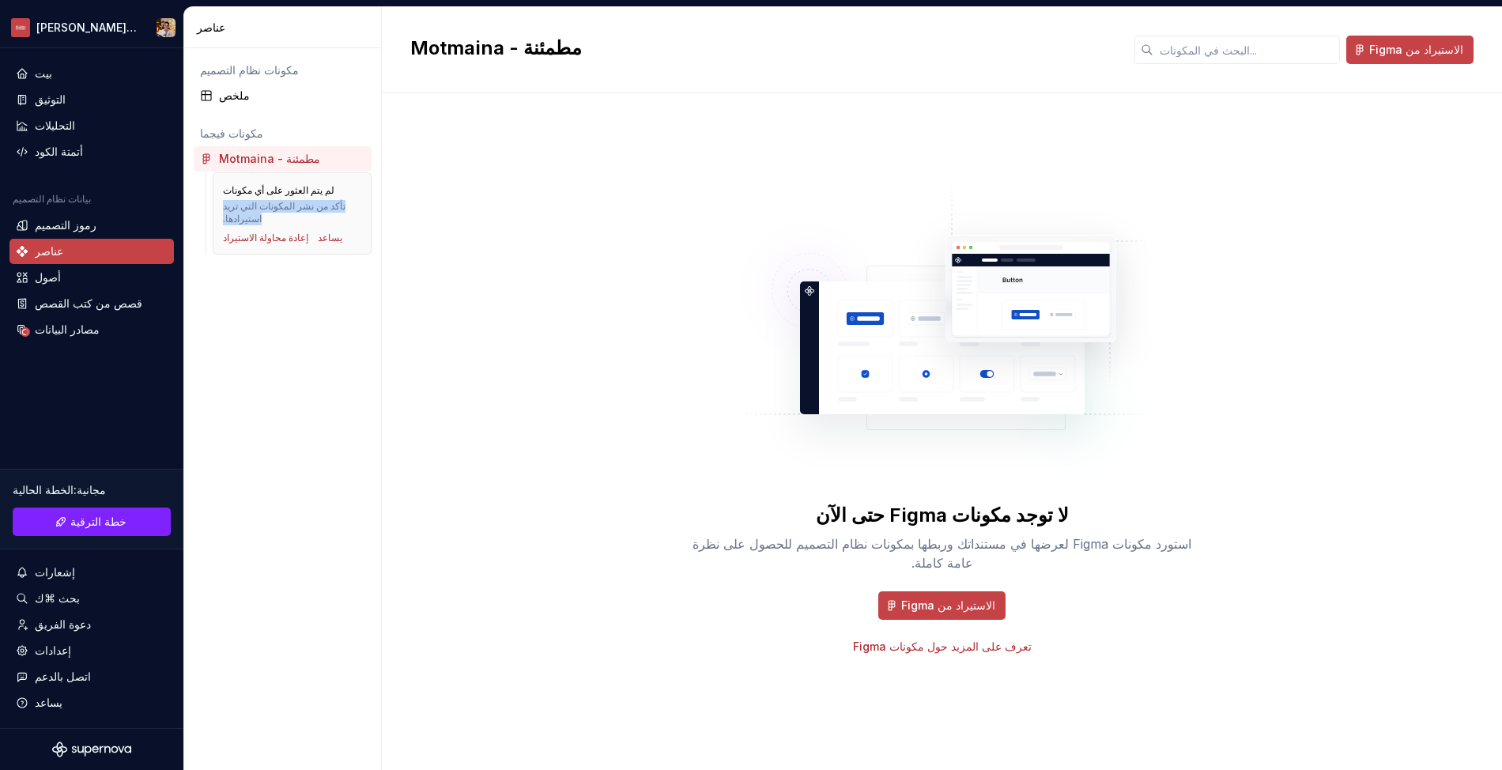
click at [334, 232] on div "إعادة محاولة الاستيراد يساعد" at bounding box center [292, 238] width 138 height 13
click at [323, 232] on div "إعادة محاولة الاستيراد يساعد" at bounding box center [292, 238] width 138 height 13
click at [323, 232] on font "يساعد" at bounding box center [330, 238] width 25 height 12
click at [81, 282] on div "أصول" at bounding box center [92, 278] width 152 height 16
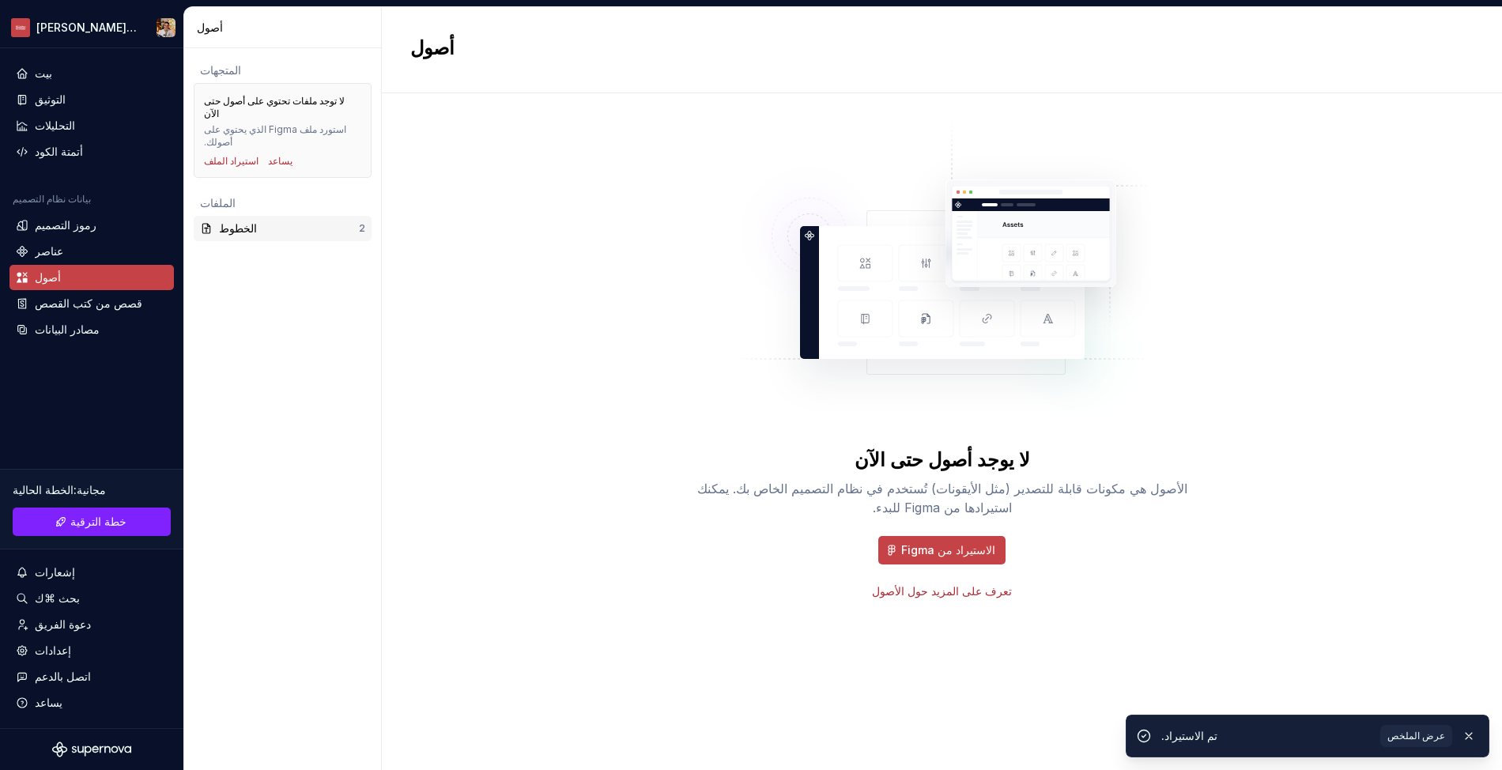
click at [307, 221] on div "الخطوط" at bounding box center [289, 229] width 140 height 16
click at [302, 221] on div "الخطوط" at bounding box center [289, 229] width 140 height 16
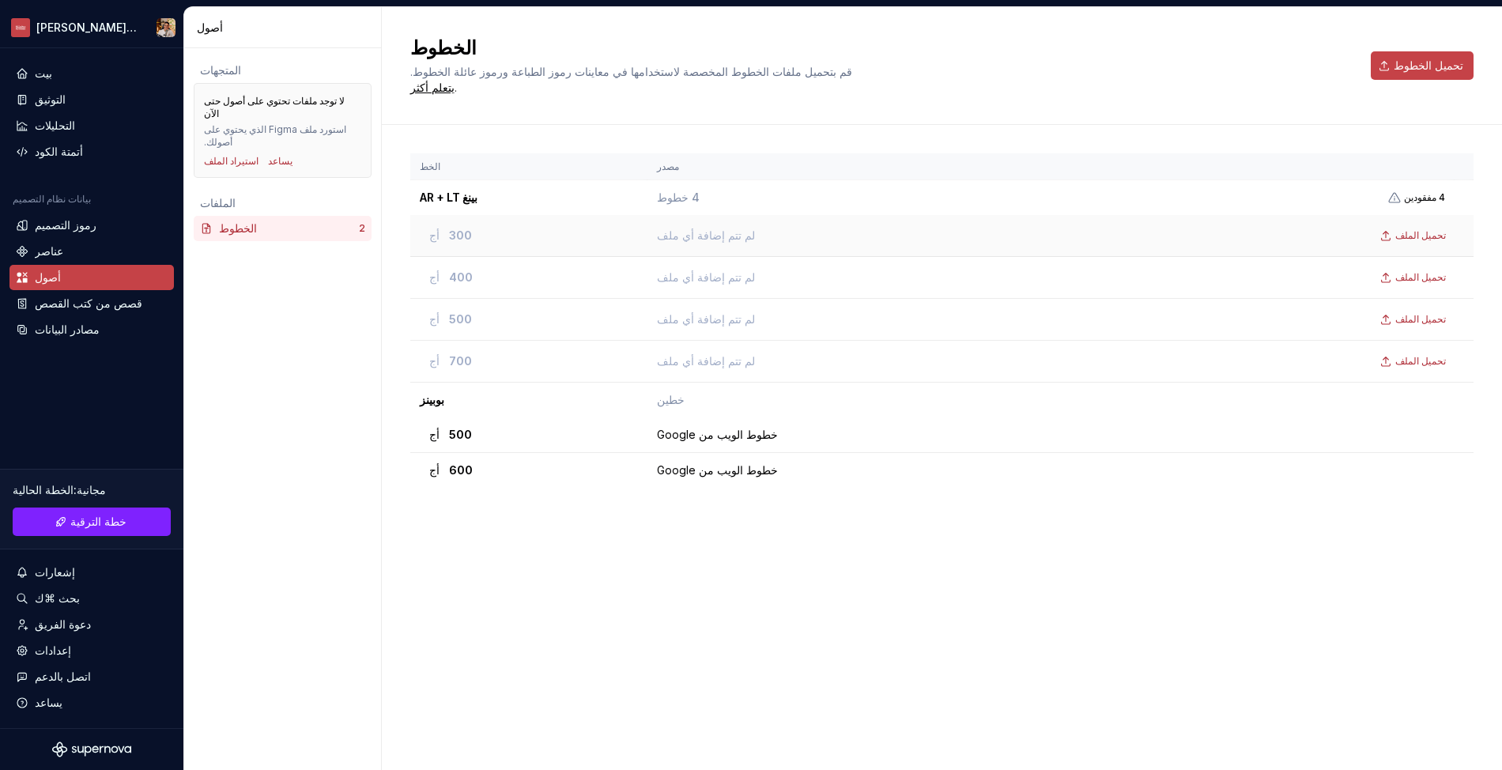
click at [731, 228] on font "لم تتم إضافة أي ملف" at bounding box center [706, 234] width 98 height 13
click at [730, 228] on font "لم تتم إضافة أي ملف" at bounding box center [706, 234] width 98 height 13
click at [1412, 229] on font "تحميل الملف" at bounding box center [1420, 235] width 51 height 12
click at [84, 307] on font "قصص من كتب القصص" at bounding box center [89, 302] width 108 height 13
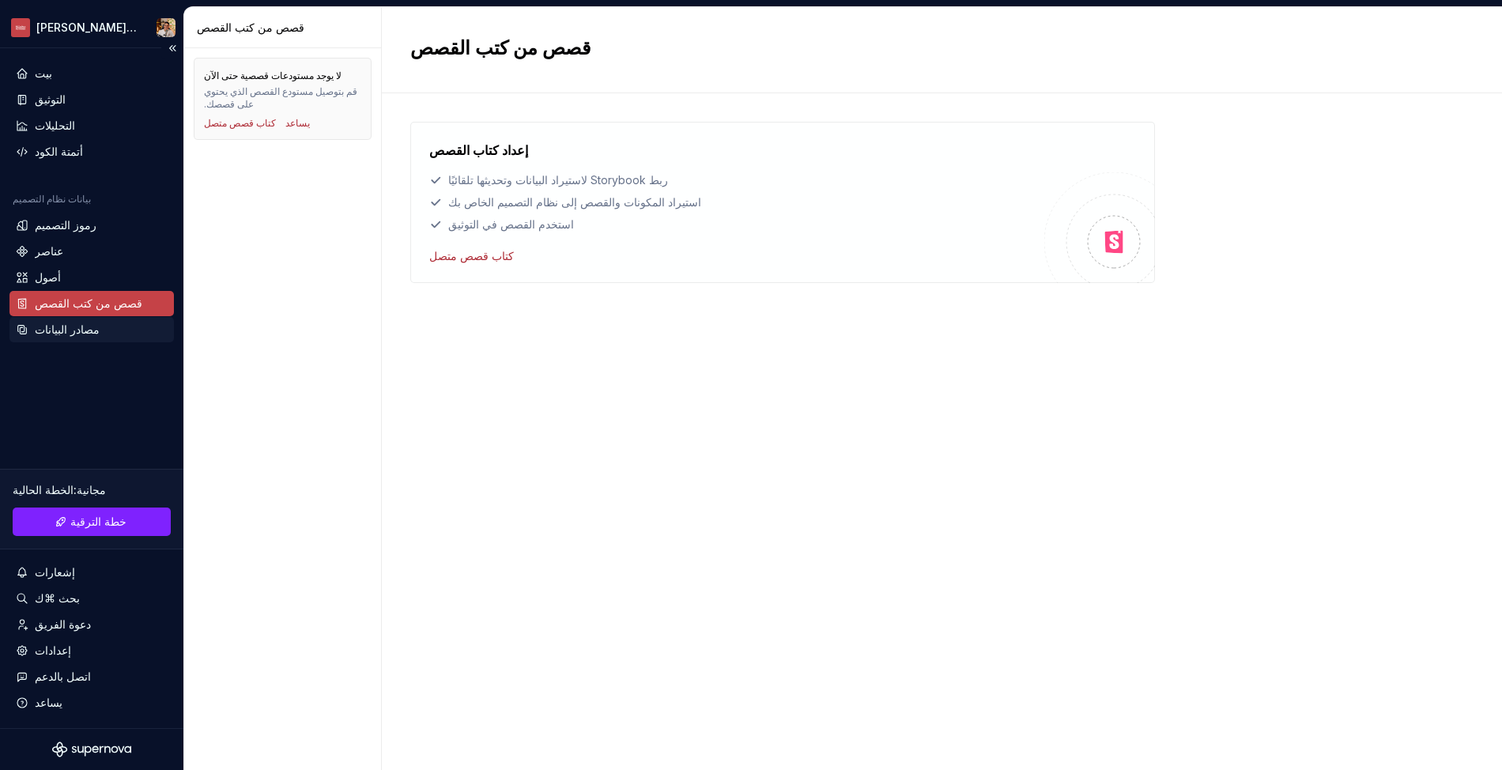
click at [65, 328] on font "مصادر البيانات" at bounding box center [67, 329] width 65 height 13
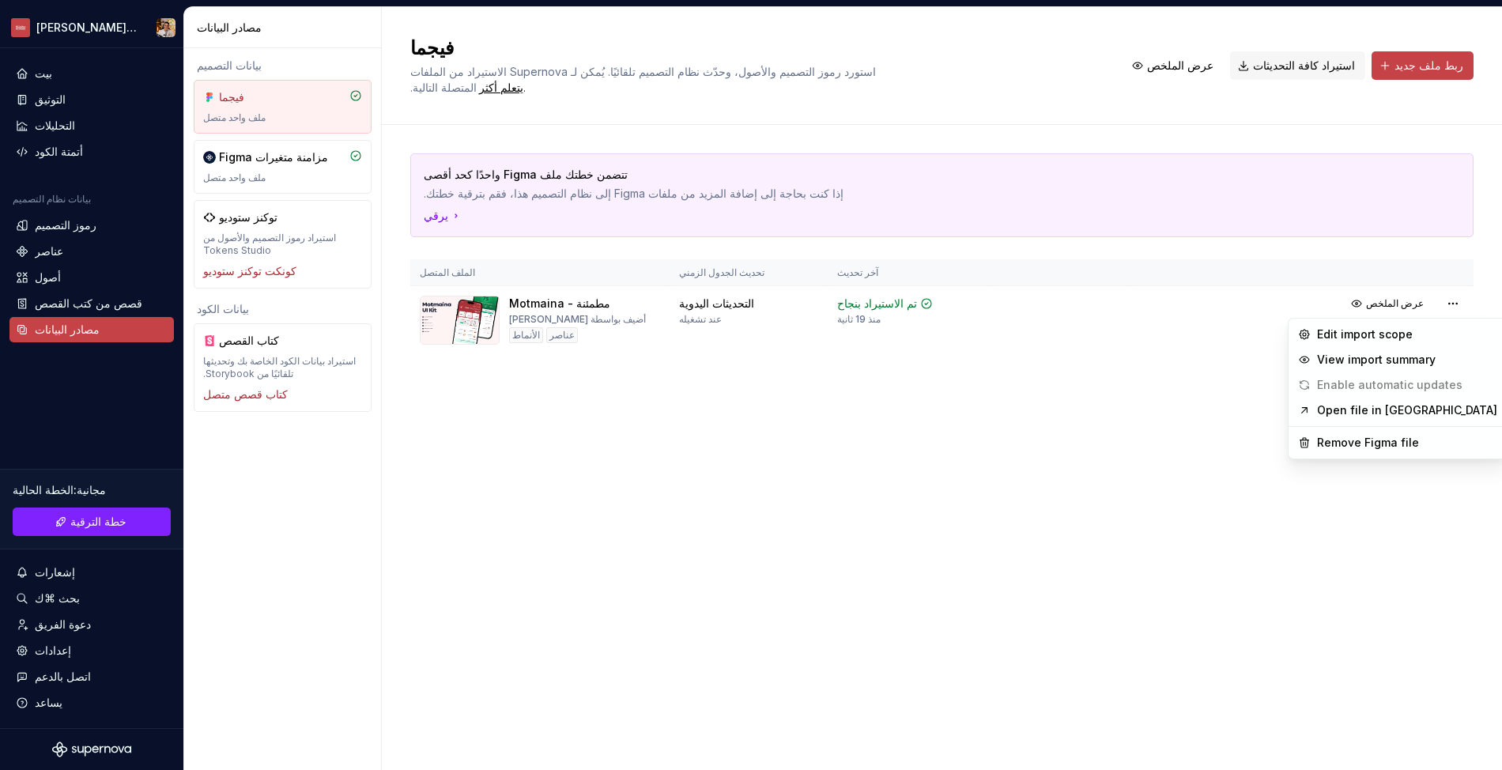
click at [1444, 307] on html "ستوديو الفيومي بيت التوثيق التحليلات أتمتة الكود بيانات نظام التصميم رموز التصم…" at bounding box center [751, 385] width 1502 height 770
click at [1423, 305] on html "ستوديو الفيومي بيت التوثيق التحليلات أتمتة الكود بيانات نظام التصميم رموز التصم…" at bounding box center [751, 385] width 1502 height 770
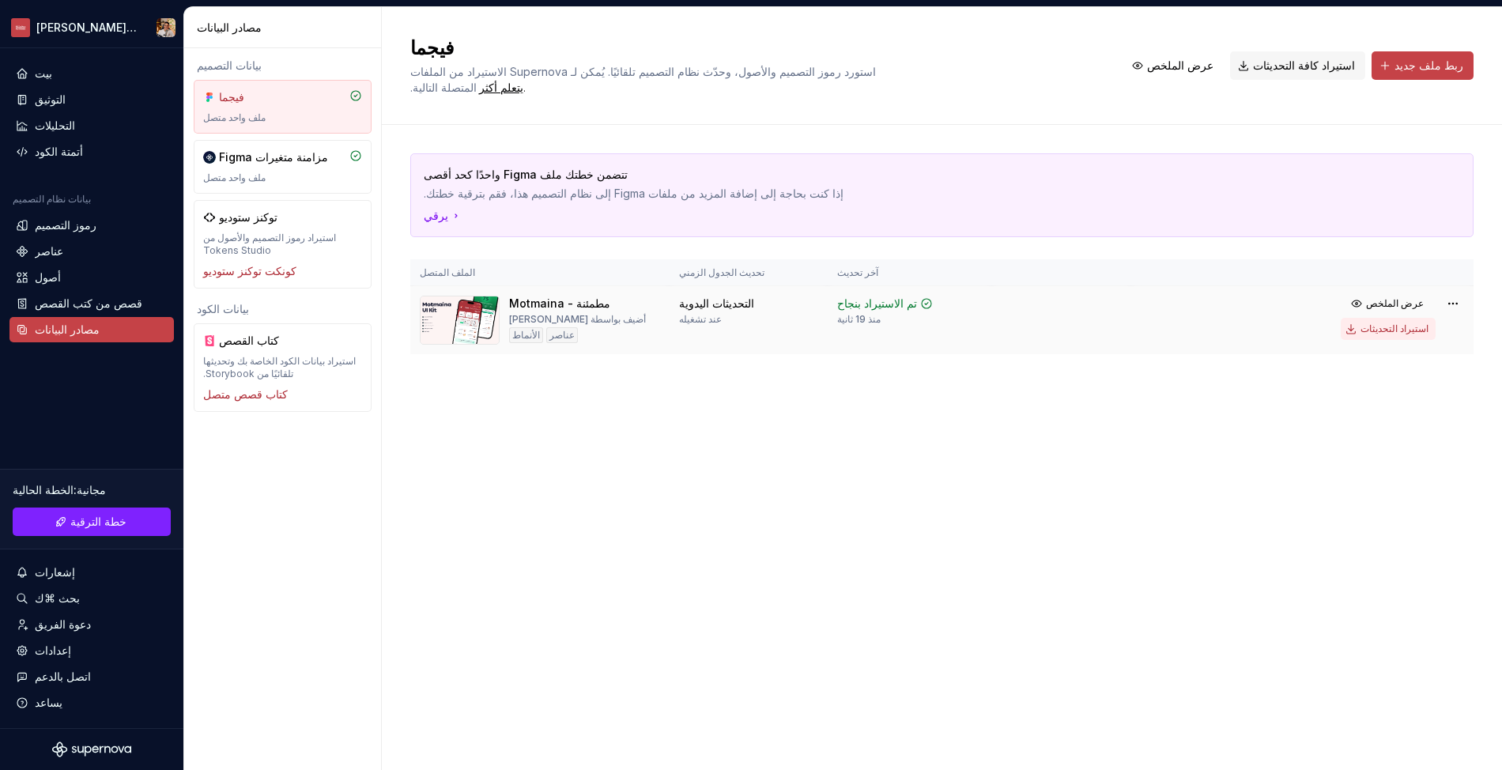
click at [1406, 324] on font "استيراد التحديثات" at bounding box center [1395, 329] width 68 height 12
click at [1407, 329] on font "استيراد التحديثات" at bounding box center [1395, 329] width 68 height 12
click at [291, 182] on div "ملف واحد متصل" at bounding box center [282, 178] width 159 height 13
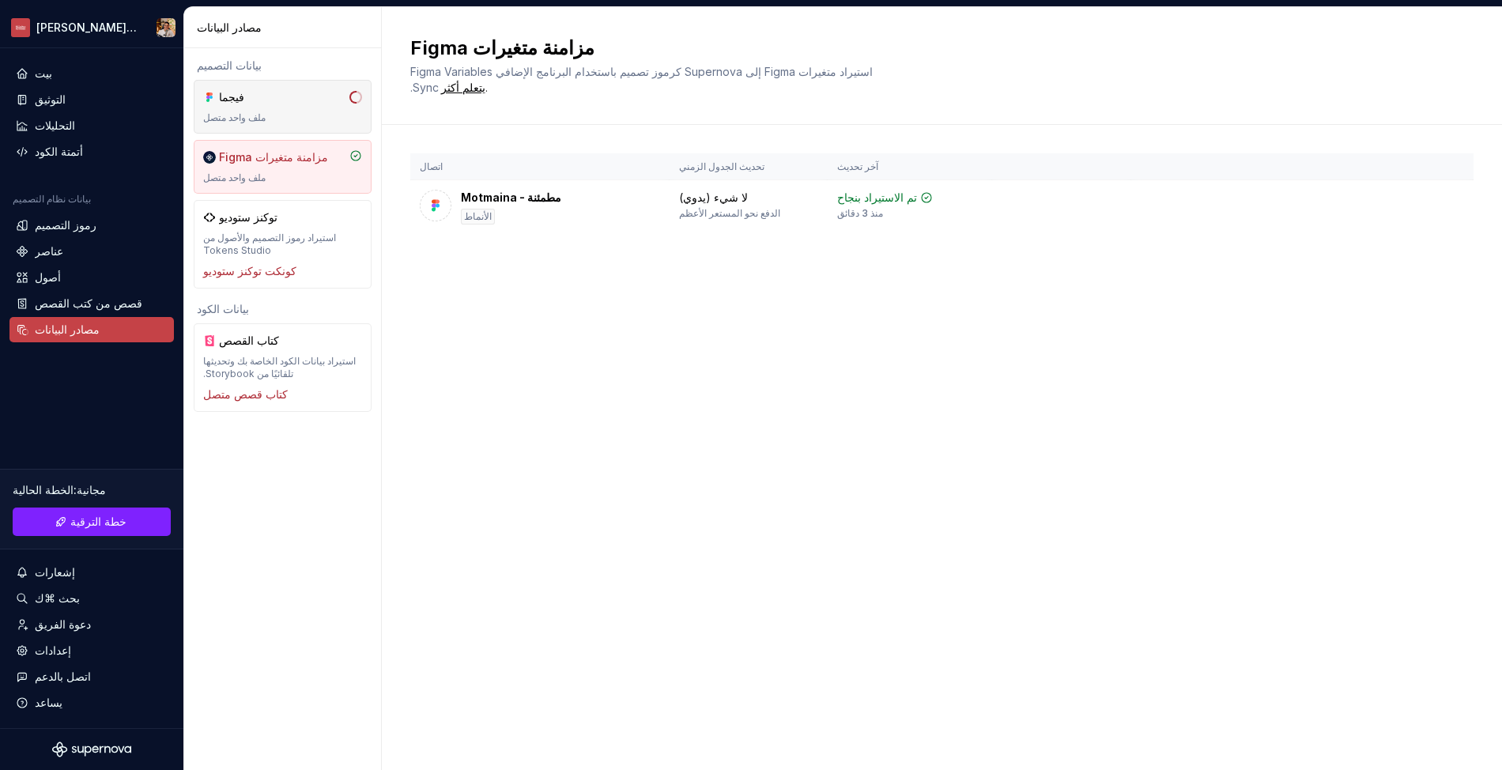
click at [334, 110] on div "فيجما ملف واحد متصل" at bounding box center [282, 106] width 159 height 35
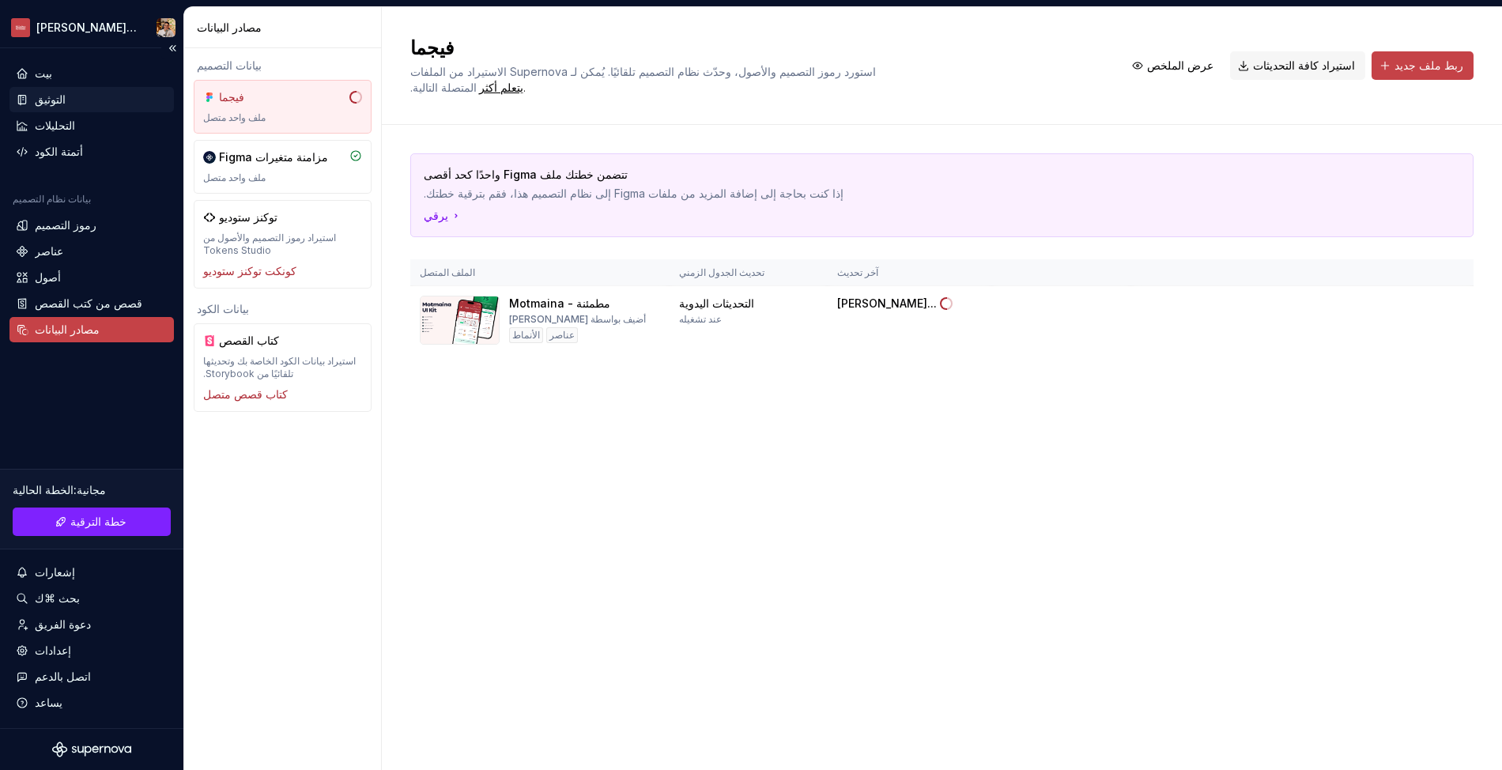
click at [66, 87] on div "التوثيق" at bounding box center [91, 99] width 164 height 25
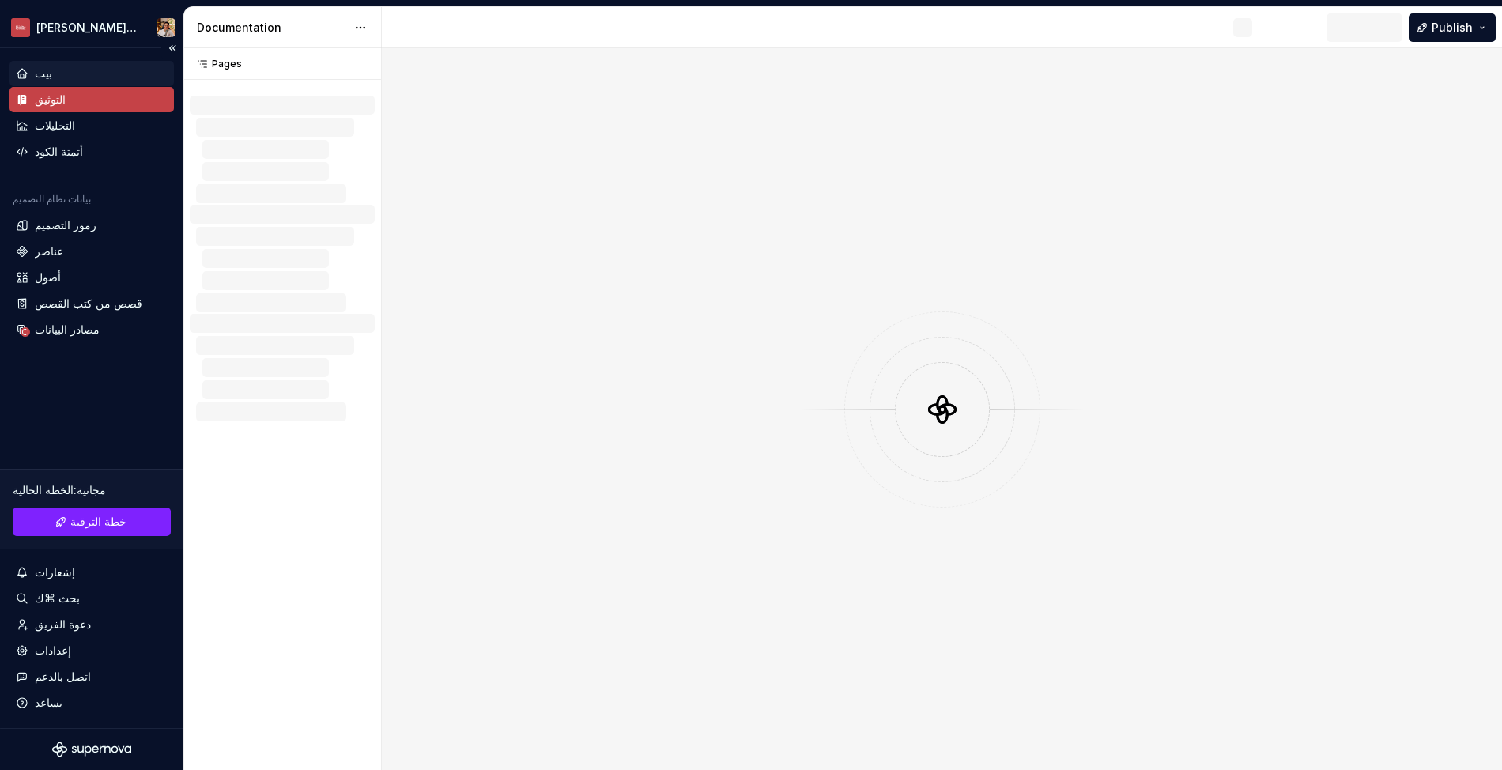
click at [67, 85] on div "بيت" at bounding box center [91, 73] width 164 height 25
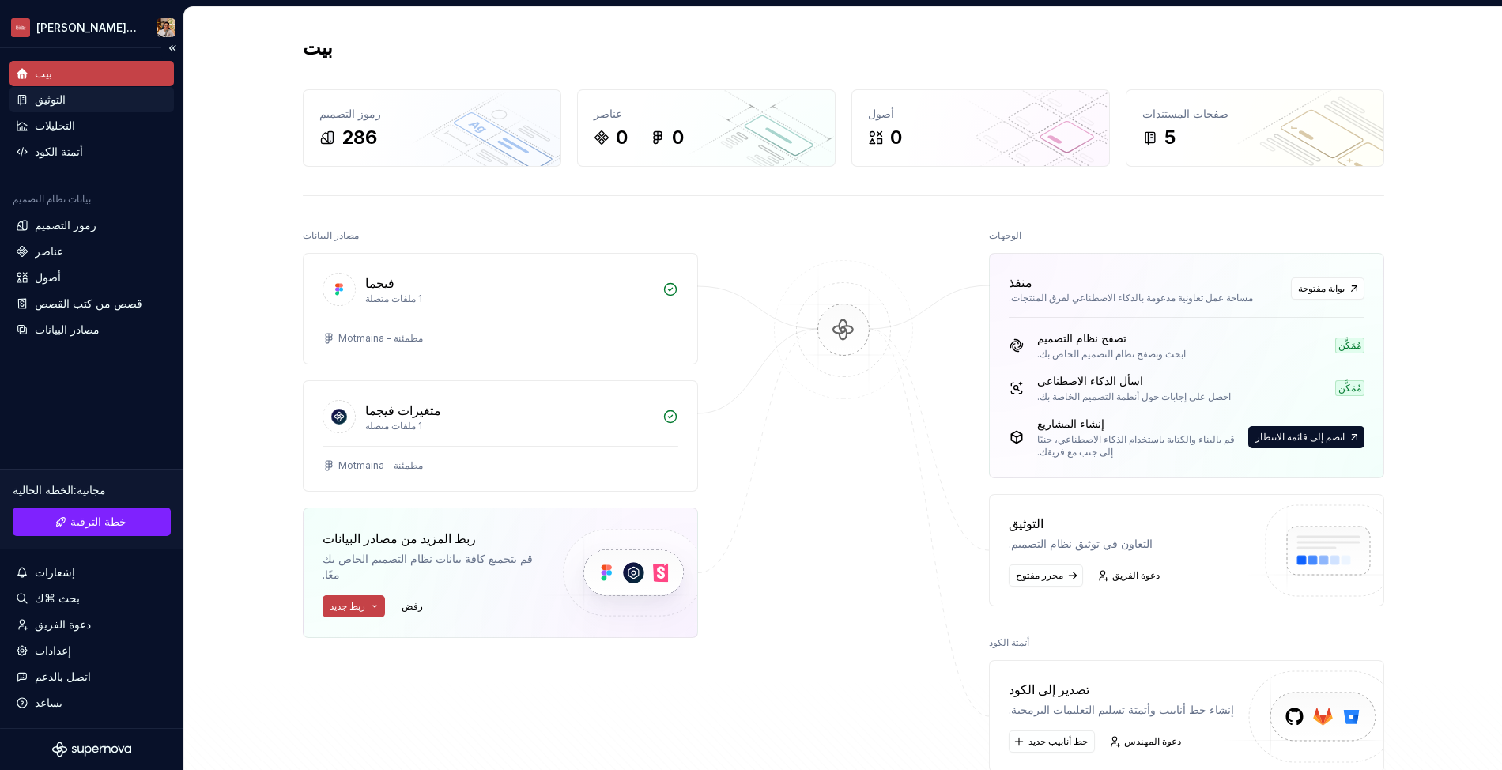
click at [85, 108] on div "التوثيق" at bounding box center [91, 99] width 164 height 25
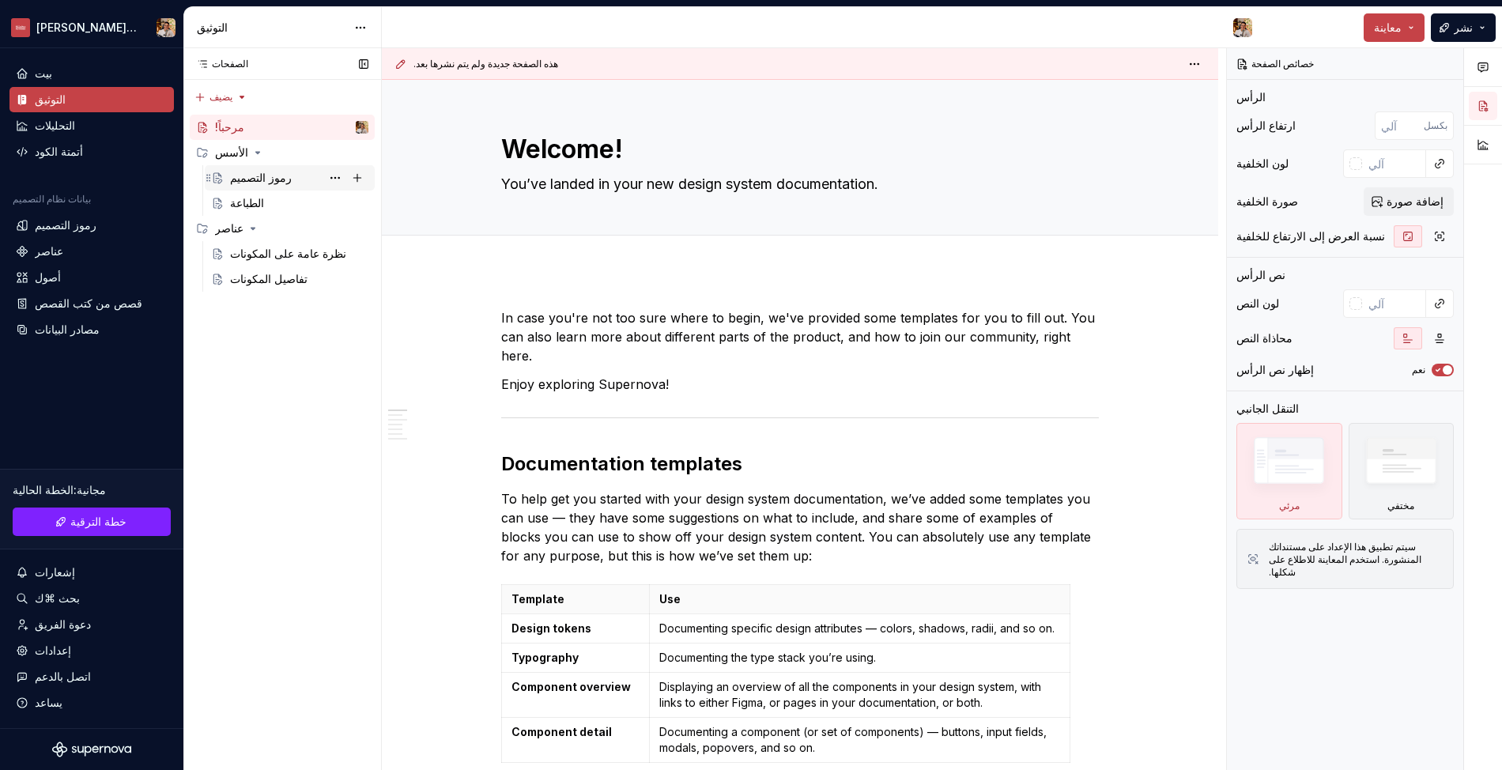
click at [259, 175] on font "رموز التصميم" at bounding box center [261, 177] width 62 height 13
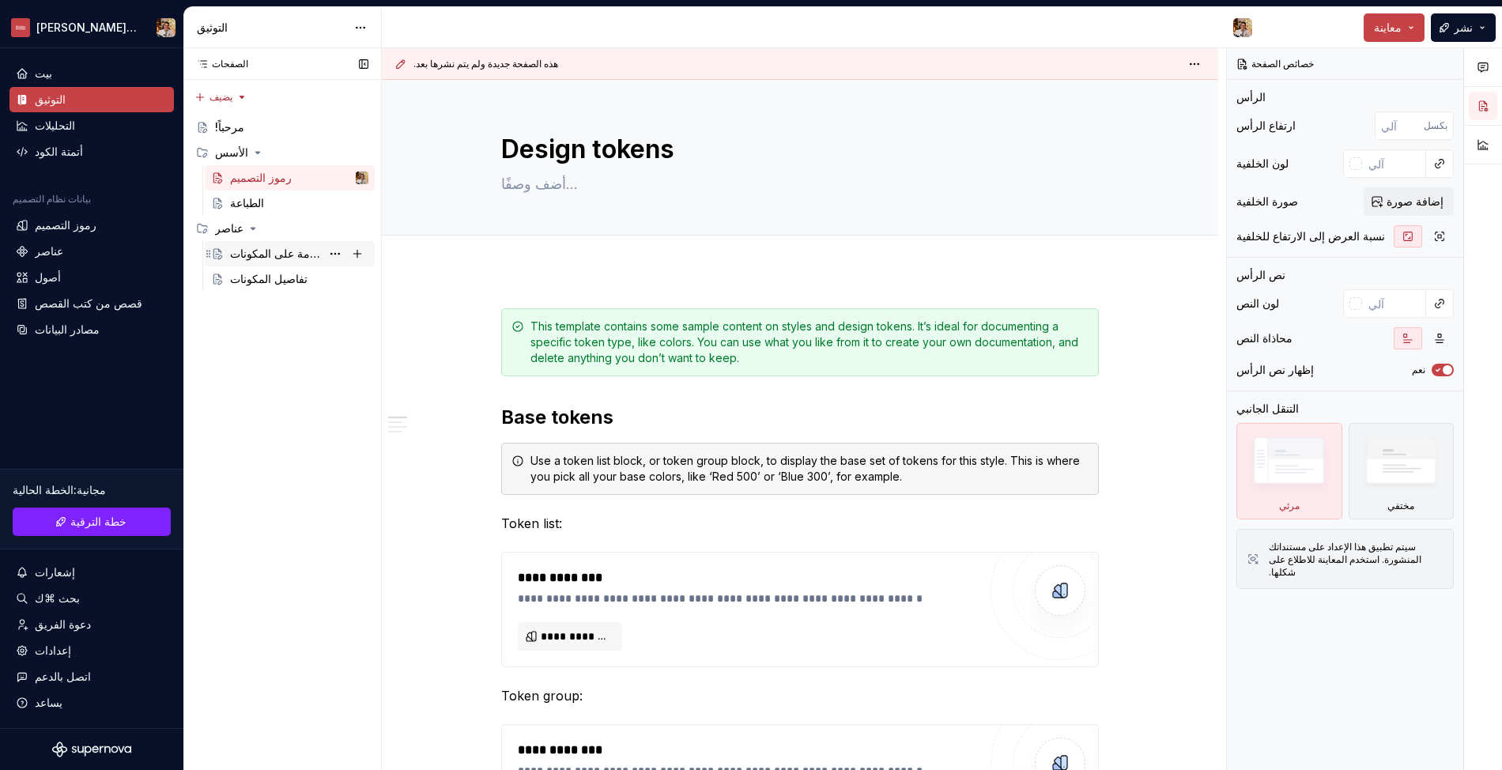
click at [283, 251] on font "نظرة عامة على المكونات" at bounding box center [288, 253] width 116 height 13
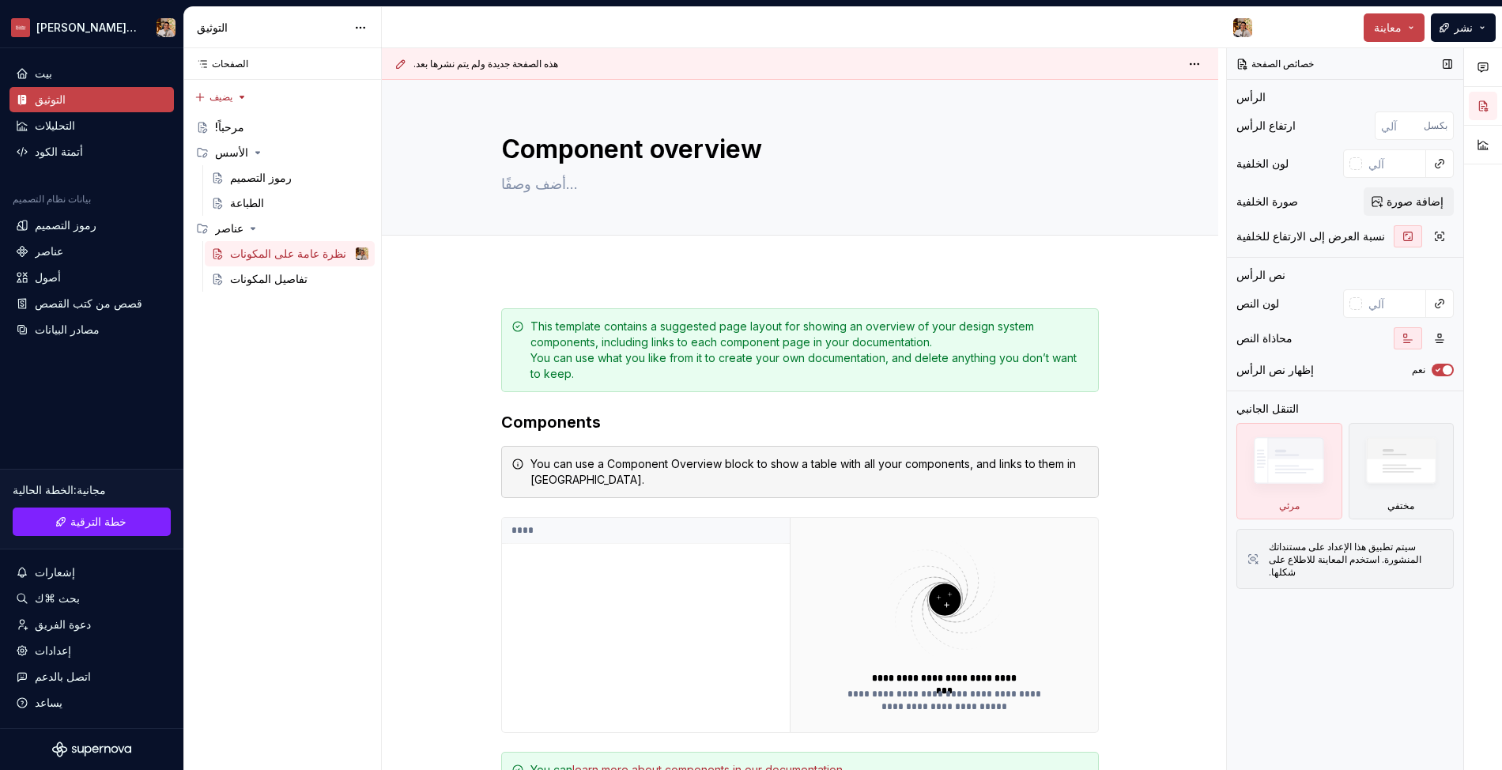
click at [1295, 466] on img at bounding box center [1289, 464] width 91 height 69
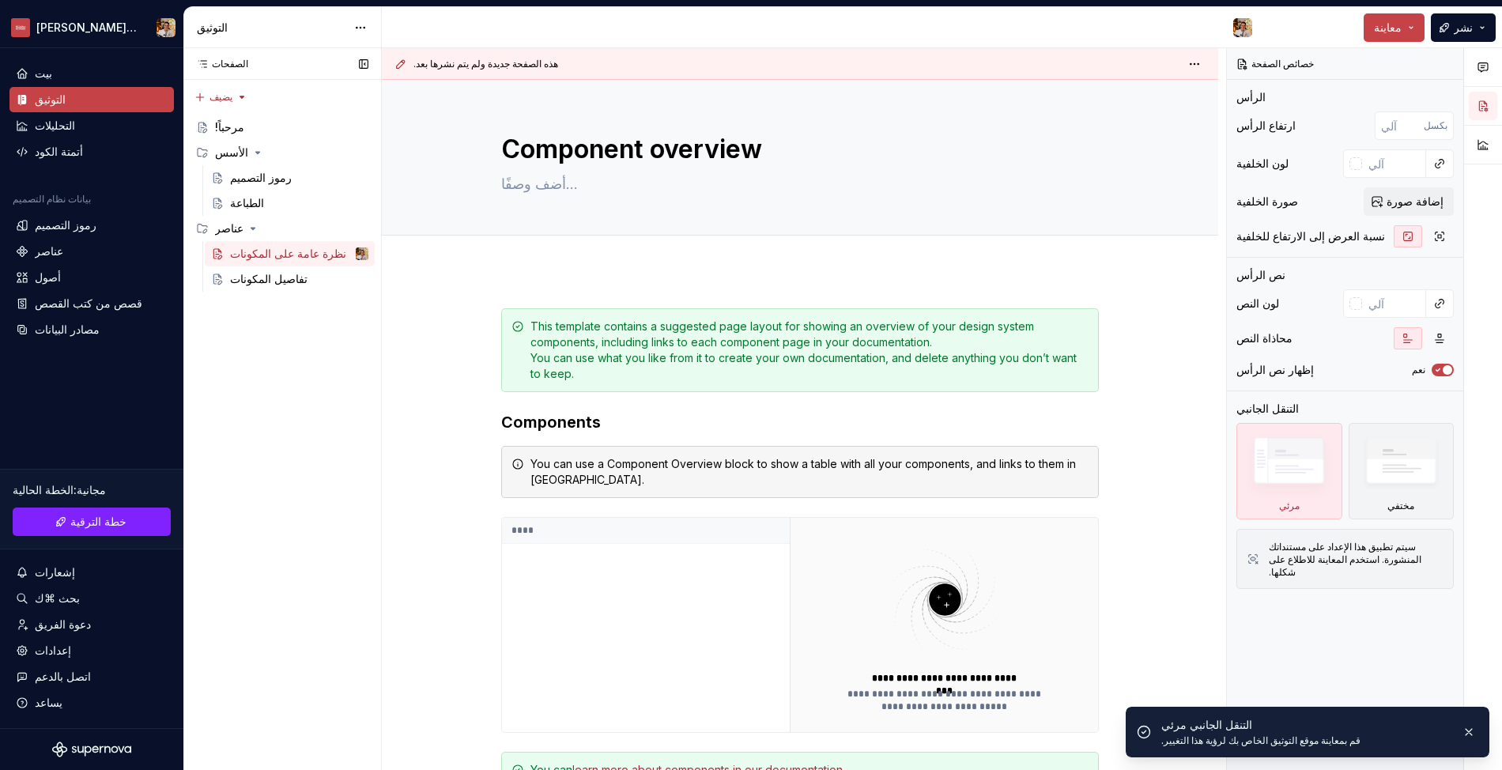
click at [245, 296] on div "الصفحات الصفحات يضيف Accessibility guide for tree Page tree. Navigate the tree …" at bounding box center [282, 409] width 198 height 723
click at [250, 287] on div "تفاصيل المكونات" at bounding box center [299, 279] width 138 height 22
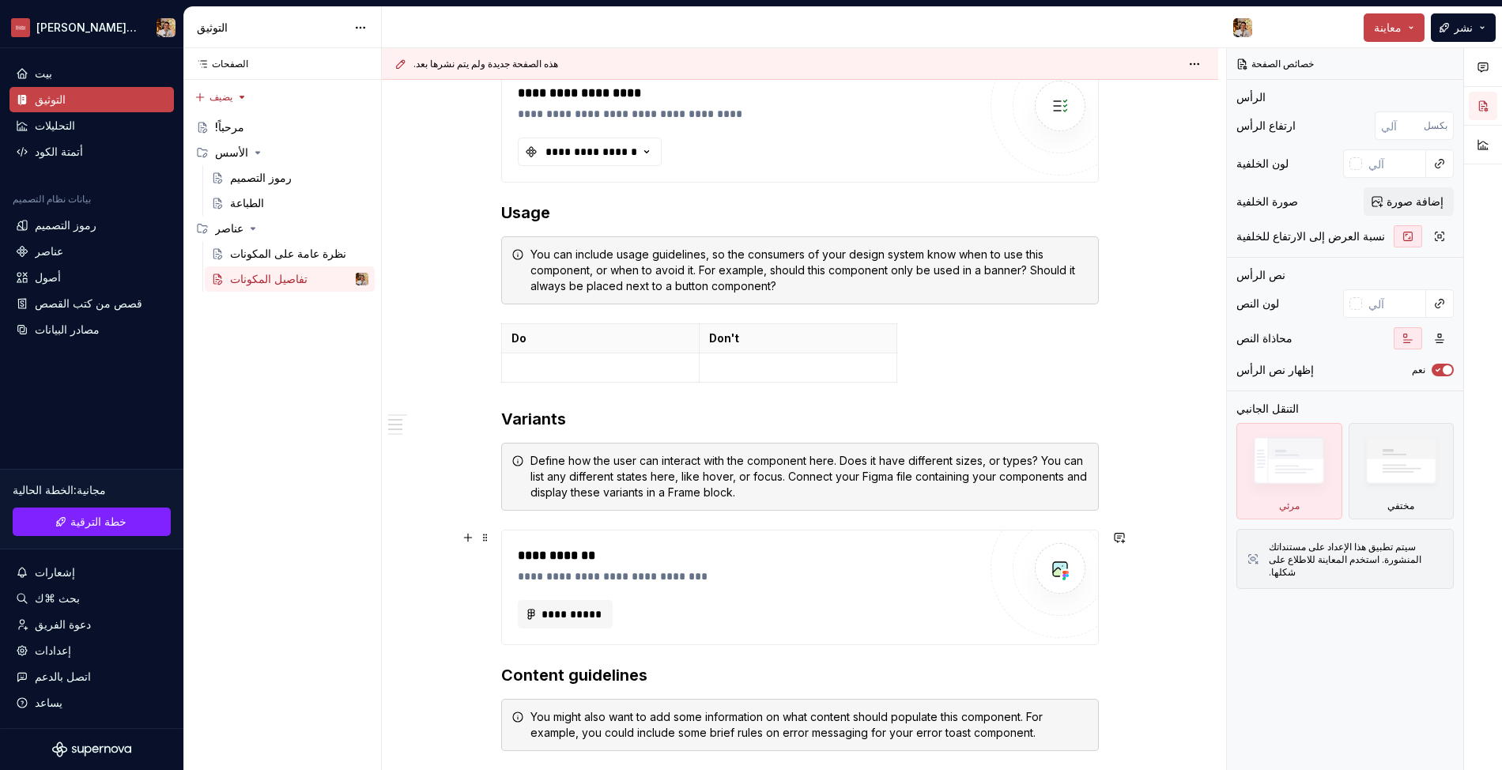
scroll to position [1067, 0]
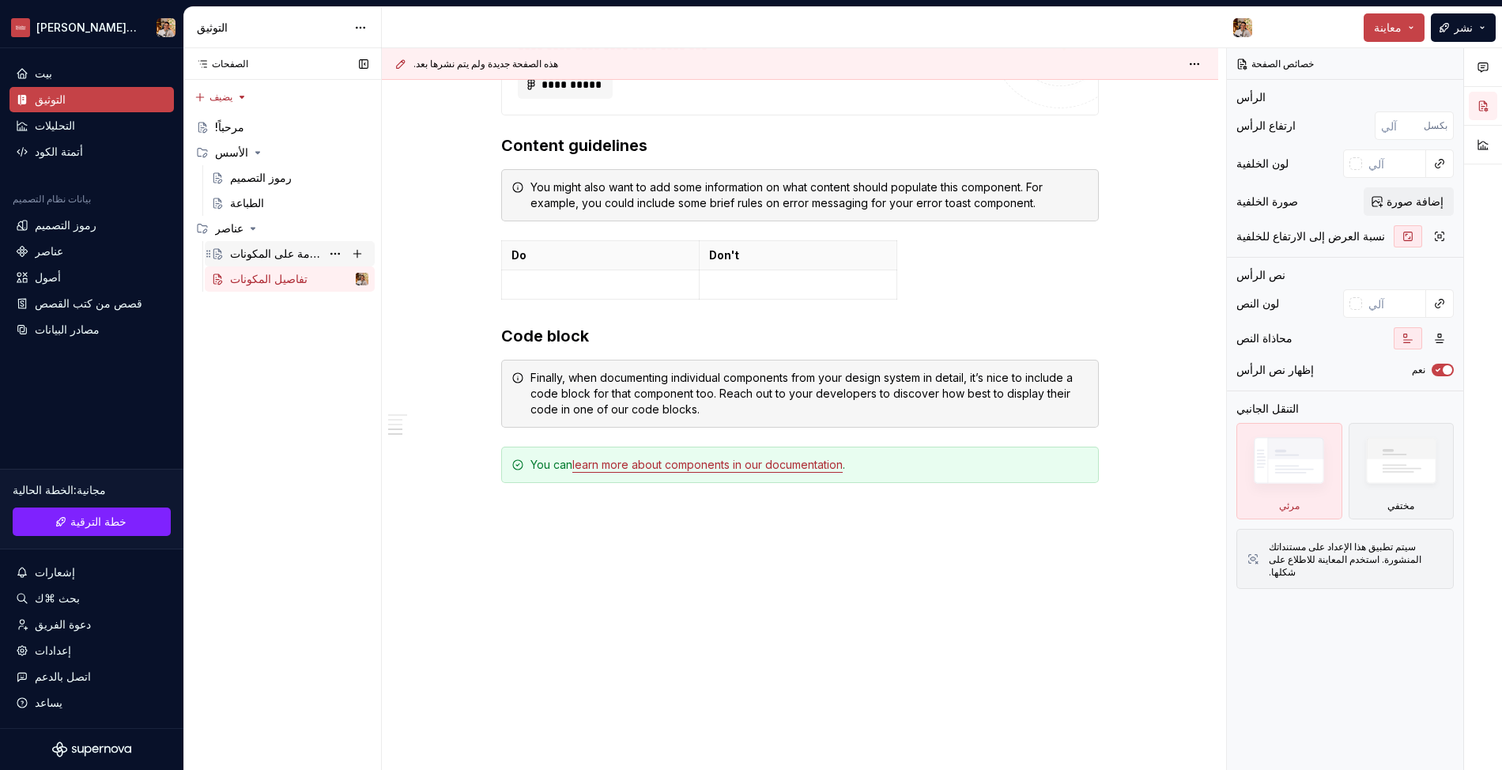
click at [264, 262] on div "نظرة عامة على المكونات" at bounding box center [299, 254] width 138 height 22
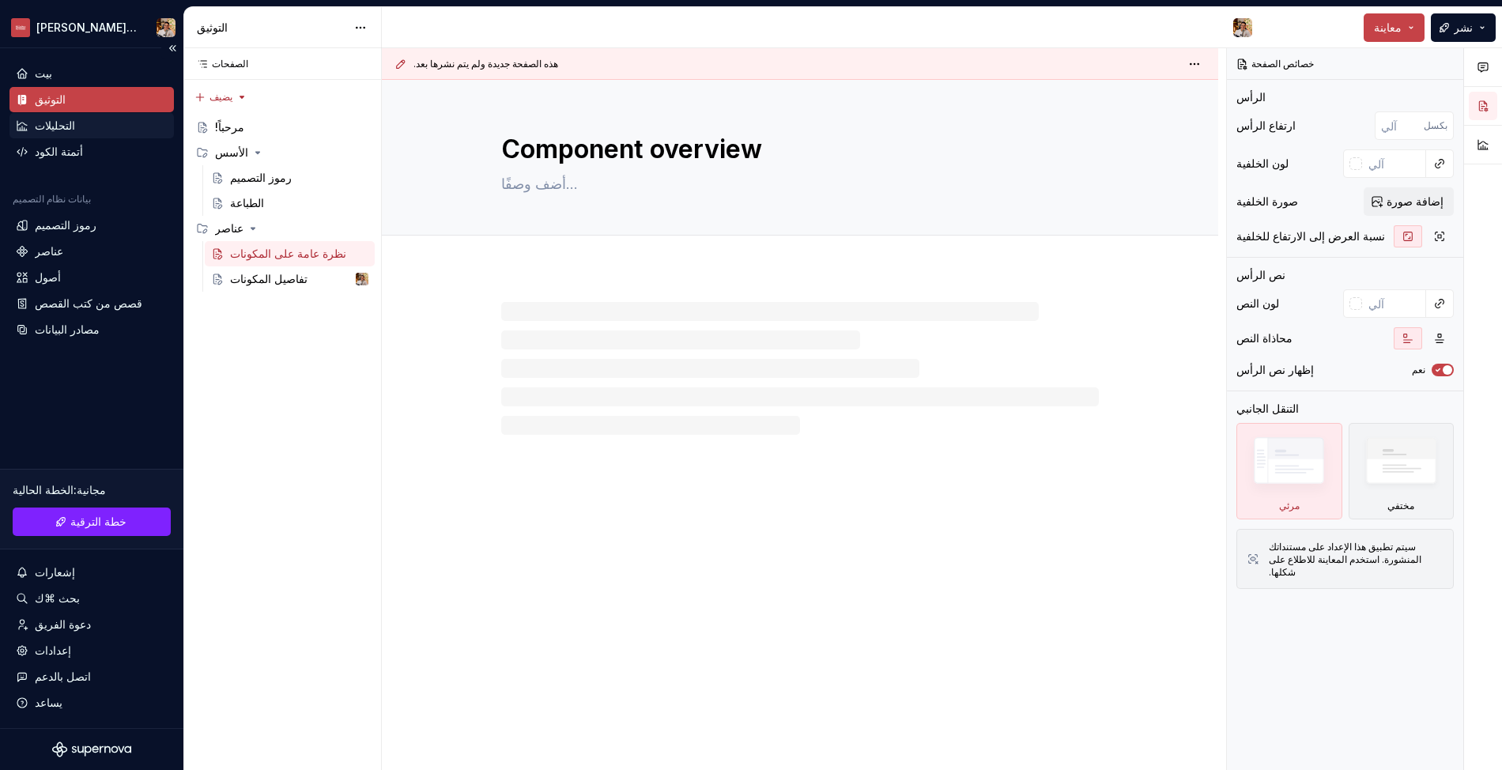
click at [51, 126] on font "التحليلات" at bounding box center [55, 125] width 40 height 13
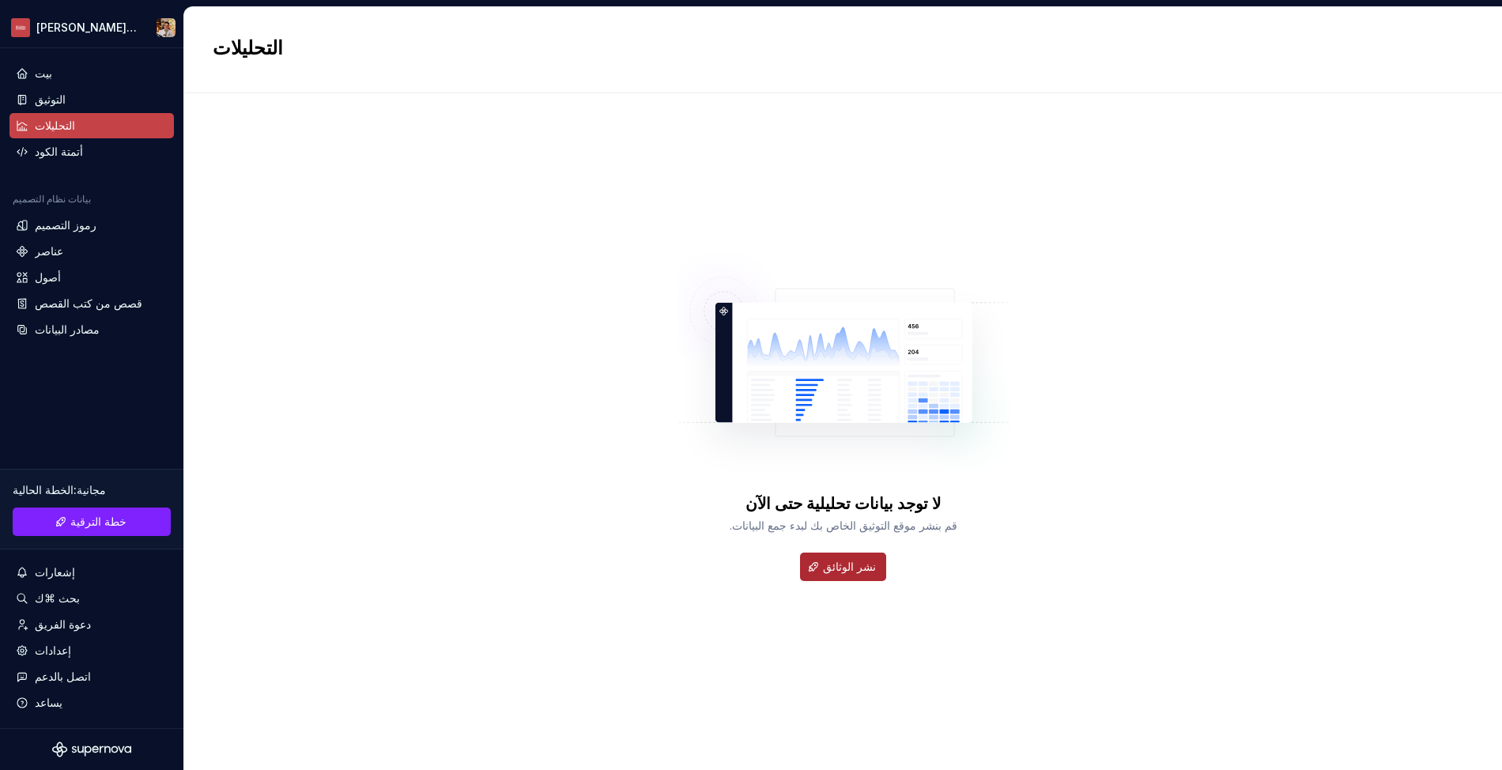
click at [856, 575] on button "نشر الوثائق" at bounding box center [843, 567] width 86 height 28
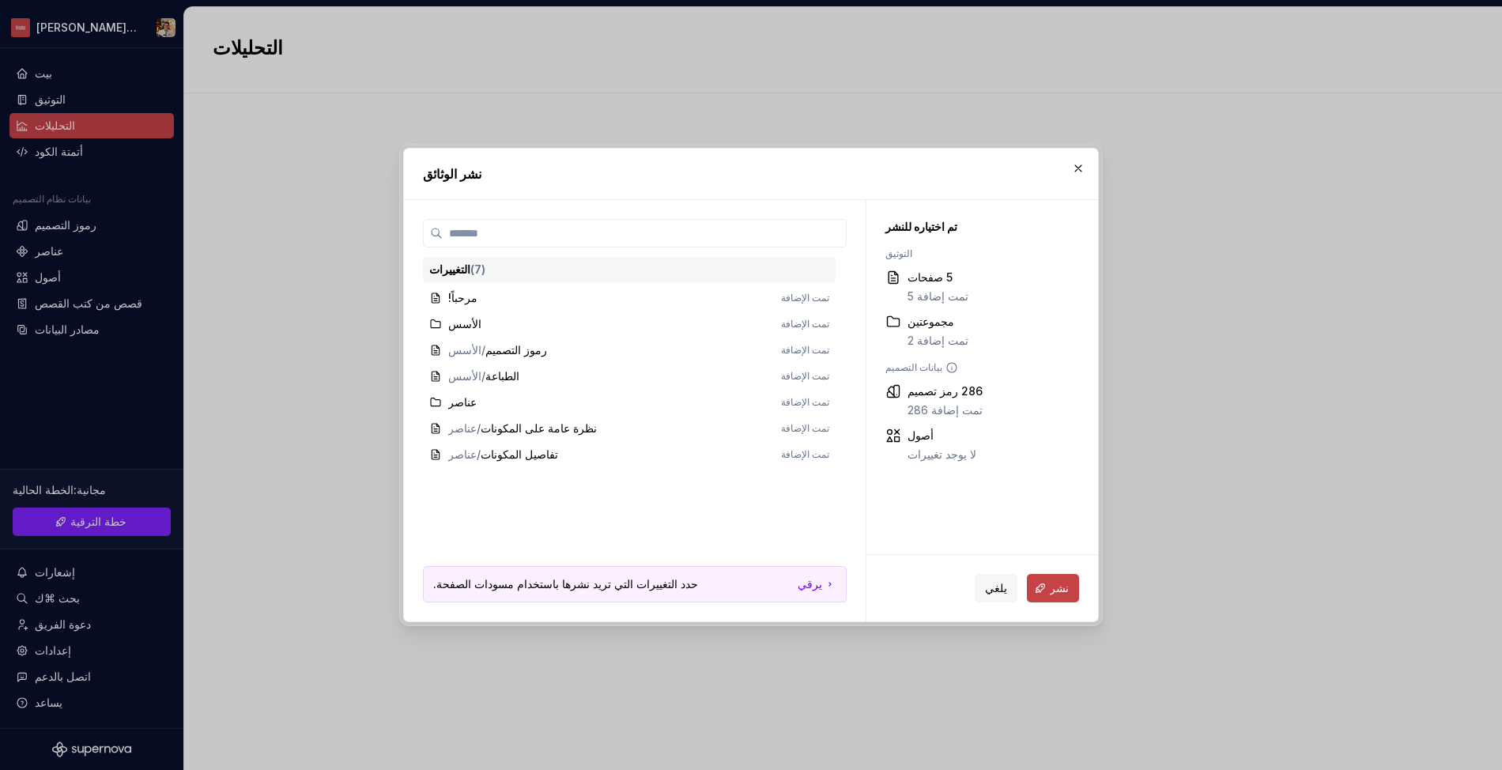
click at [533, 274] on div "التغييرات ( 7 )" at bounding box center [629, 270] width 400 height 16
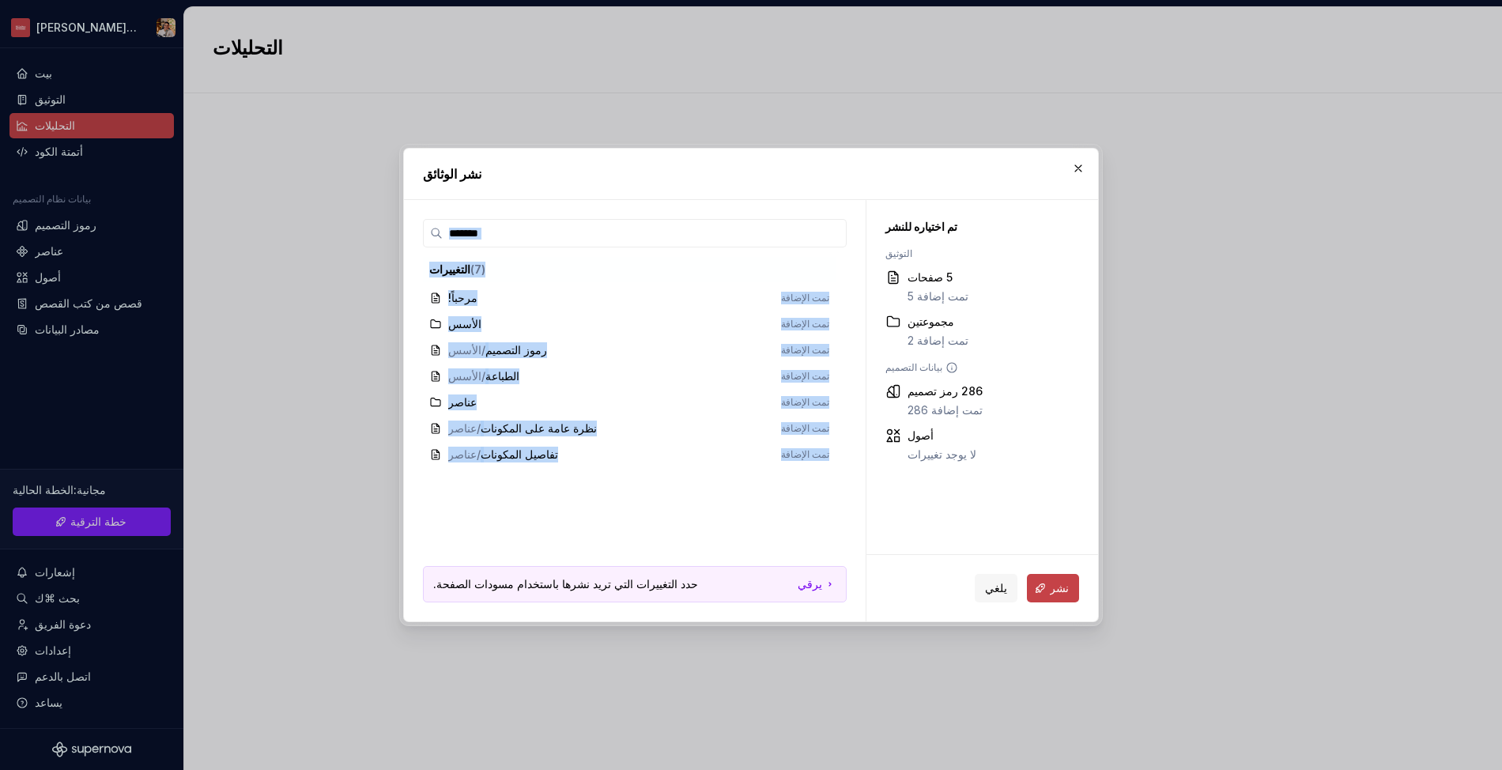
drag, startPoint x: 543, startPoint y: 509, endPoint x: 406, endPoint y: 217, distance: 322.2
click at [406, 217] on div "التغييرات ( 7 ) مرحباً! تمت الإضافة الأسس تمت الإضافة الأسس / رموز التصميم تمت …" at bounding box center [635, 410] width 462 height 421
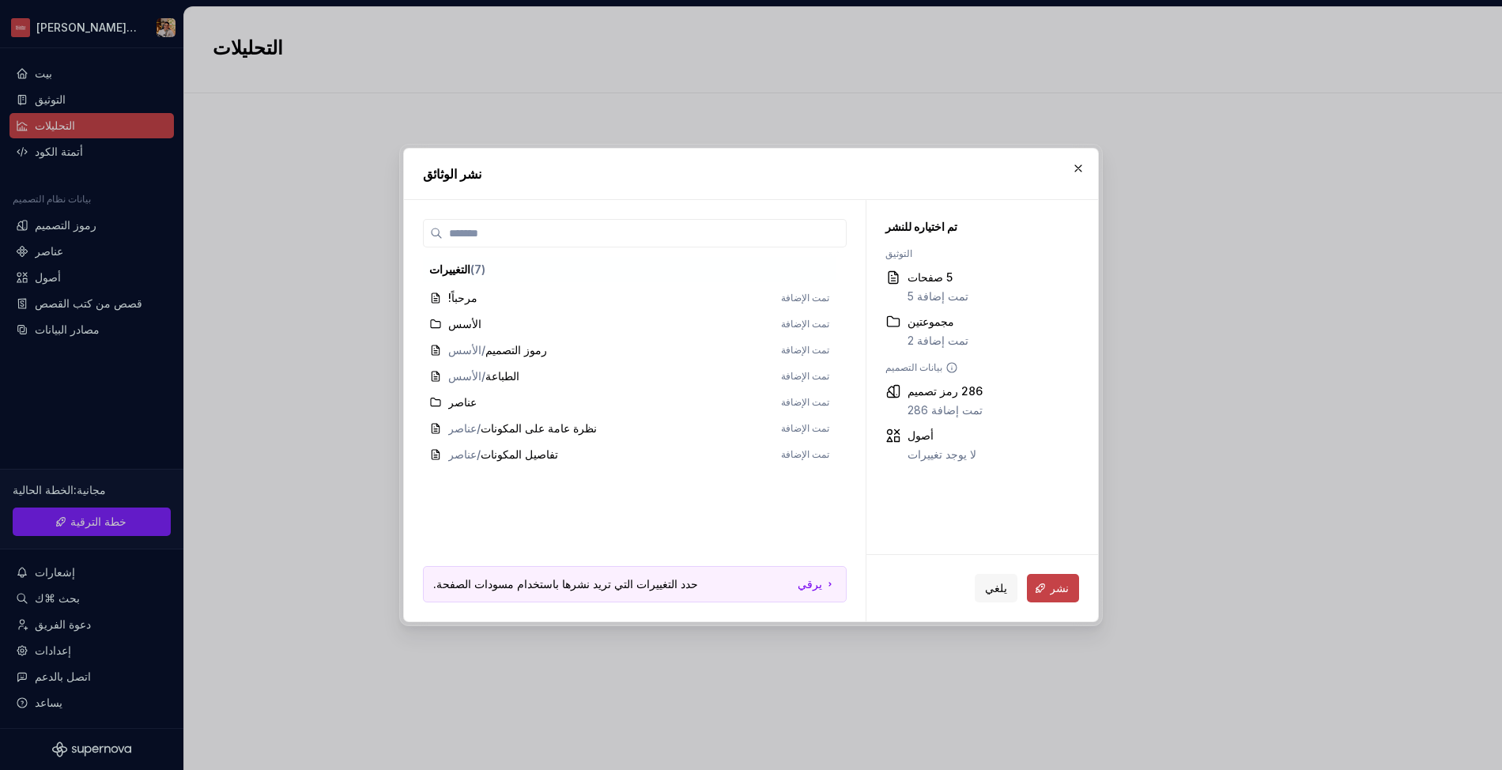
click at [466, 308] on span "مرحباً! تمت الإضافة" at bounding box center [629, 298] width 413 height 26
click at [470, 301] on span "مرحباً! تمت الإضافة" at bounding box center [629, 298] width 413 height 26
click at [1044, 604] on div "يلغي نشر" at bounding box center [983, 588] width 232 height 66
click at [1048, 598] on button "نشر" at bounding box center [1053, 588] width 52 height 28
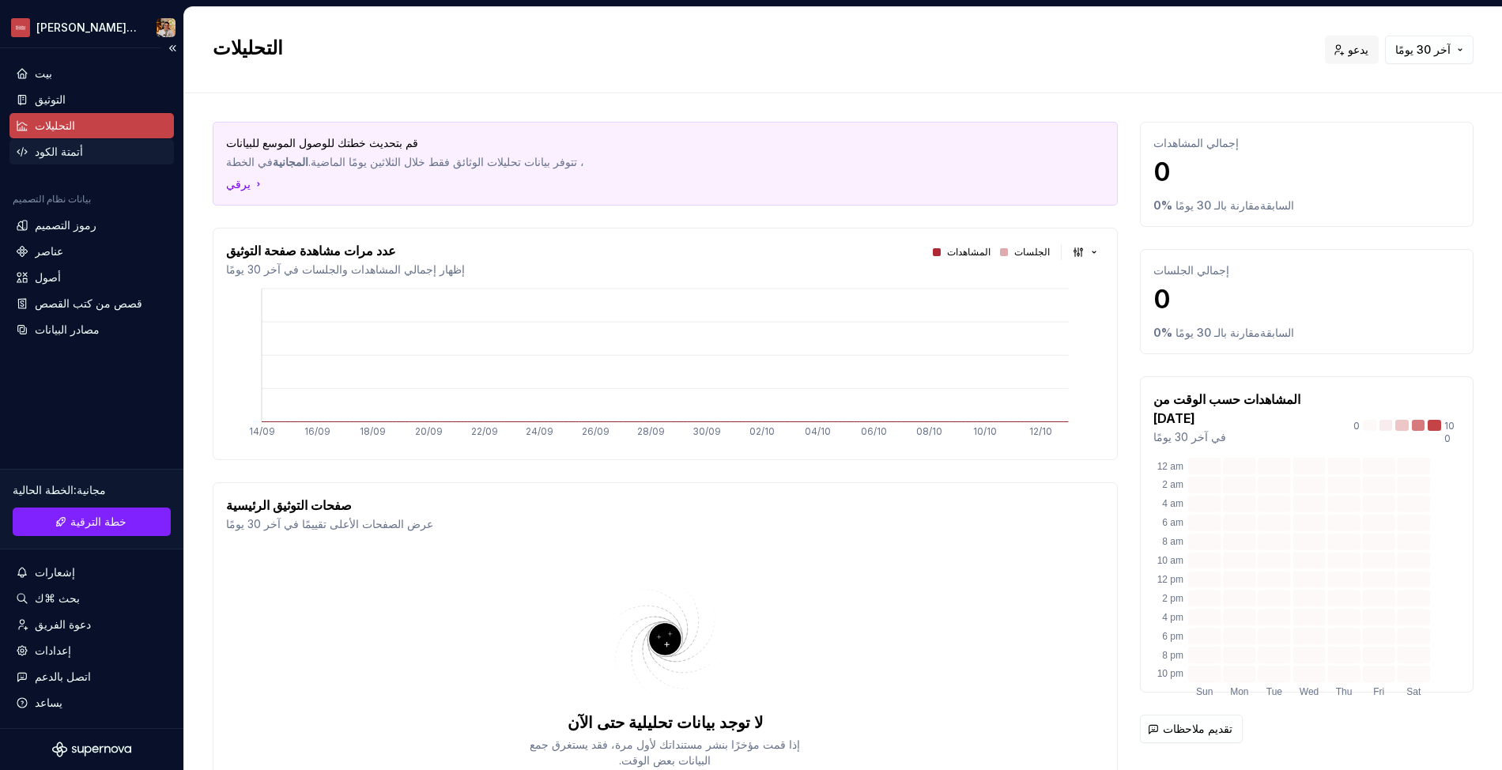
click at [50, 153] on font "أتمتة الكود" at bounding box center [59, 151] width 48 height 13
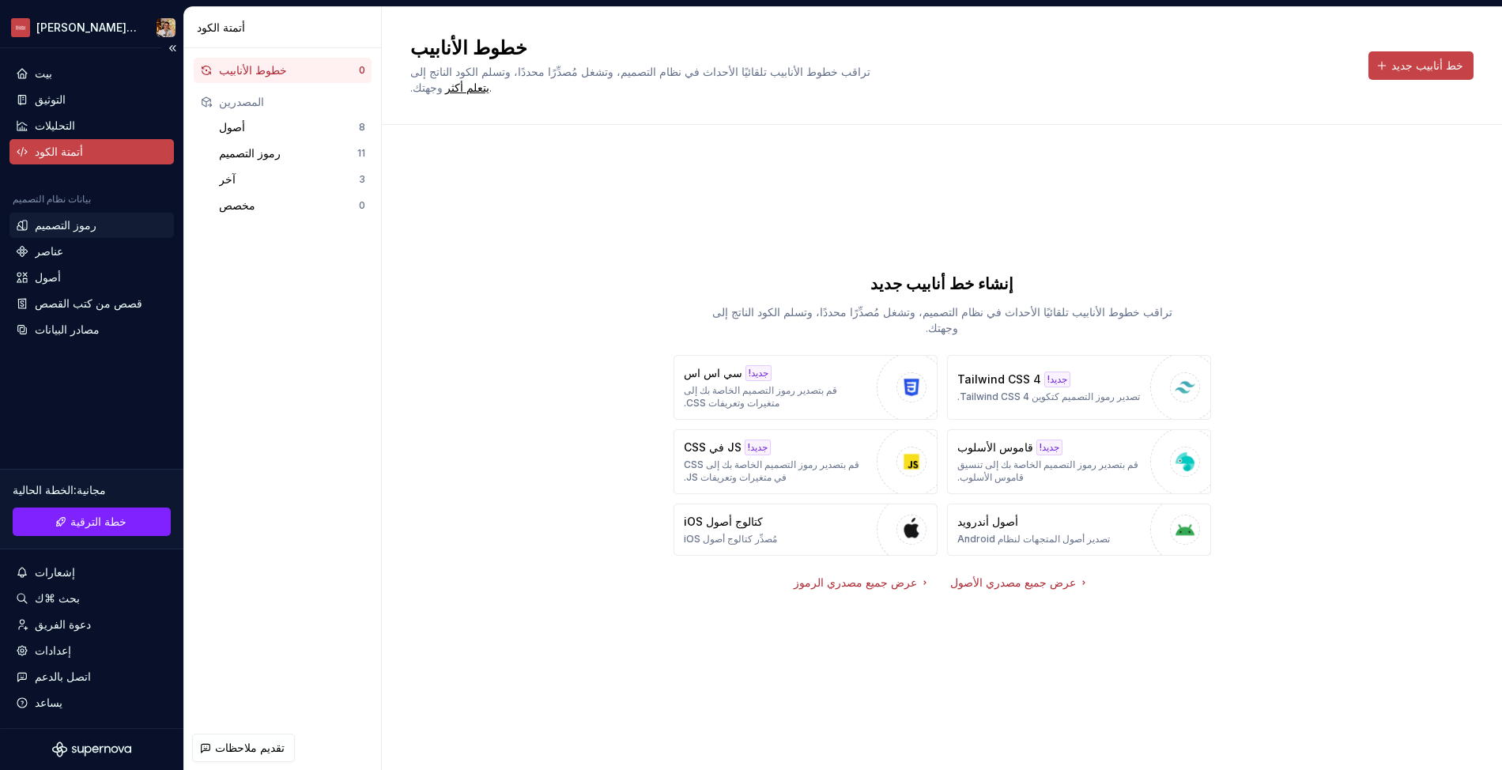
click at [72, 222] on font "رموز التصميم" at bounding box center [66, 224] width 62 height 13
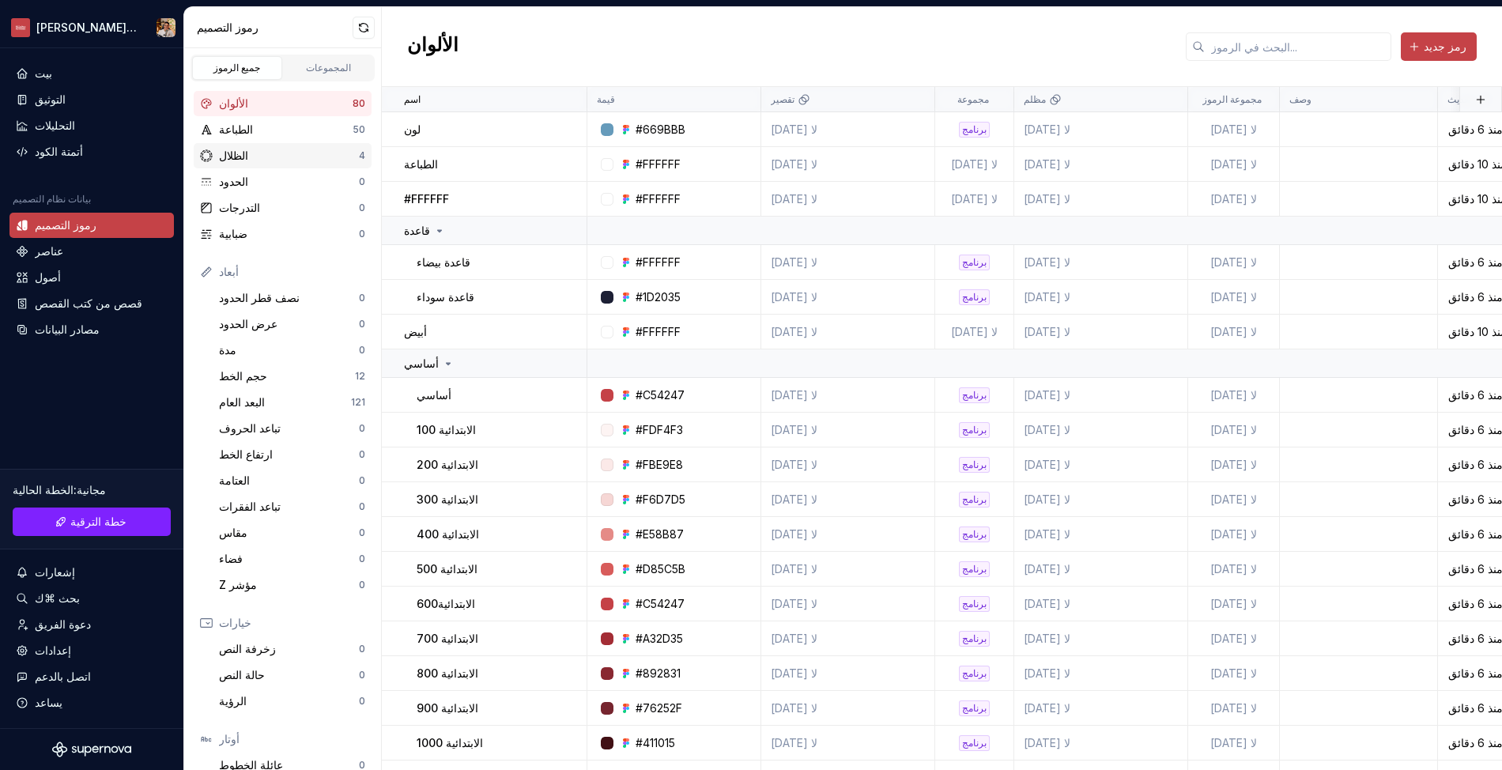
click at [287, 160] on div "الظلال" at bounding box center [289, 156] width 140 height 16
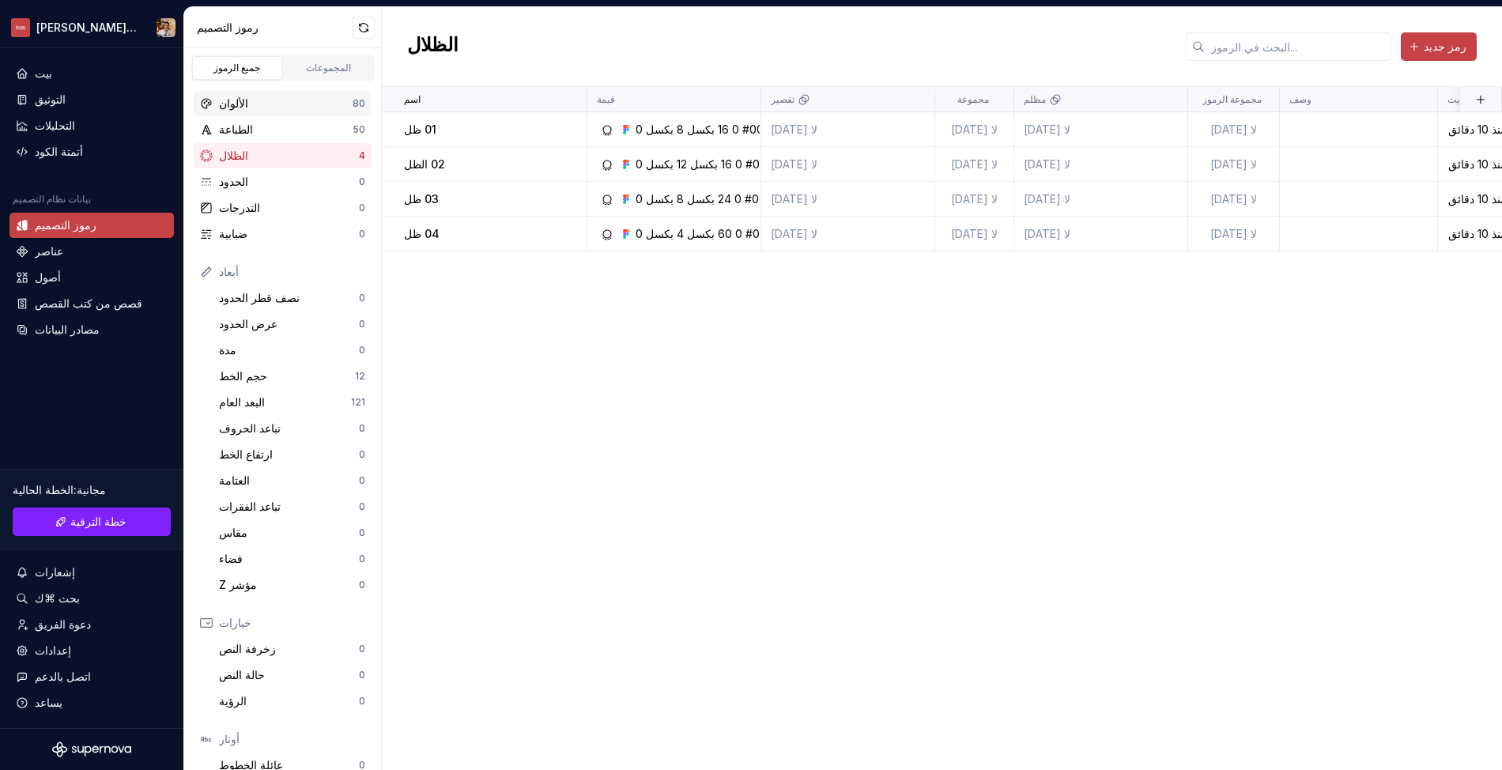
click at [276, 105] on div "الألوان" at bounding box center [286, 104] width 134 height 16
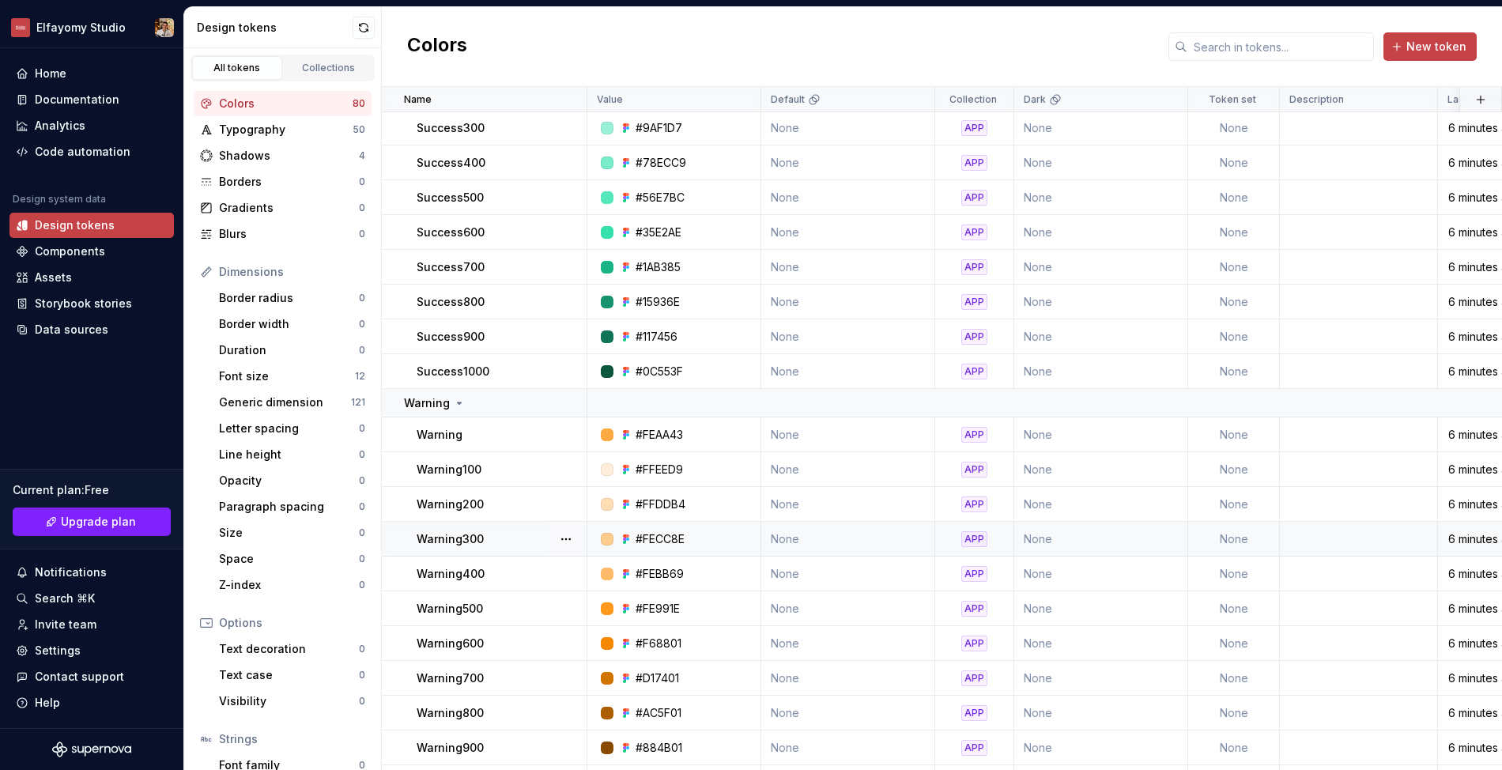
click at [701, 543] on div "#FECC8E" at bounding box center [679, 539] width 162 height 16
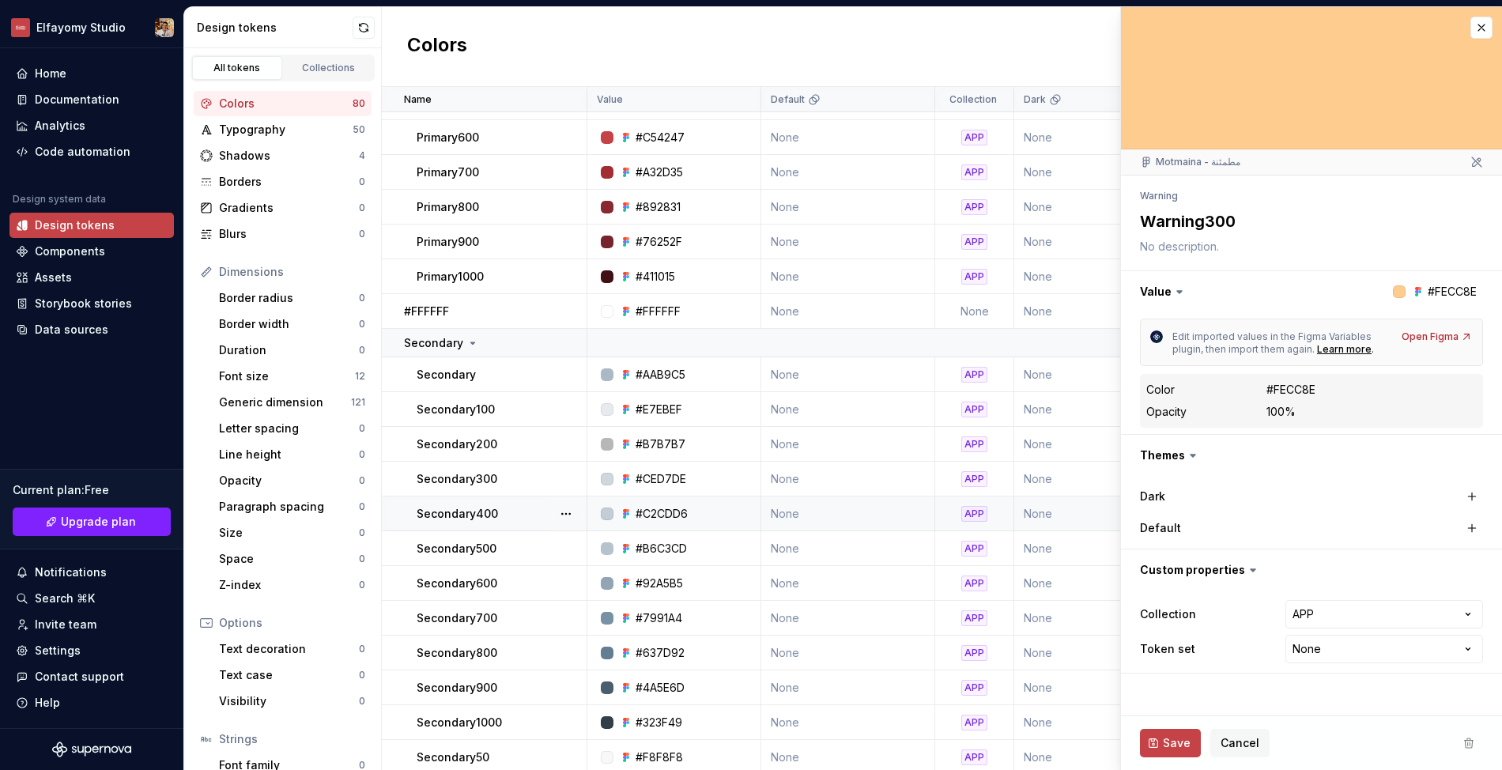
scroll to position [228, 0]
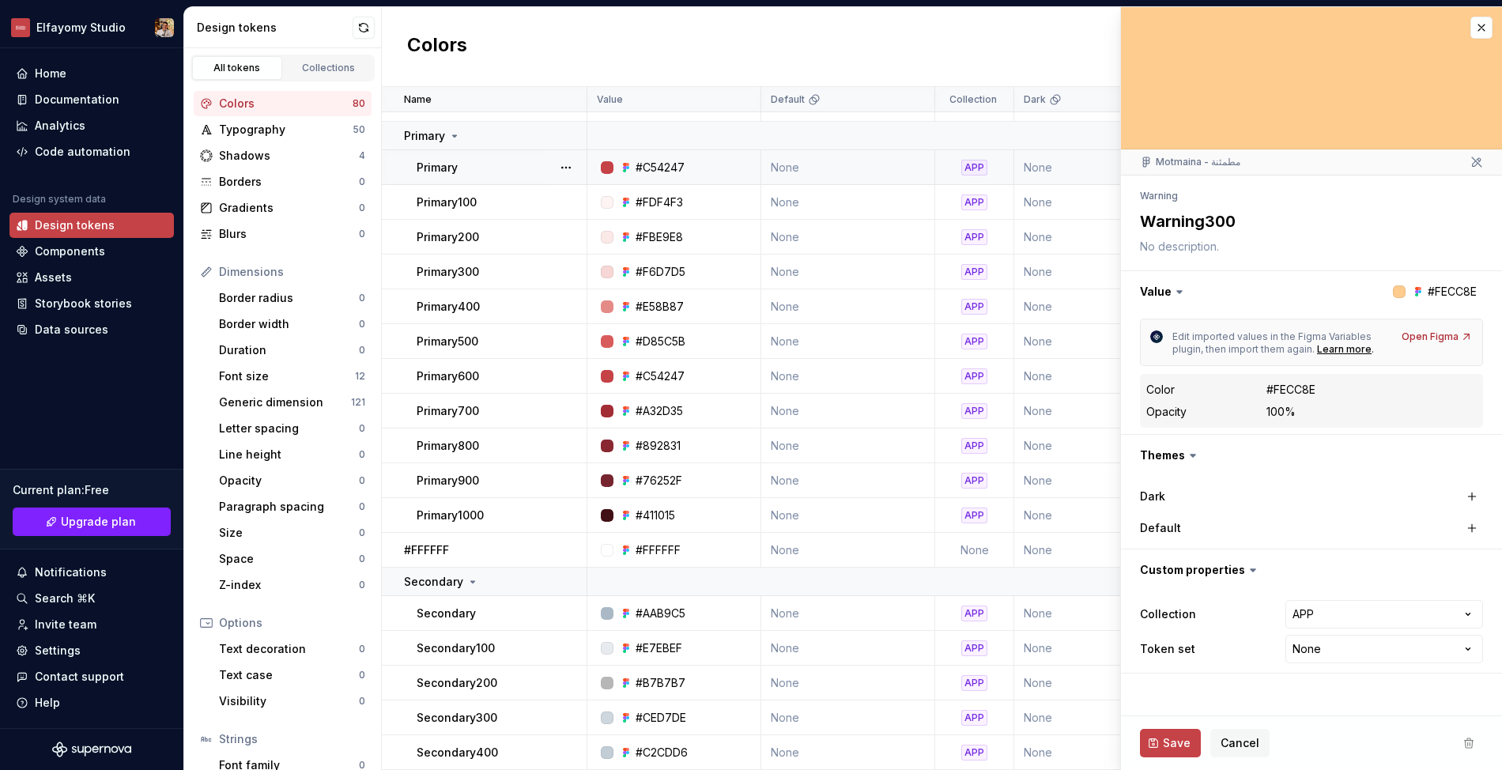
click at [659, 177] on td "#C54247" at bounding box center [674, 167] width 174 height 35
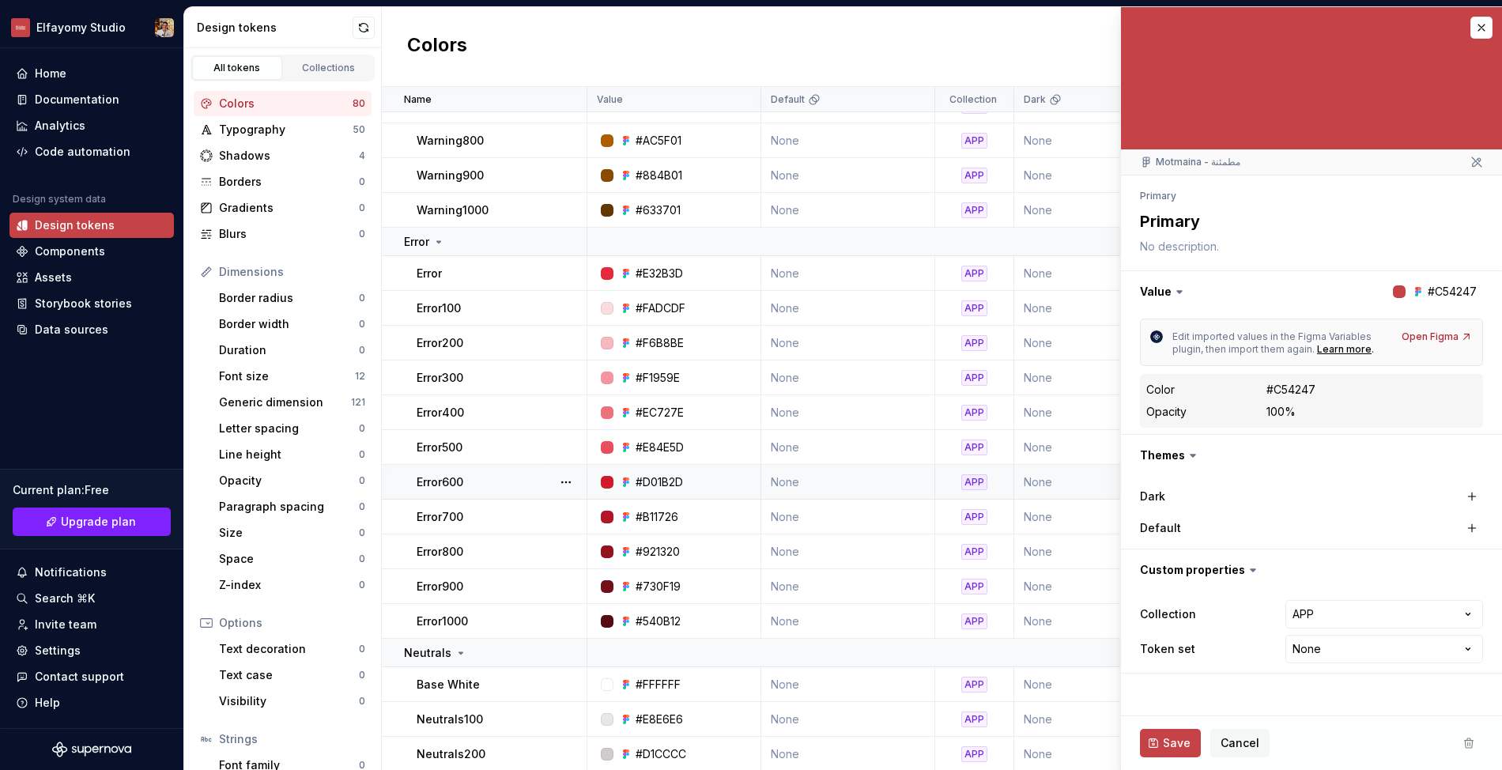
scroll to position [1921, 0]
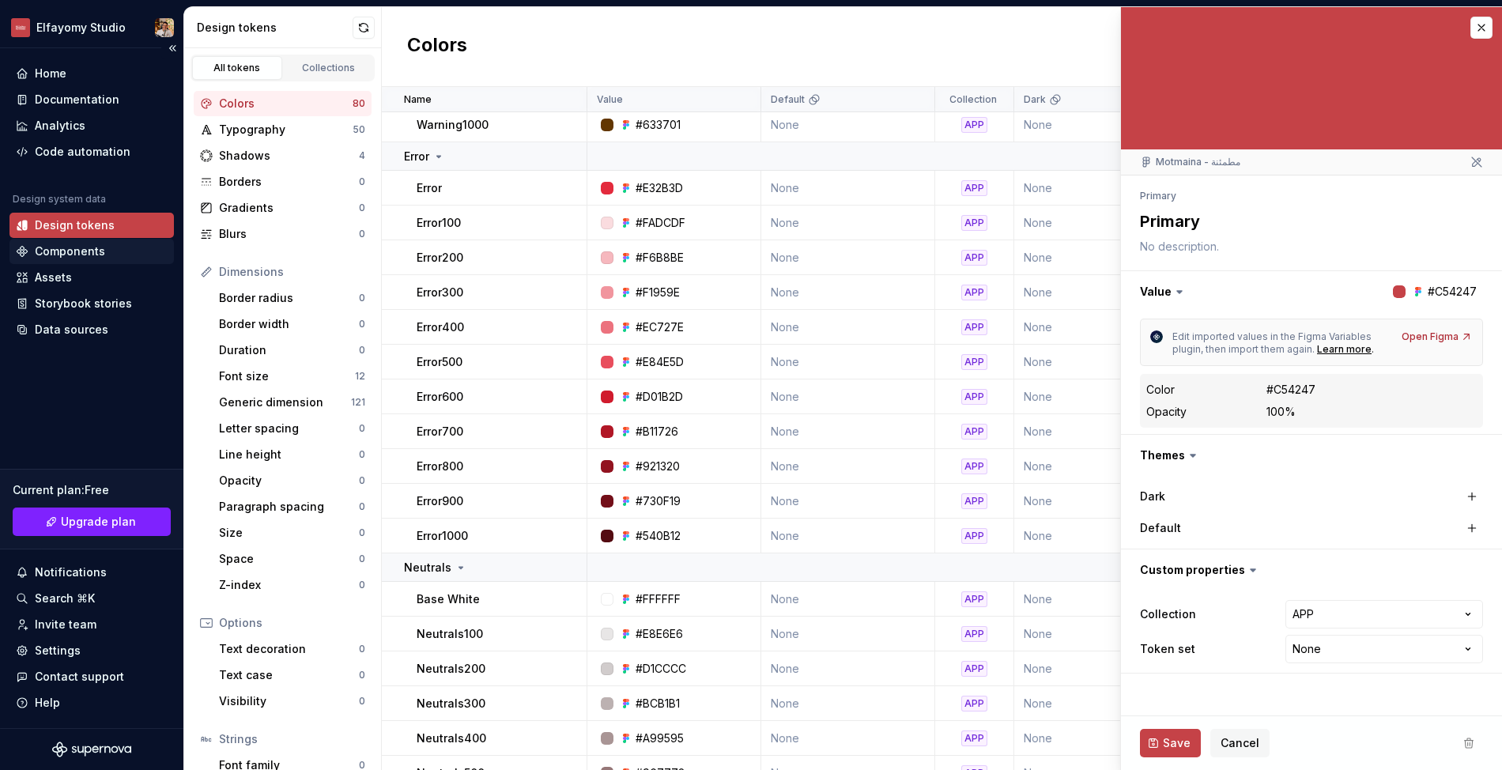
click at [79, 250] on div "Components" at bounding box center [70, 252] width 70 height 16
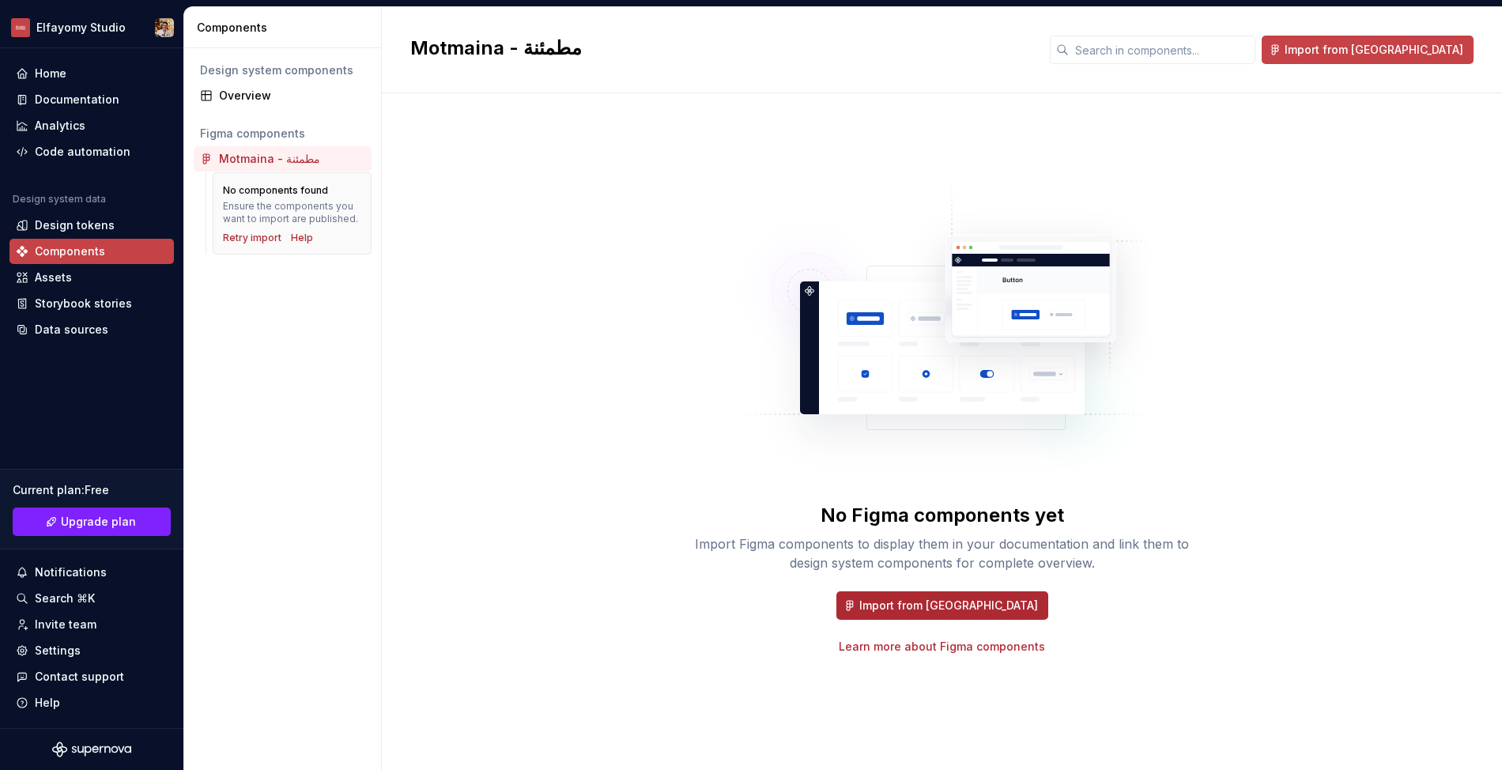
click at [931, 605] on span "Import from Figma" at bounding box center [948, 606] width 179 height 16
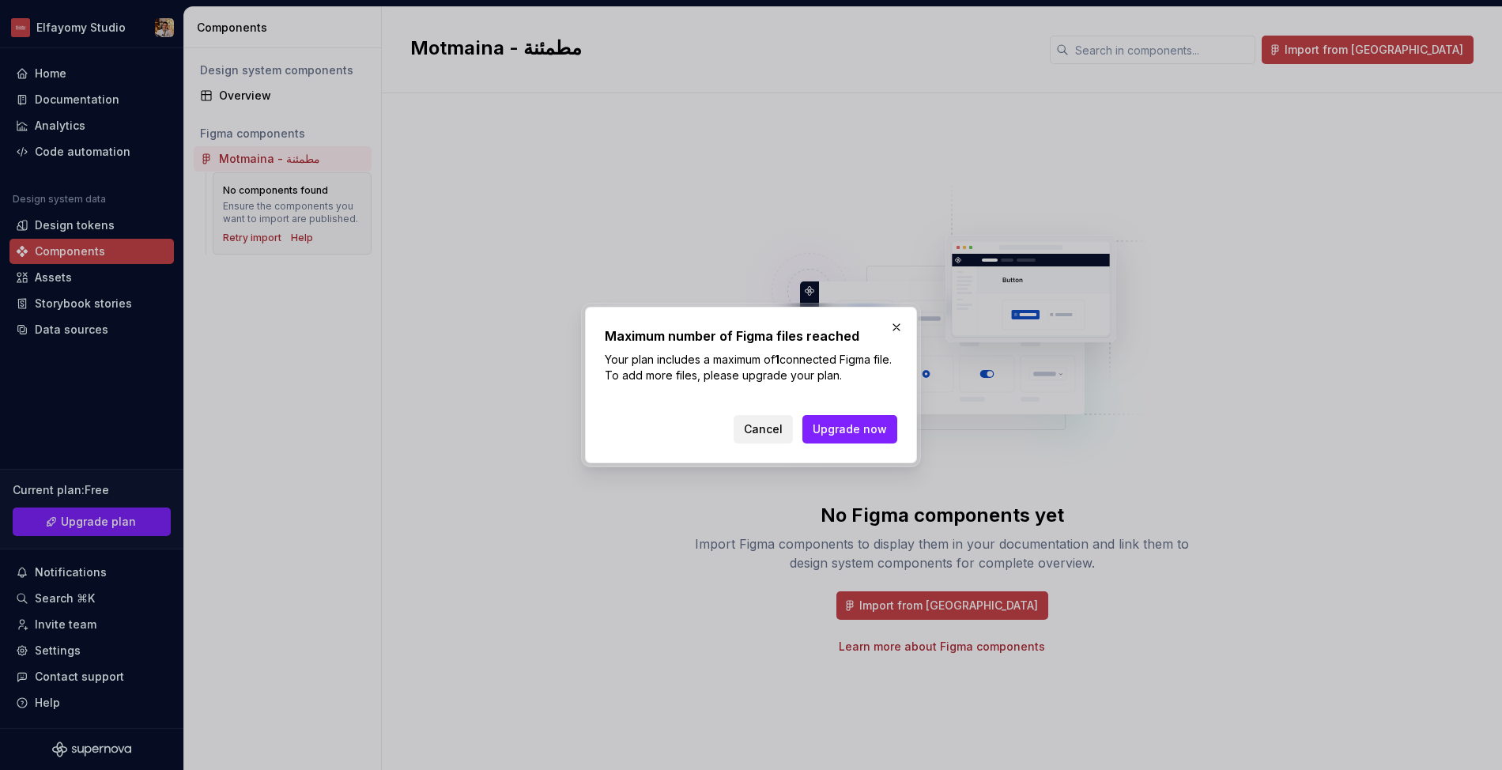
click at [772, 436] on span "Cancel" at bounding box center [763, 429] width 39 height 16
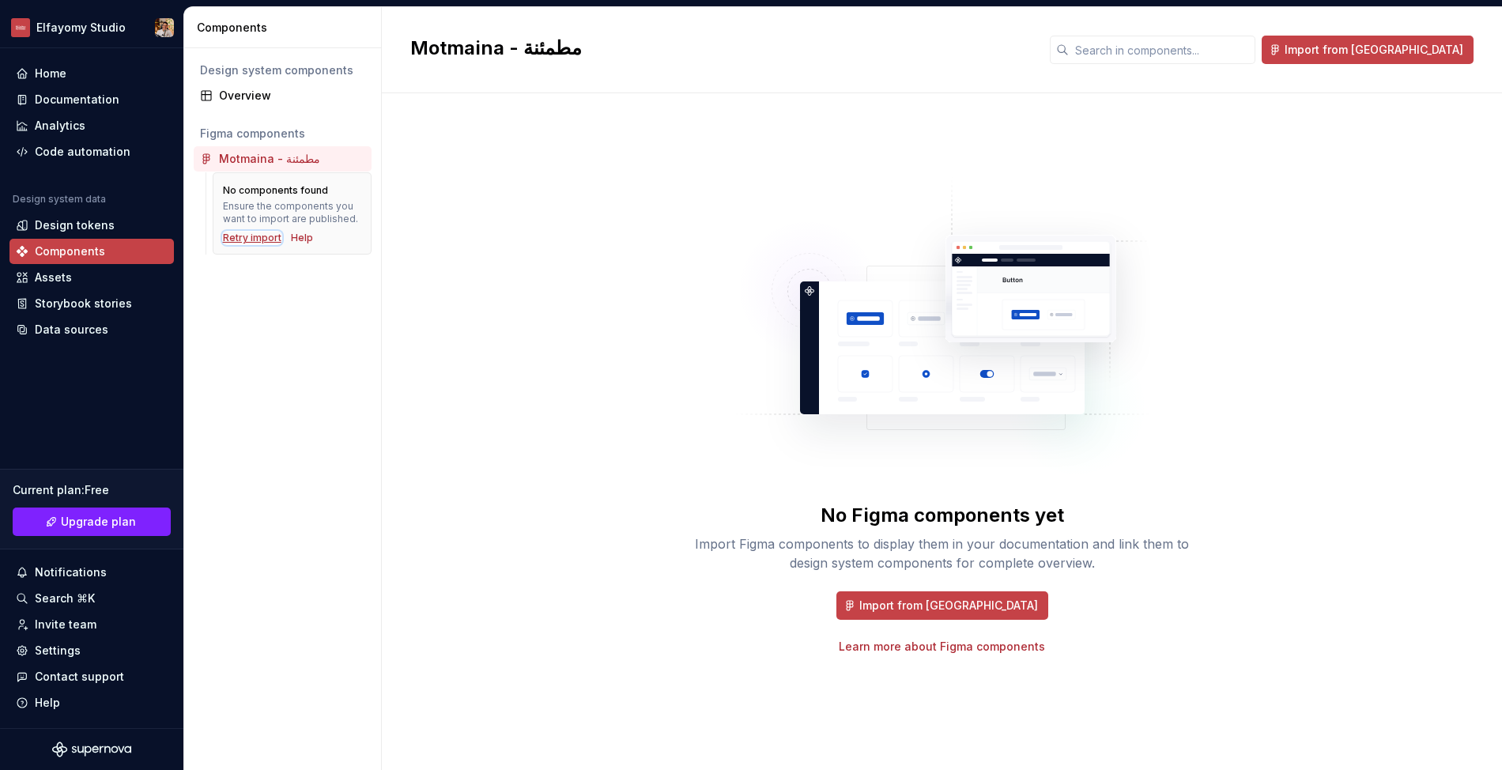
click at [251, 236] on div "Retry import" at bounding box center [252, 238] width 59 height 13
click at [260, 107] on div "Overview" at bounding box center [283, 95] width 178 height 25
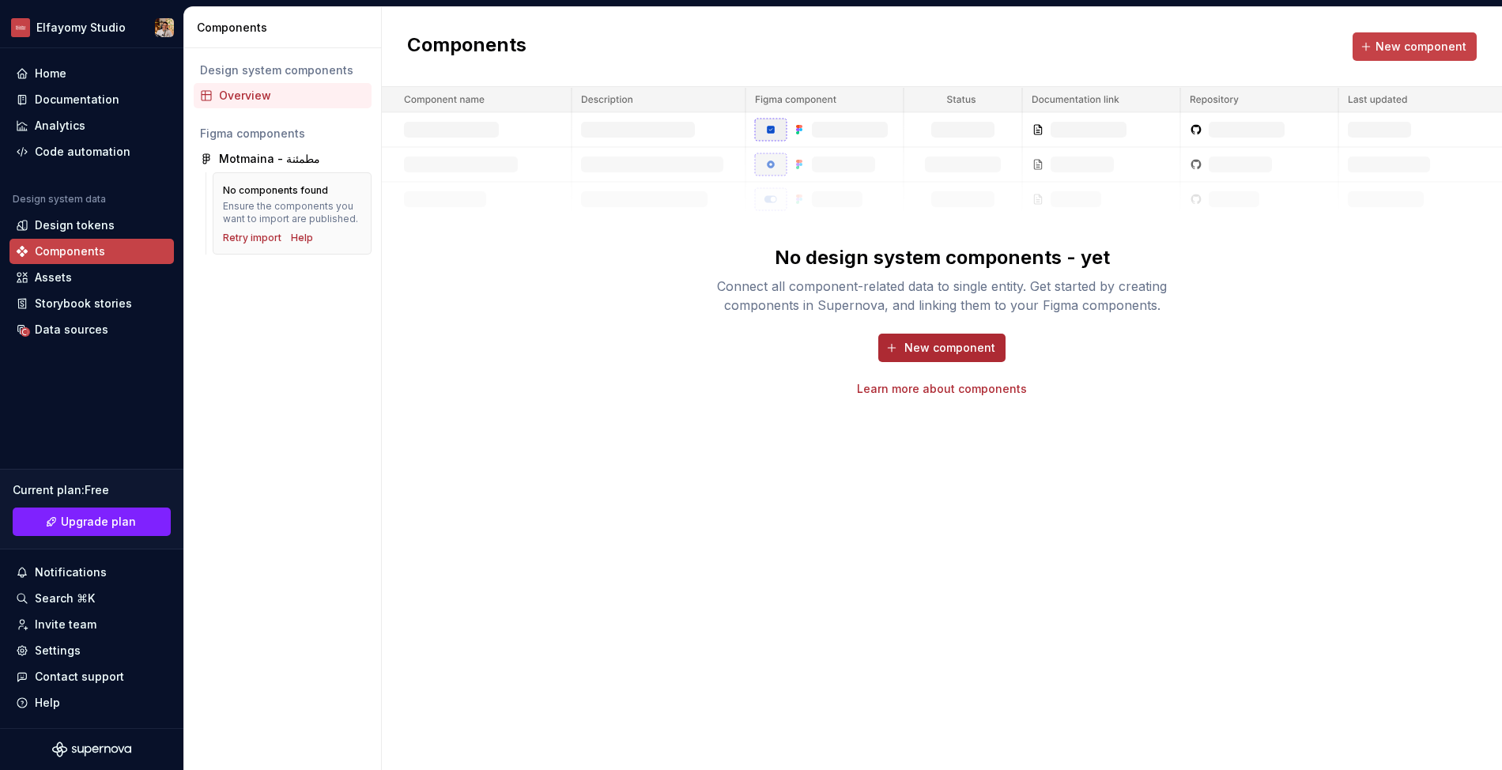
click at [959, 345] on span "New component" at bounding box center [949, 348] width 91 height 16
click at [962, 357] on button "New component" at bounding box center [941, 348] width 127 height 28
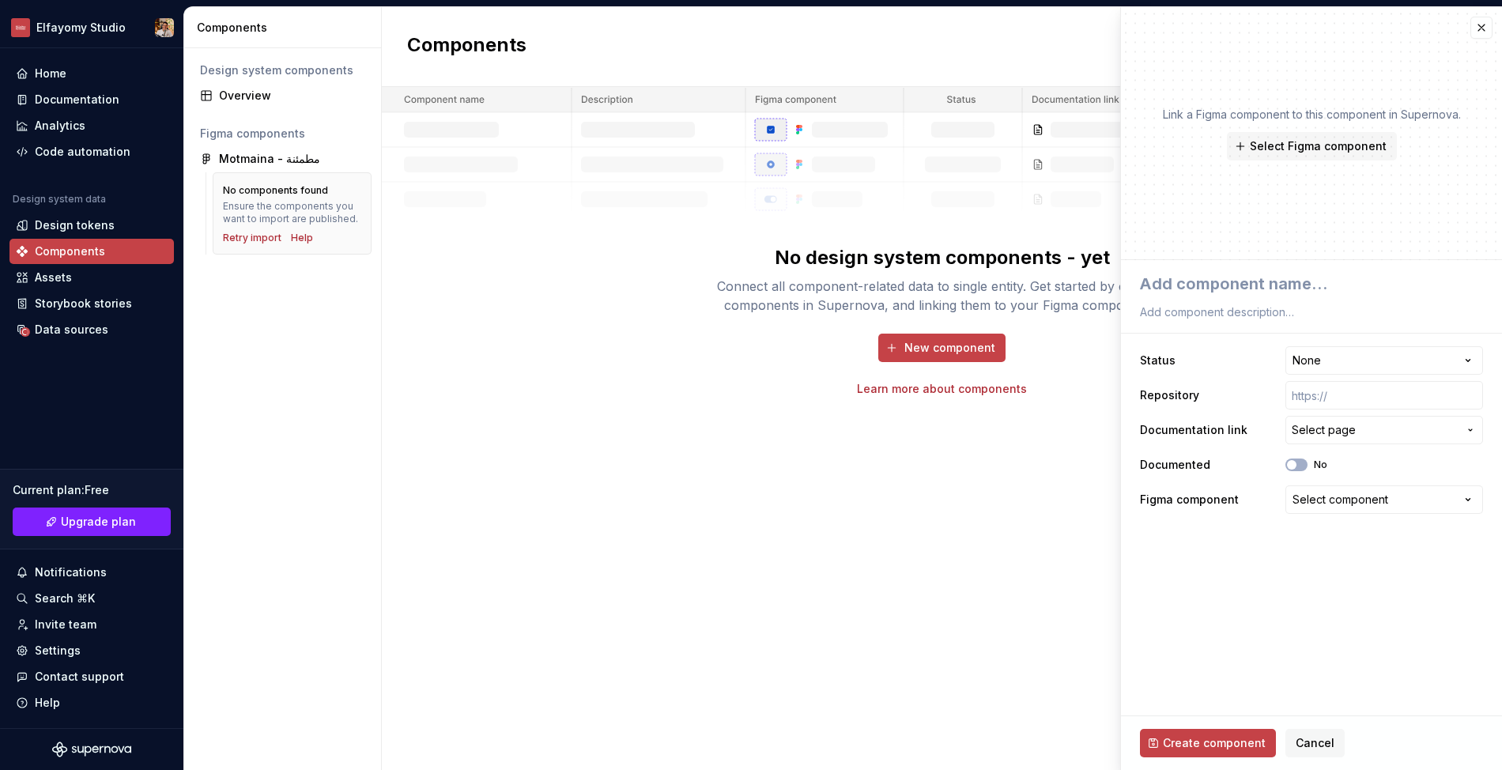
click at [947, 311] on div "Connect all component-related data to single entity. Get started by creating co…" at bounding box center [942, 296] width 506 height 38
click at [1289, 744] on button "Cancel" at bounding box center [1315, 743] width 59 height 28
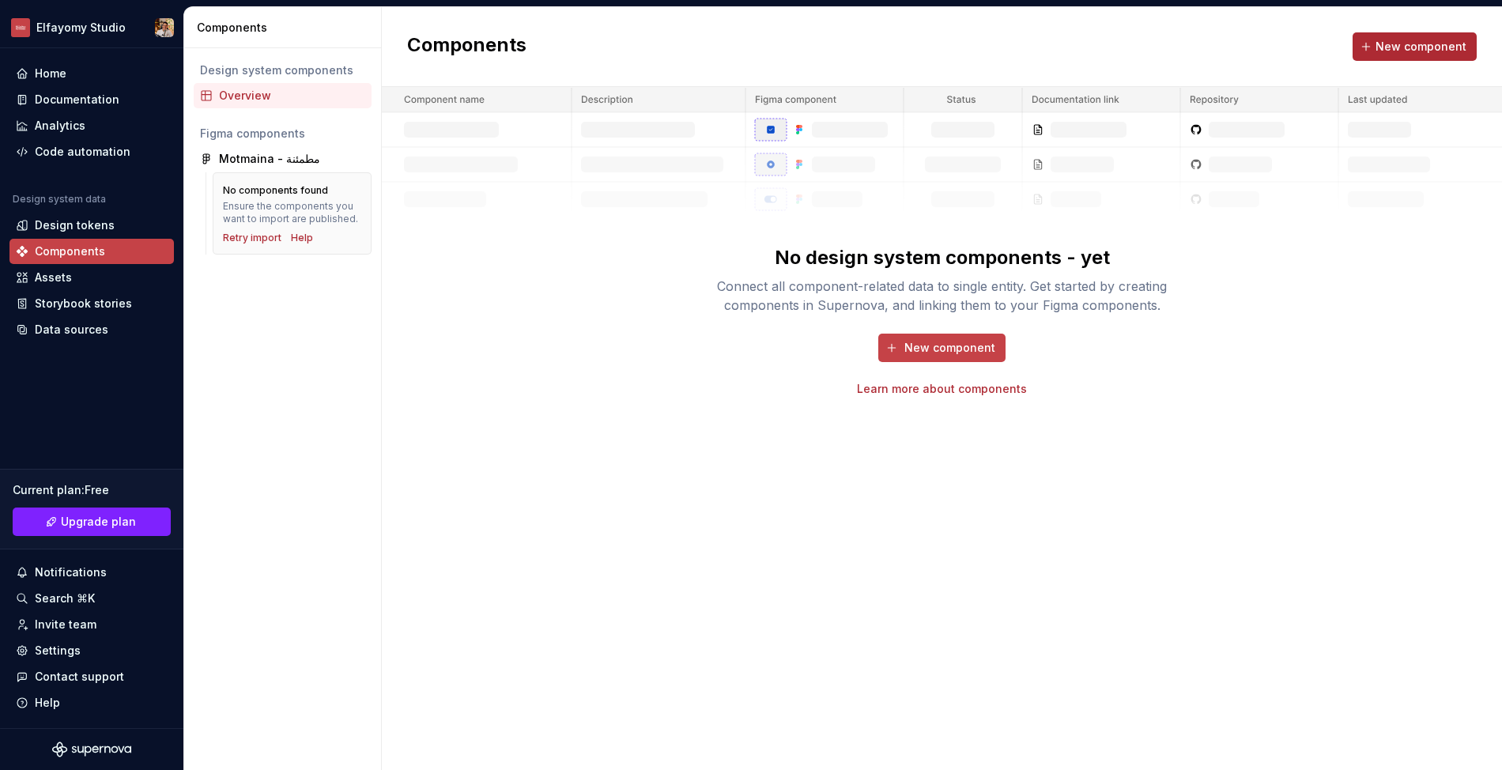
click at [1431, 56] on button "New component" at bounding box center [1415, 46] width 124 height 28
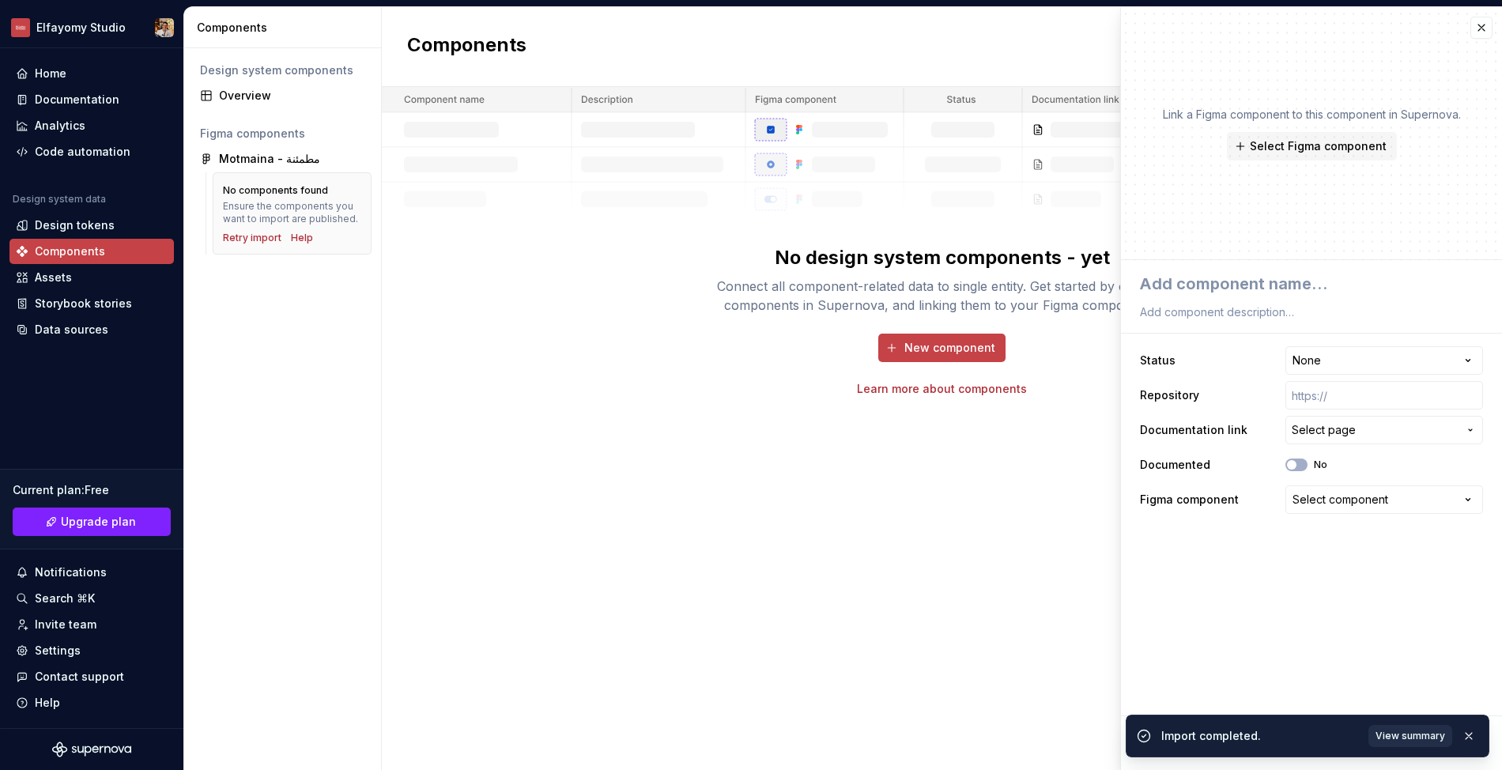
click at [1426, 745] on button "View summary" at bounding box center [1411, 736] width 84 height 22
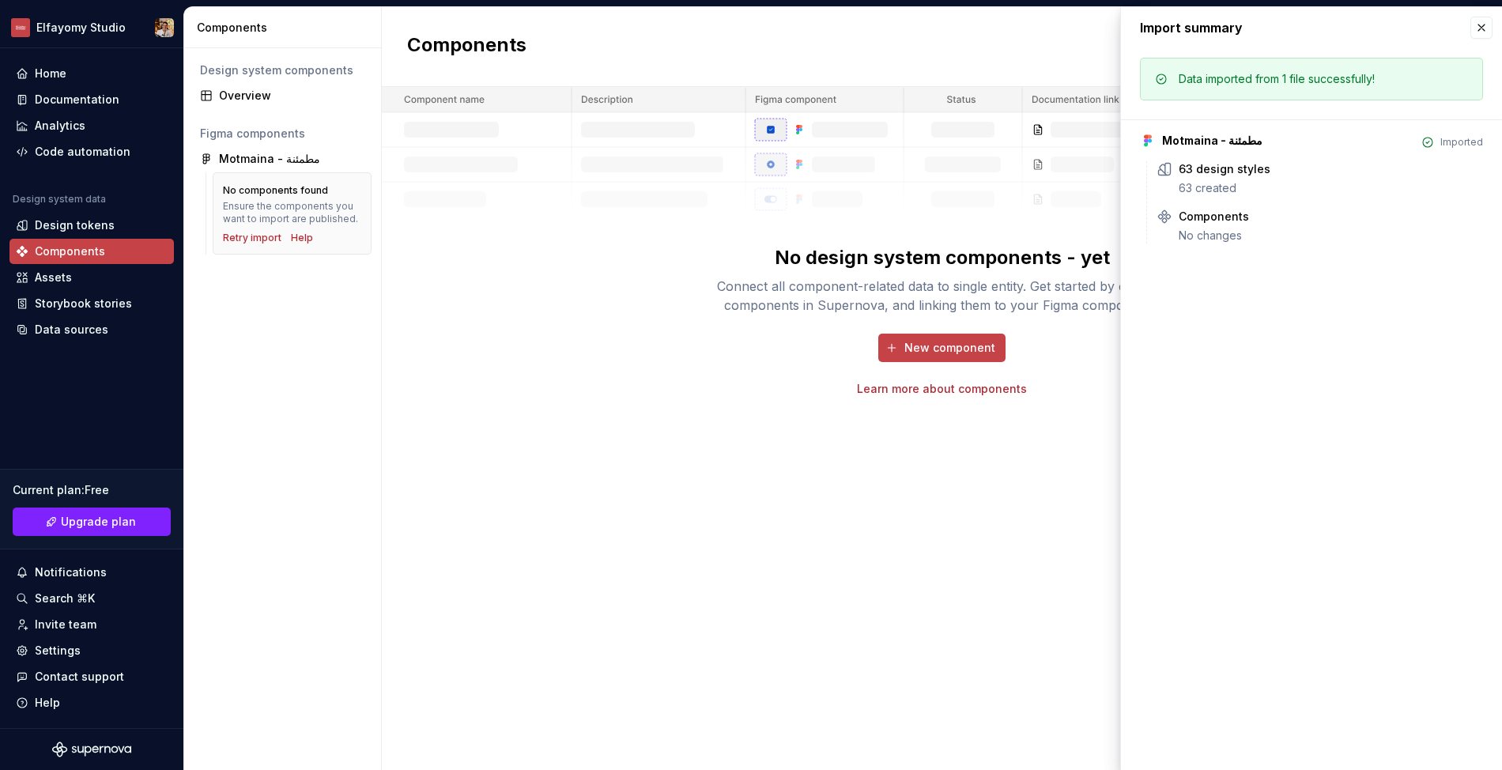
type textarea "*"
click at [1213, 187] on div "63 created" at bounding box center [1331, 188] width 304 height 16
click at [1222, 216] on div "Components" at bounding box center [1214, 217] width 70 height 16
click at [1479, 30] on button "button" at bounding box center [1482, 28] width 22 height 22
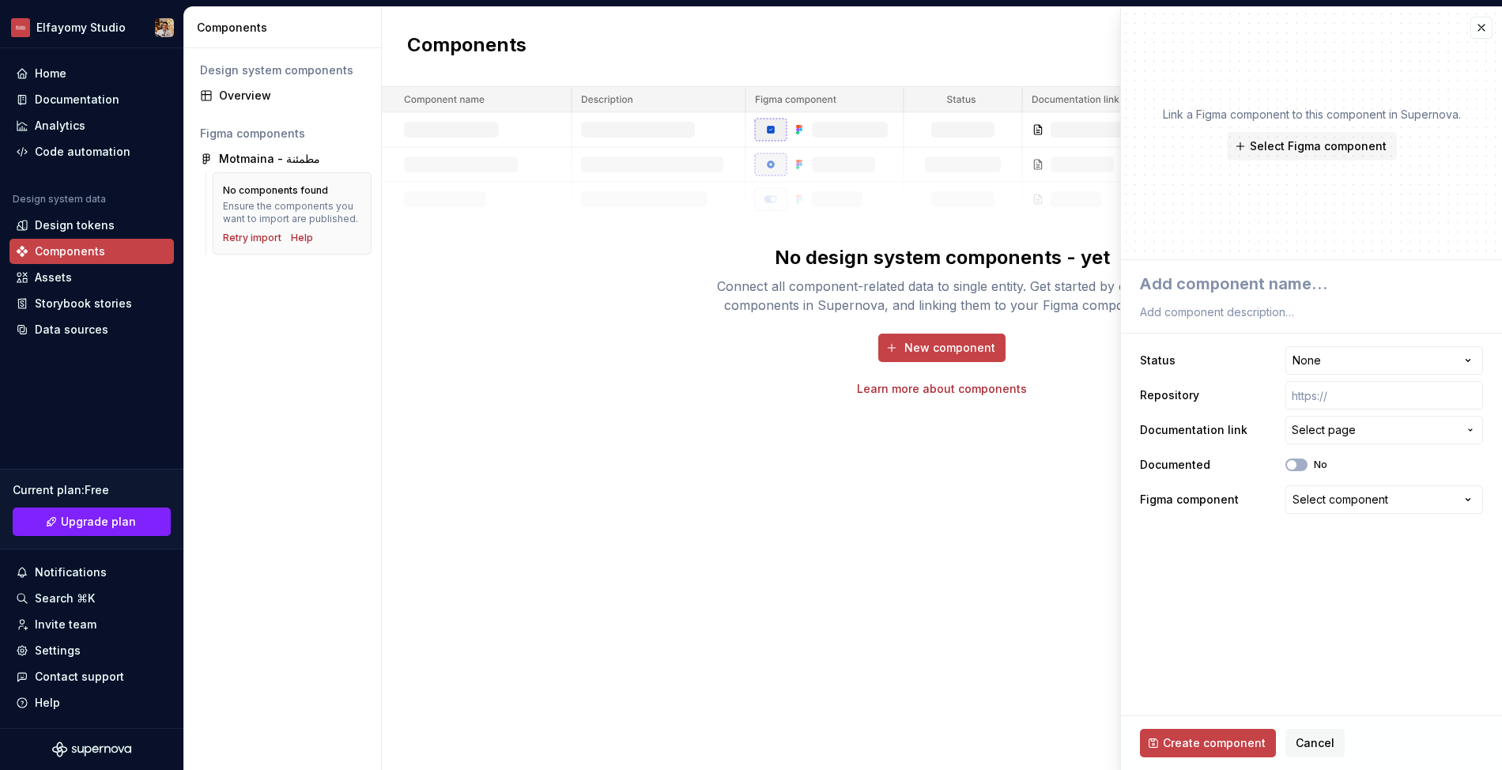
click at [777, 169] on img at bounding box center [942, 152] width 1120 height 130
click at [778, 169] on img at bounding box center [942, 152] width 1120 height 130
click at [1334, 743] on button "Cancel" at bounding box center [1315, 743] width 59 height 28
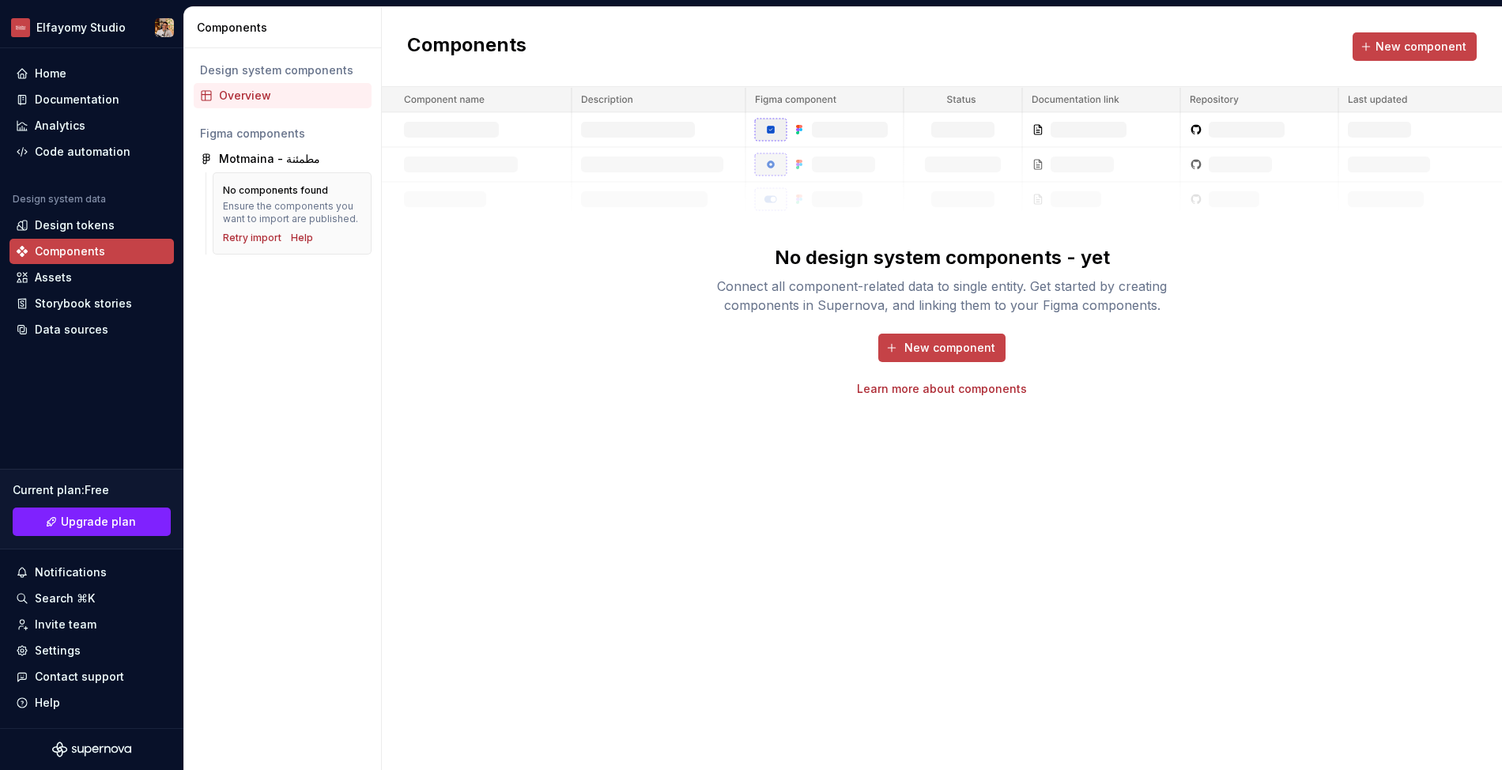
click at [274, 91] on div "Overview" at bounding box center [292, 96] width 146 height 16
click at [242, 159] on div "Motmaina - مطمئنة" at bounding box center [269, 159] width 101 height 16
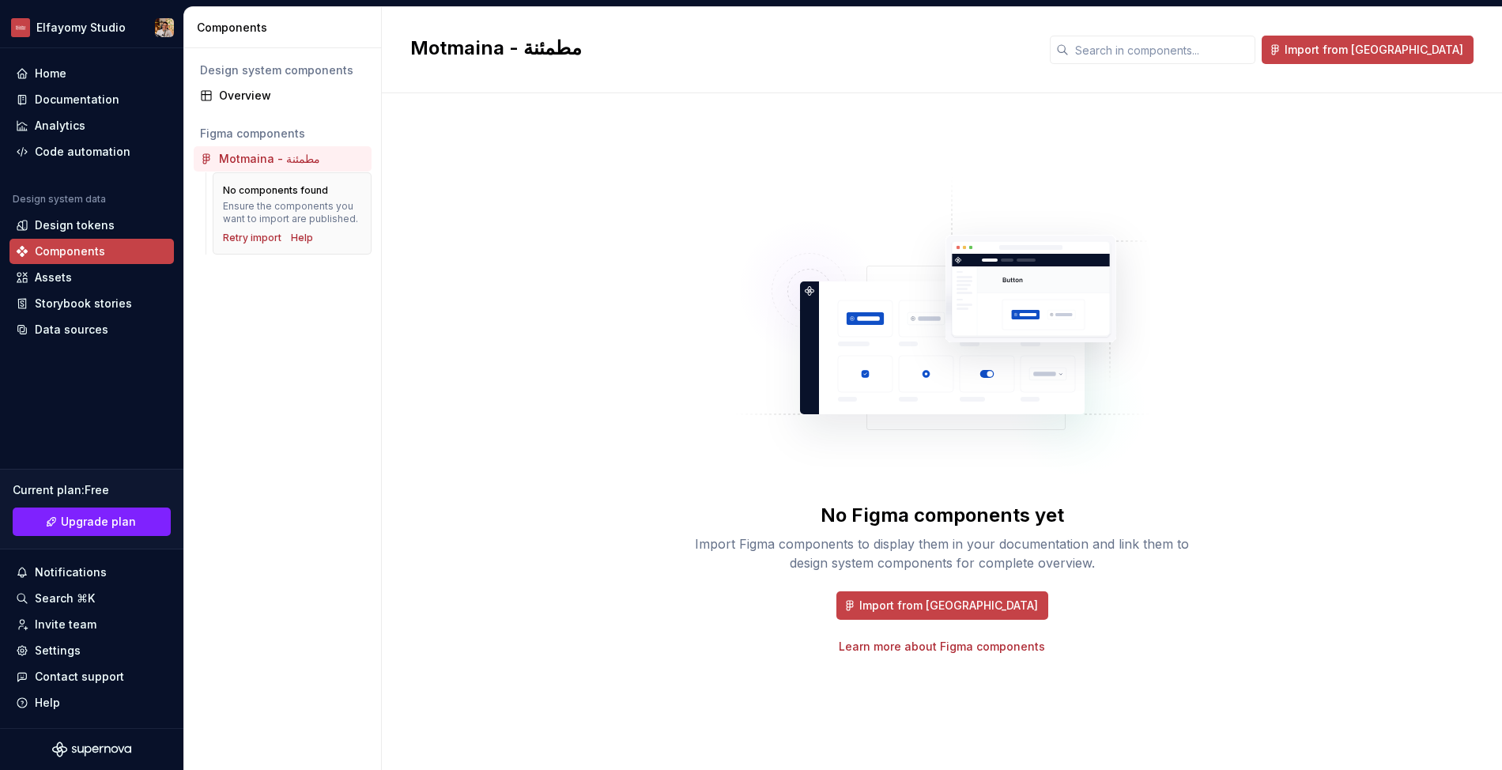
click at [247, 156] on div "Motmaina - مطمئنة" at bounding box center [269, 159] width 101 height 16
click at [245, 211] on div "Ensure the components you want to import are published." at bounding box center [292, 212] width 138 height 25
click at [239, 241] on div "Retry import" at bounding box center [252, 238] width 59 height 13
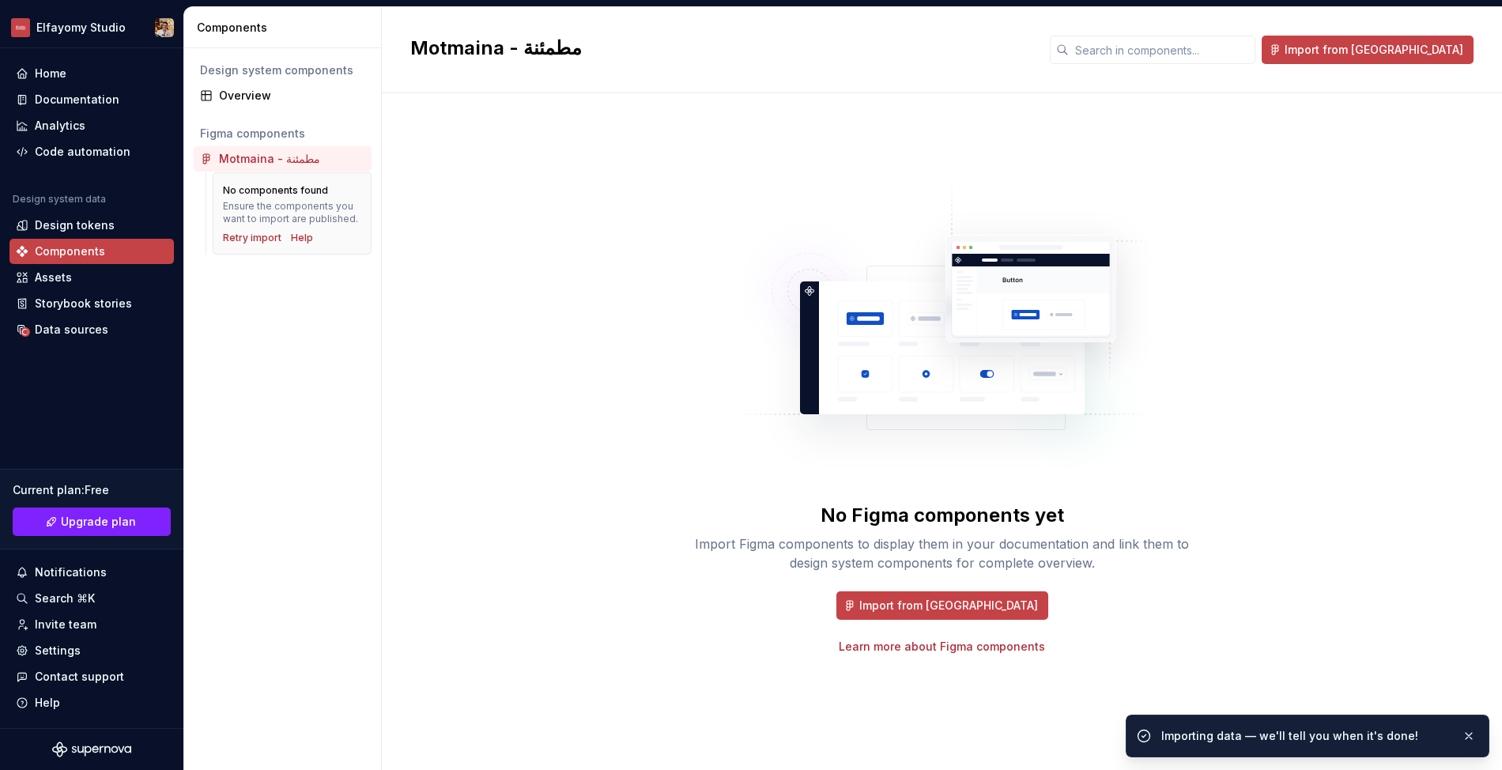
click at [1310, 740] on div "Importing data — we'll tell you when it's done!" at bounding box center [1305, 736] width 288 height 16
click at [1300, 748] on div at bounding box center [1300, 748] width 0 height 0
click at [1127, 622] on div "Import from Figma Learn more about Figma components" at bounding box center [942, 622] width 506 height 63
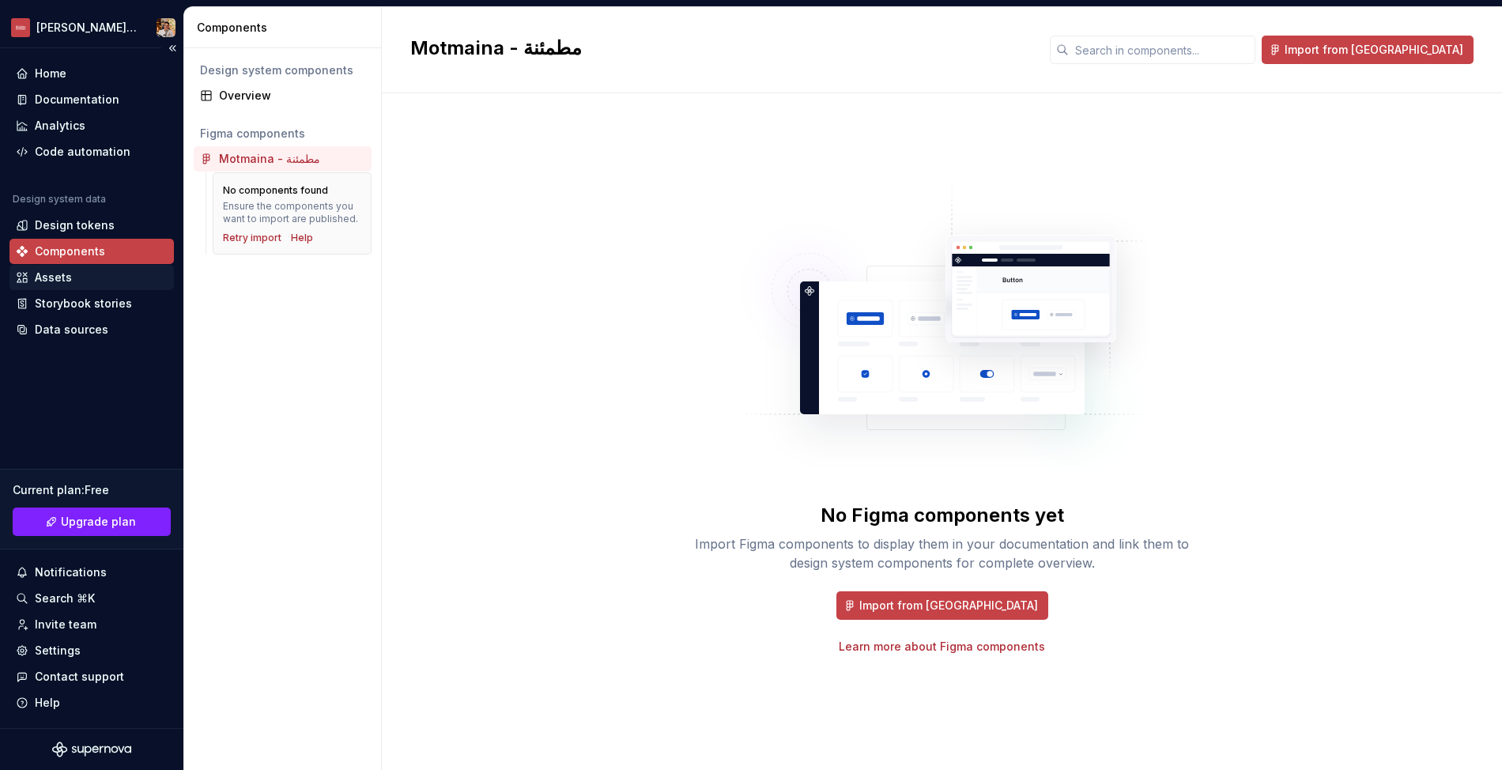
click at [119, 285] on div "Assets" at bounding box center [91, 277] width 164 height 25
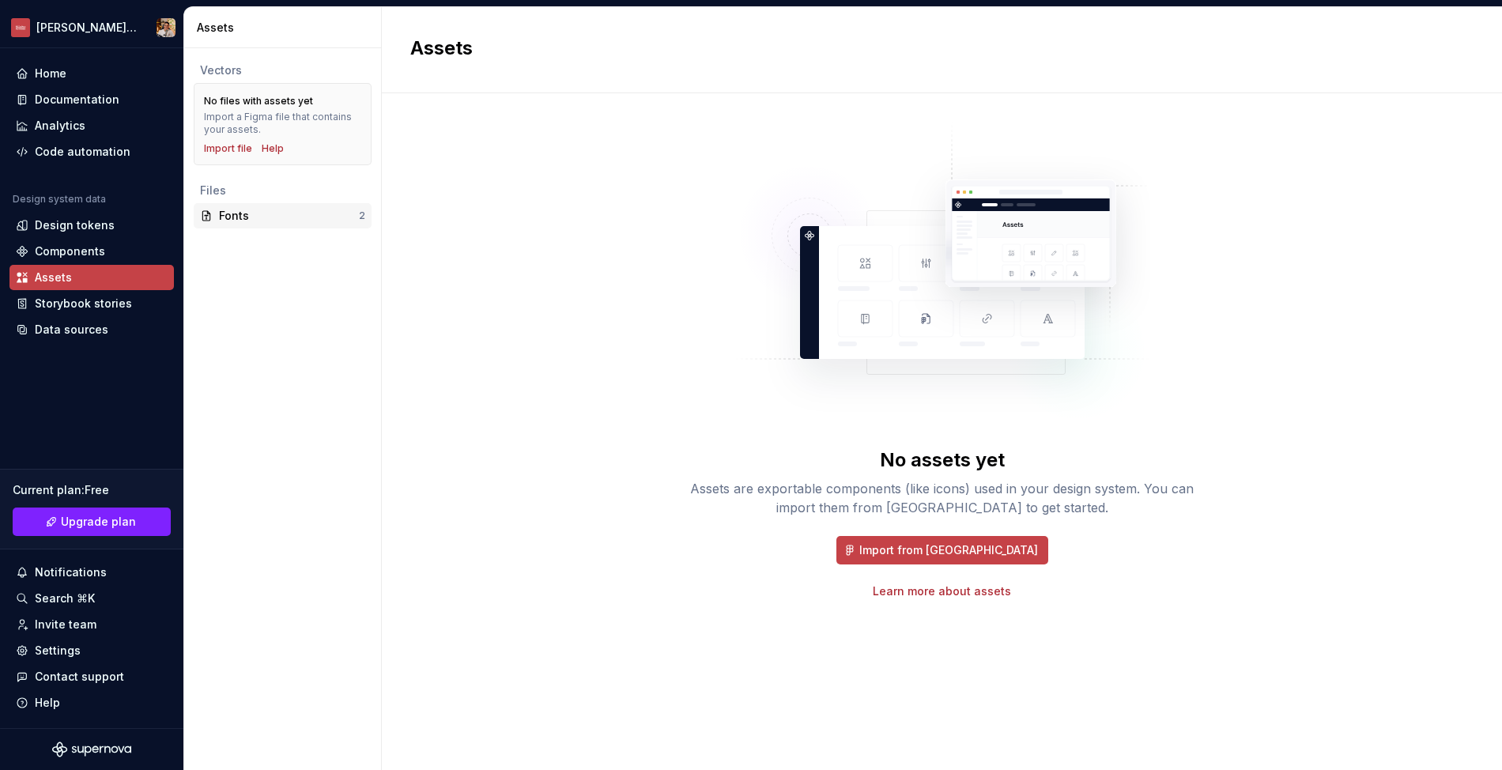
click at [261, 218] on div "Fonts" at bounding box center [289, 216] width 140 height 16
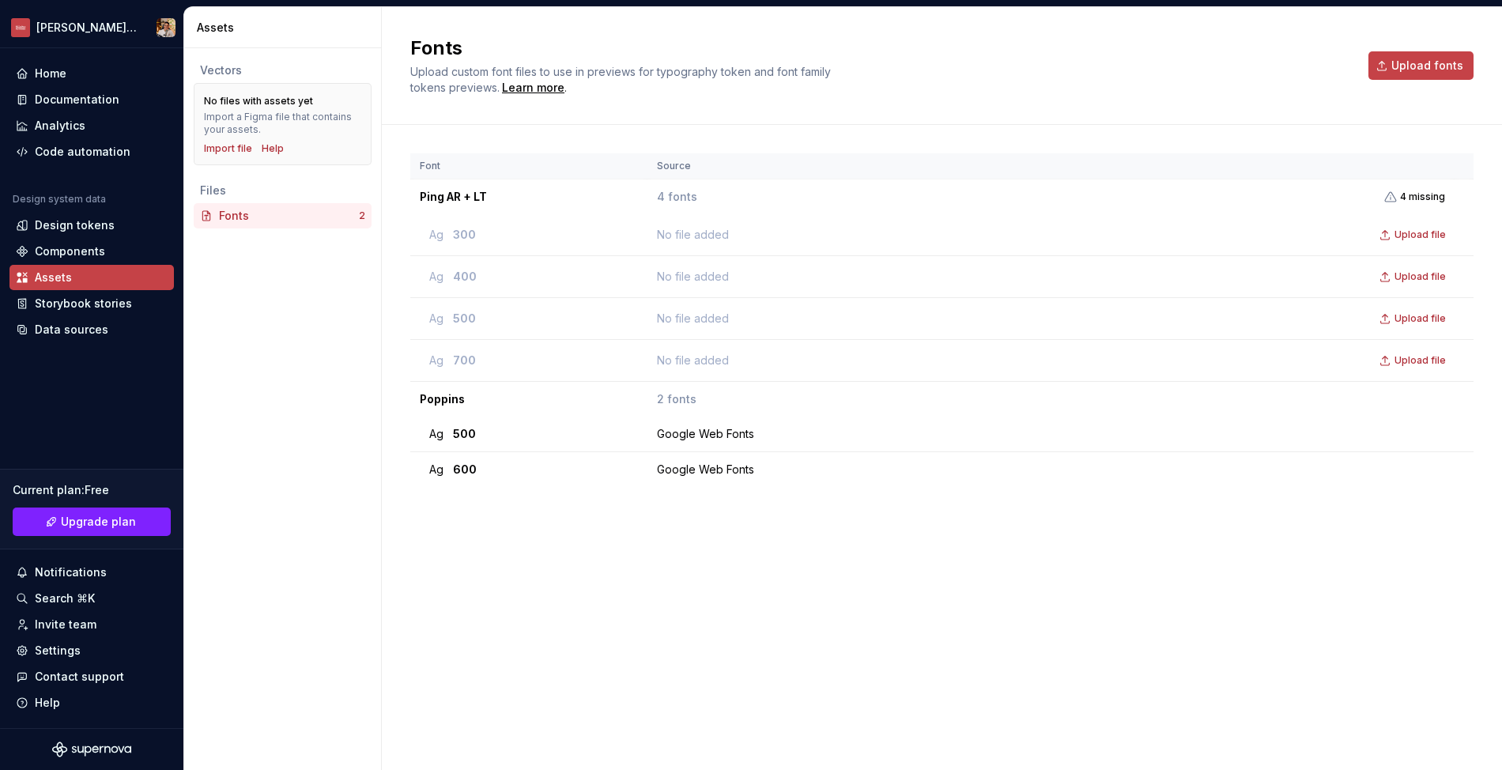
click at [240, 142] on div "No files with assets yet Import a Figma file that contains your assets. Import …" at bounding box center [282, 124] width 157 height 62
click at [234, 140] on div "No files with assets yet Import a Figma file that contains your assets. Import …" at bounding box center [282, 124] width 157 height 62
click at [233, 146] on div "Import file" at bounding box center [228, 148] width 48 height 13
click at [520, 435] on div "Ag 500" at bounding box center [533, 434] width 209 height 16
click at [680, 479] on td "Google Web Fonts" at bounding box center [1051, 470] width 807 height 36
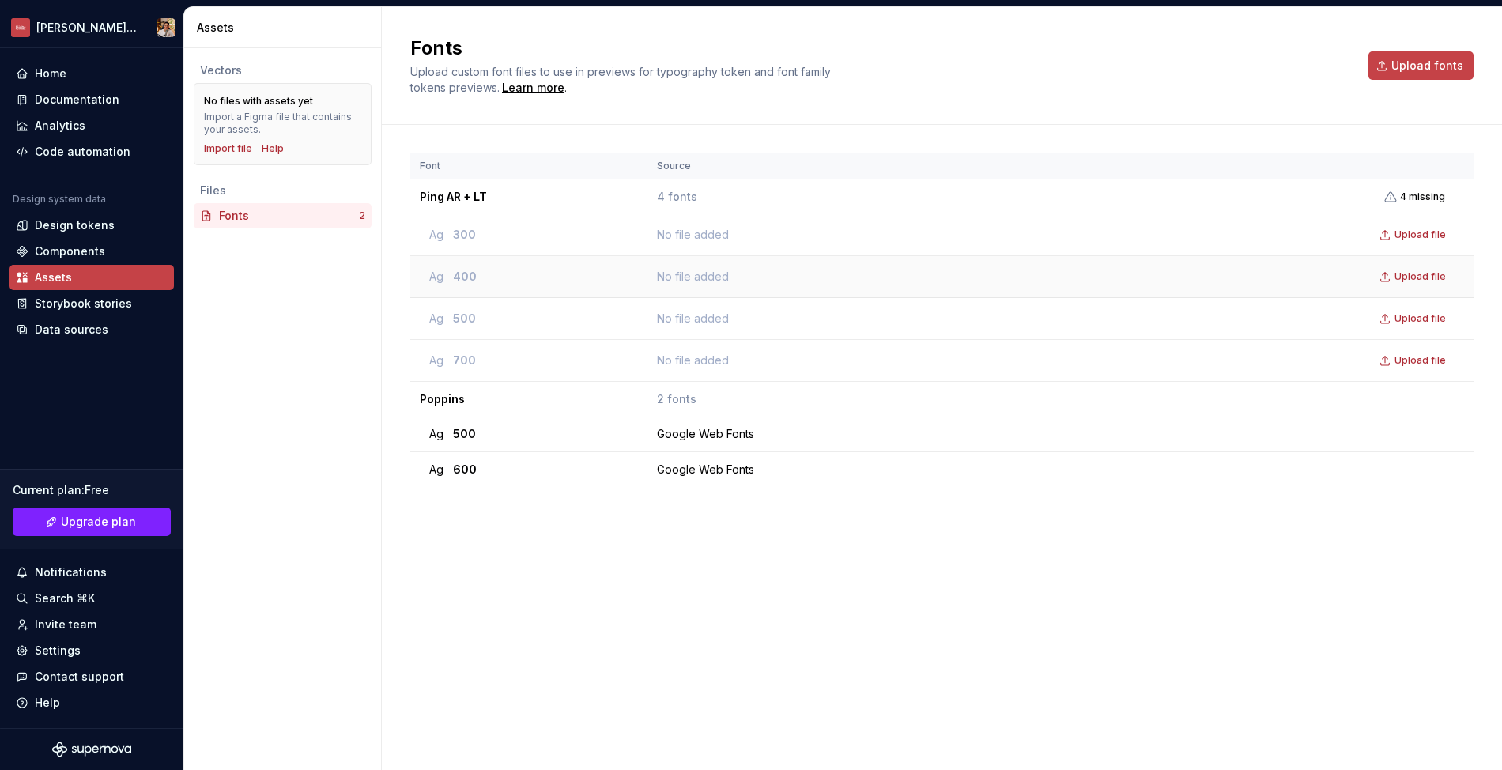
click at [720, 259] on td "No file added Upload file" at bounding box center [1051, 277] width 807 height 42
click at [36, 331] on div "Data sources" at bounding box center [72, 330] width 74 height 16
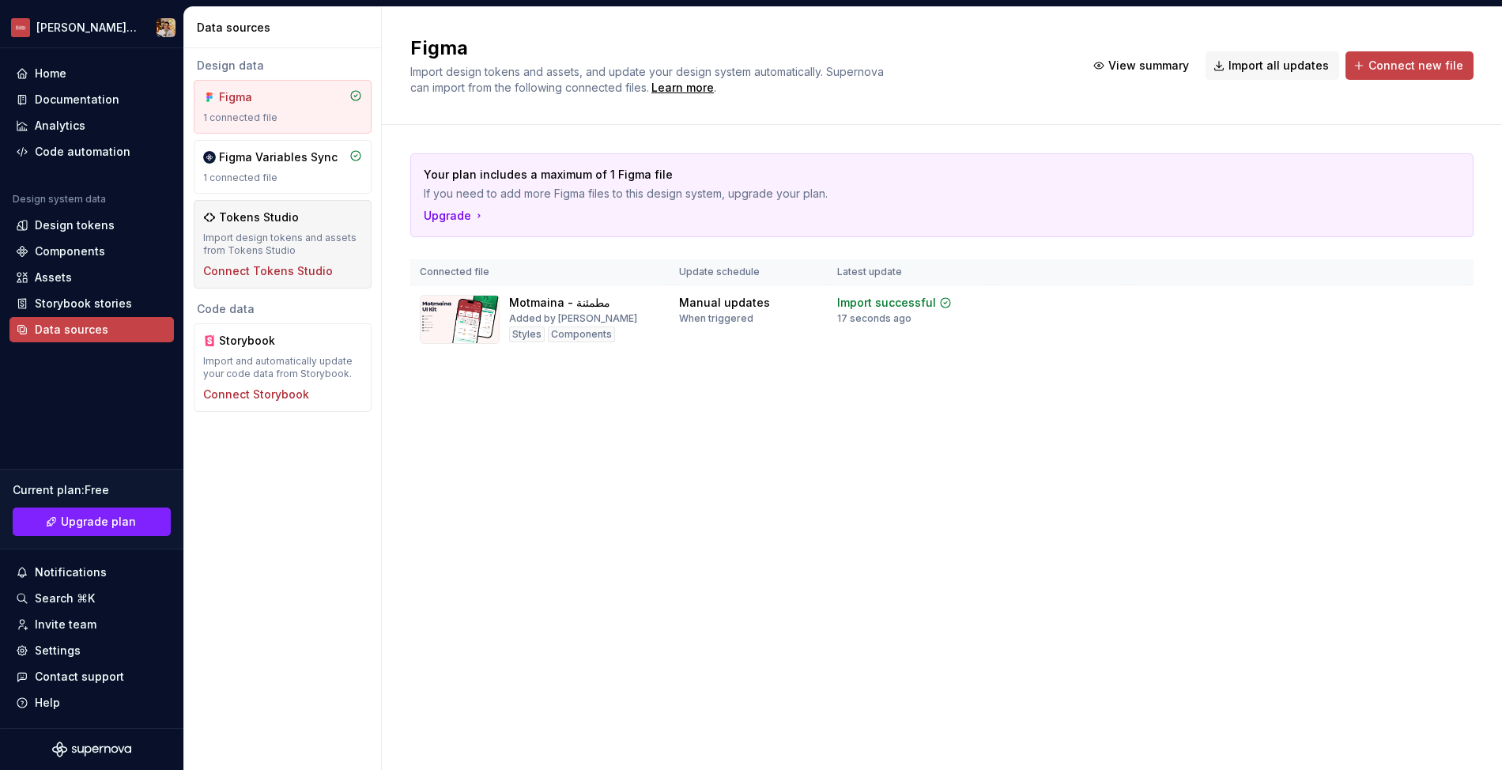
click at [307, 248] on div "Import design tokens and assets from Tokens Studio" at bounding box center [282, 244] width 159 height 25
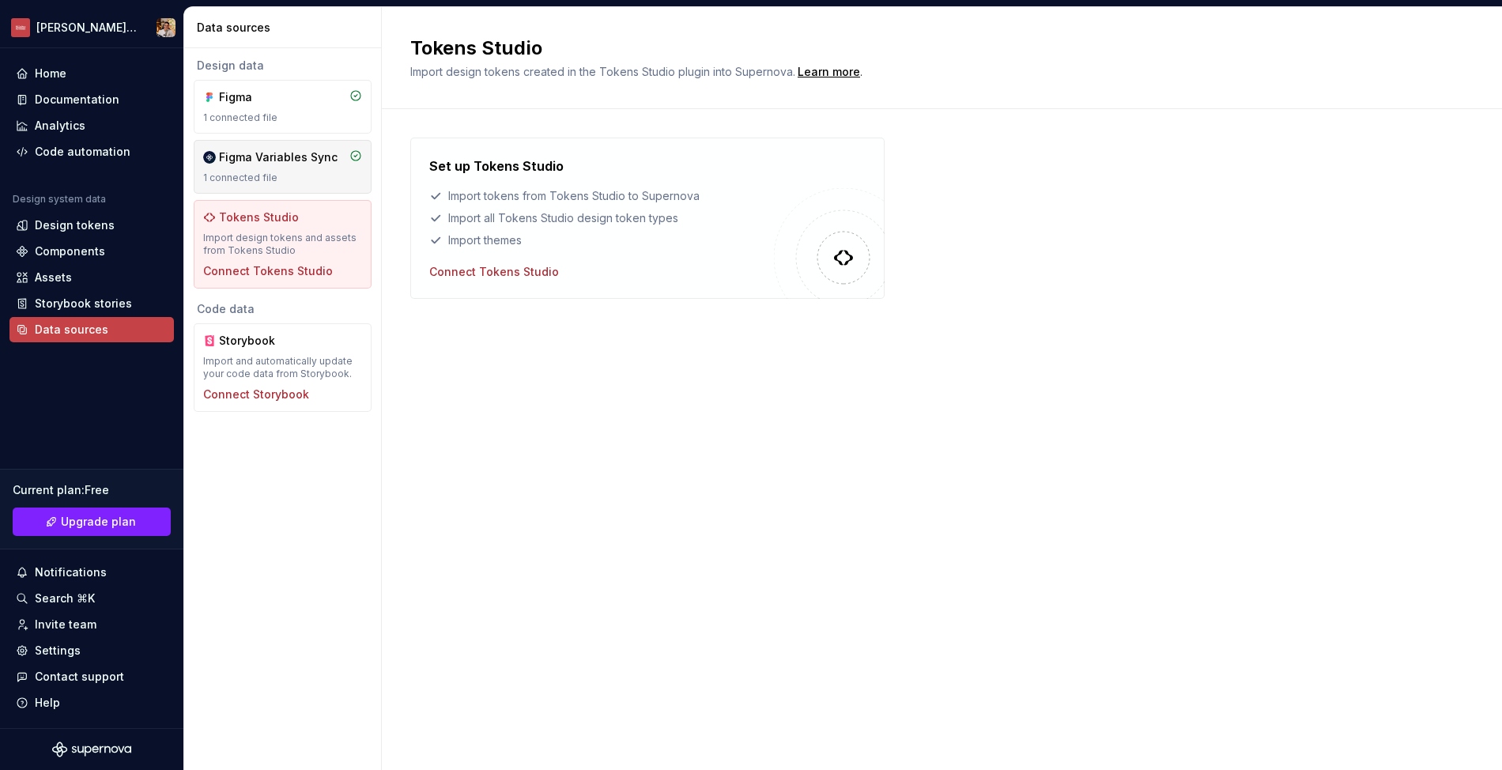
click at [314, 177] on div "1 connected file" at bounding box center [282, 178] width 159 height 13
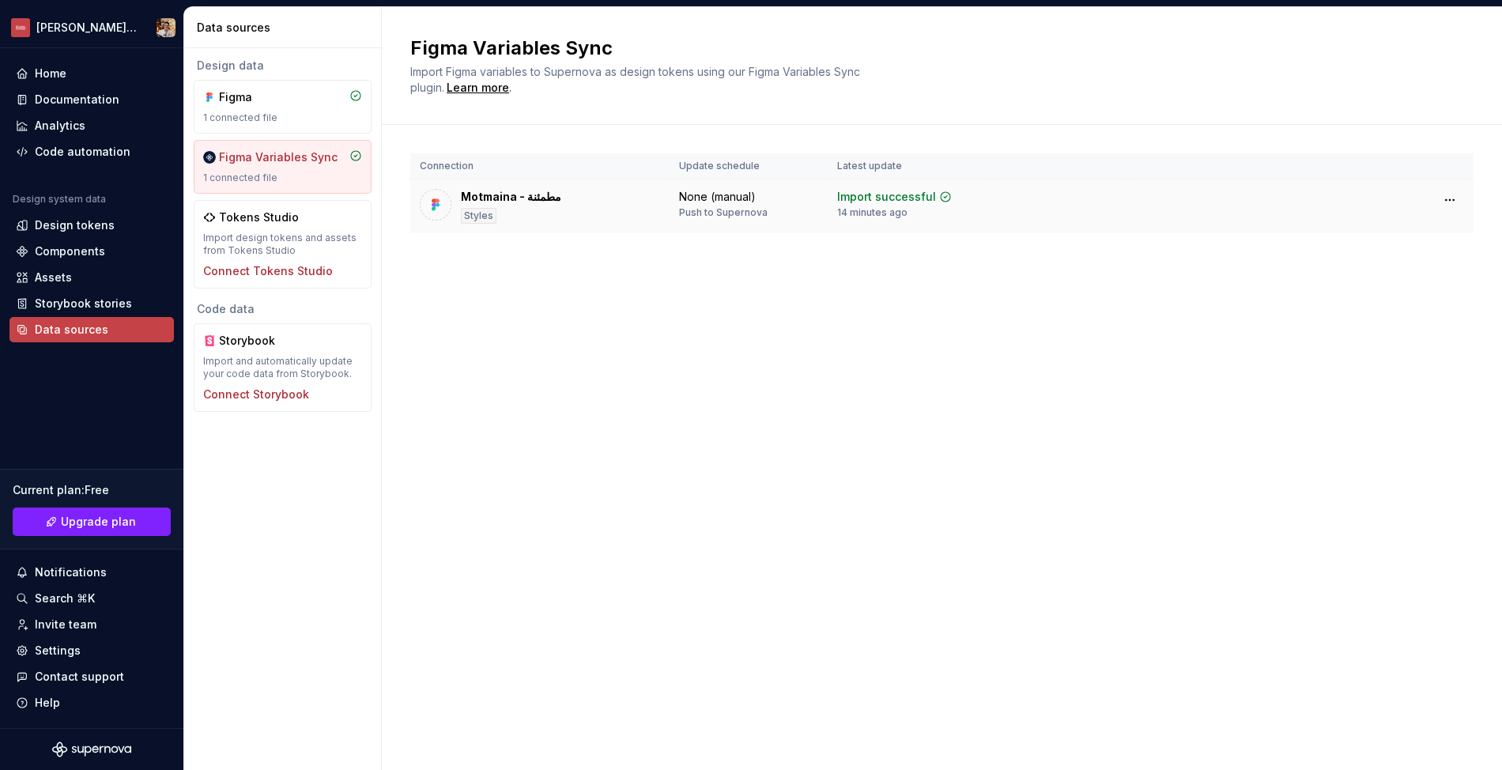
click at [444, 204] on div at bounding box center [436, 205] width 32 height 32
click at [632, 202] on div "Motmaina - مطمئنة Styles" at bounding box center [540, 206] width 240 height 35
click at [632, 203] on div "Motmaina - مطمئنة Styles" at bounding box center [540, 206] width 240 height 35
click at [1450, 197] on html "Elfayomy Studio Home Documentation Analytics Code automation Design system data…" at bounding box center [751, 385] width 1502 height 770
click at [266, 226] on html "Elfayomy Studio Home Documentation Analytics Code automation Design system data…" at bounding box center [751, 385] width 1502 height 770
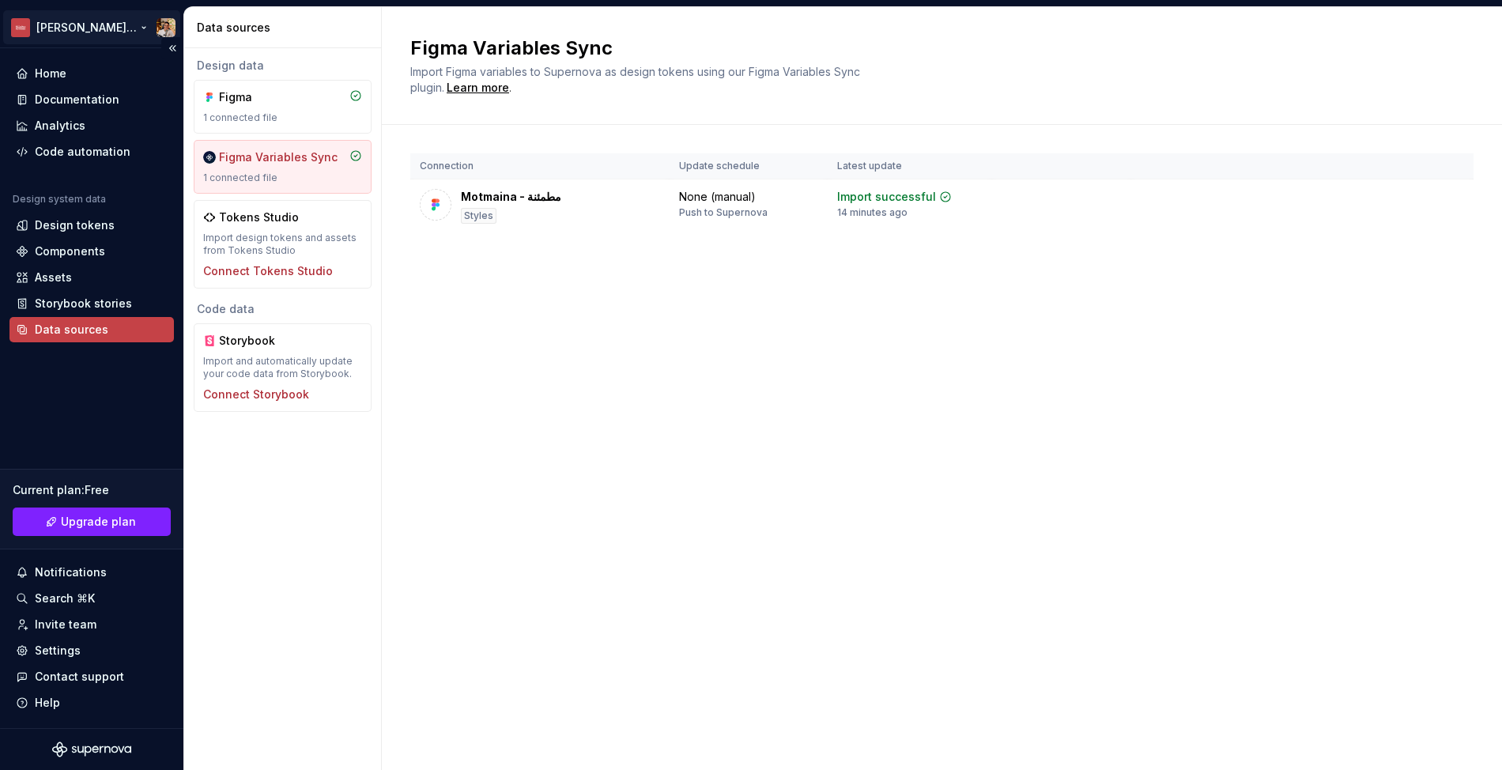
click at [82, 26] on html "Elfayomy Studio Home Documentation Analytics Code automation Design system data…" at bounding box center [751, 385] width 1502 height 770
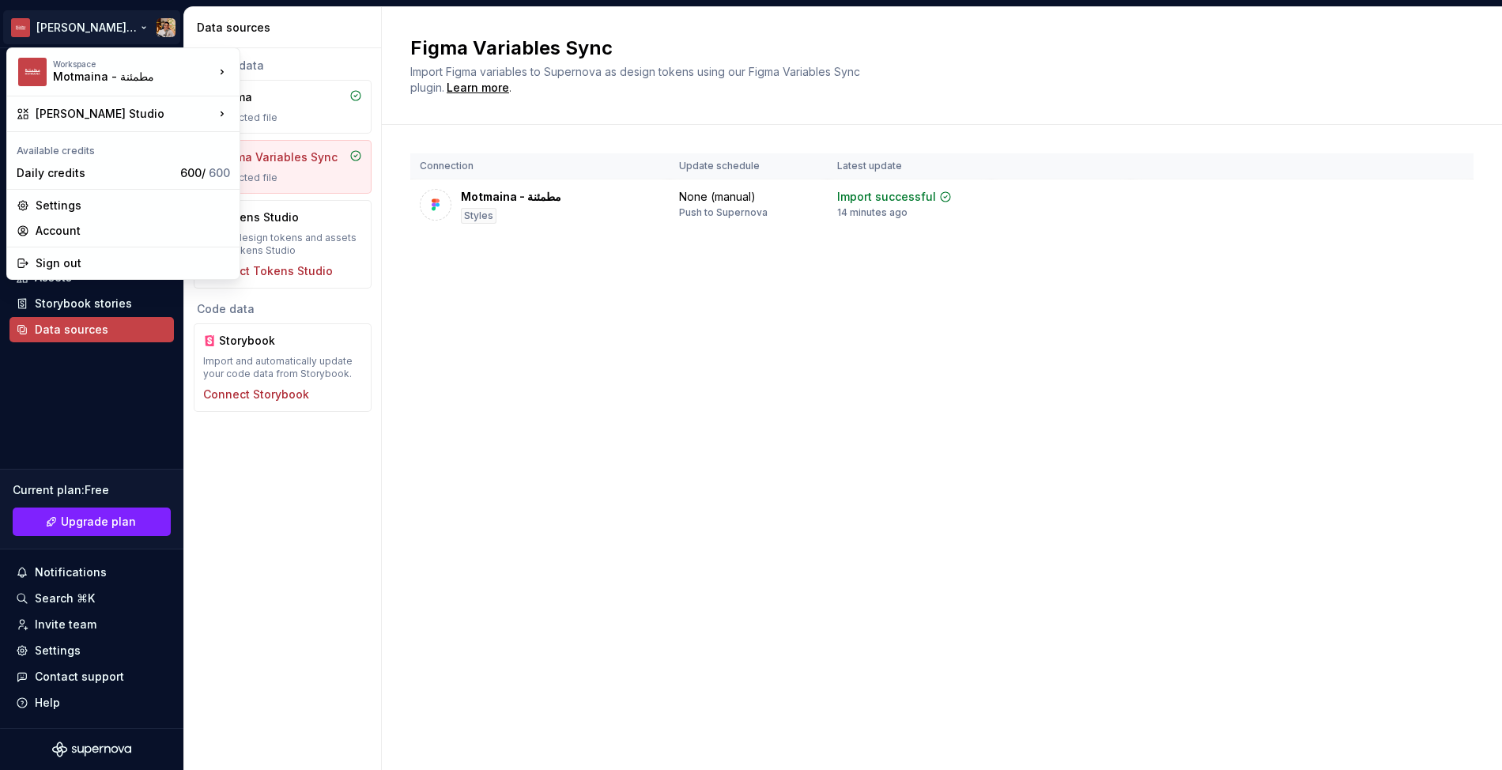
click at [168, 23] on html "Elfayomy Studio Home Documentation Analytics Code automation Design system data…" at bounding box center [751, 385] width 1502 height 770
click at [85, 31] on html "Elfayomy Studio Home Documentation Analytics Code automation Design system data…" at bounding box center [751, 385] width 1502 height 770
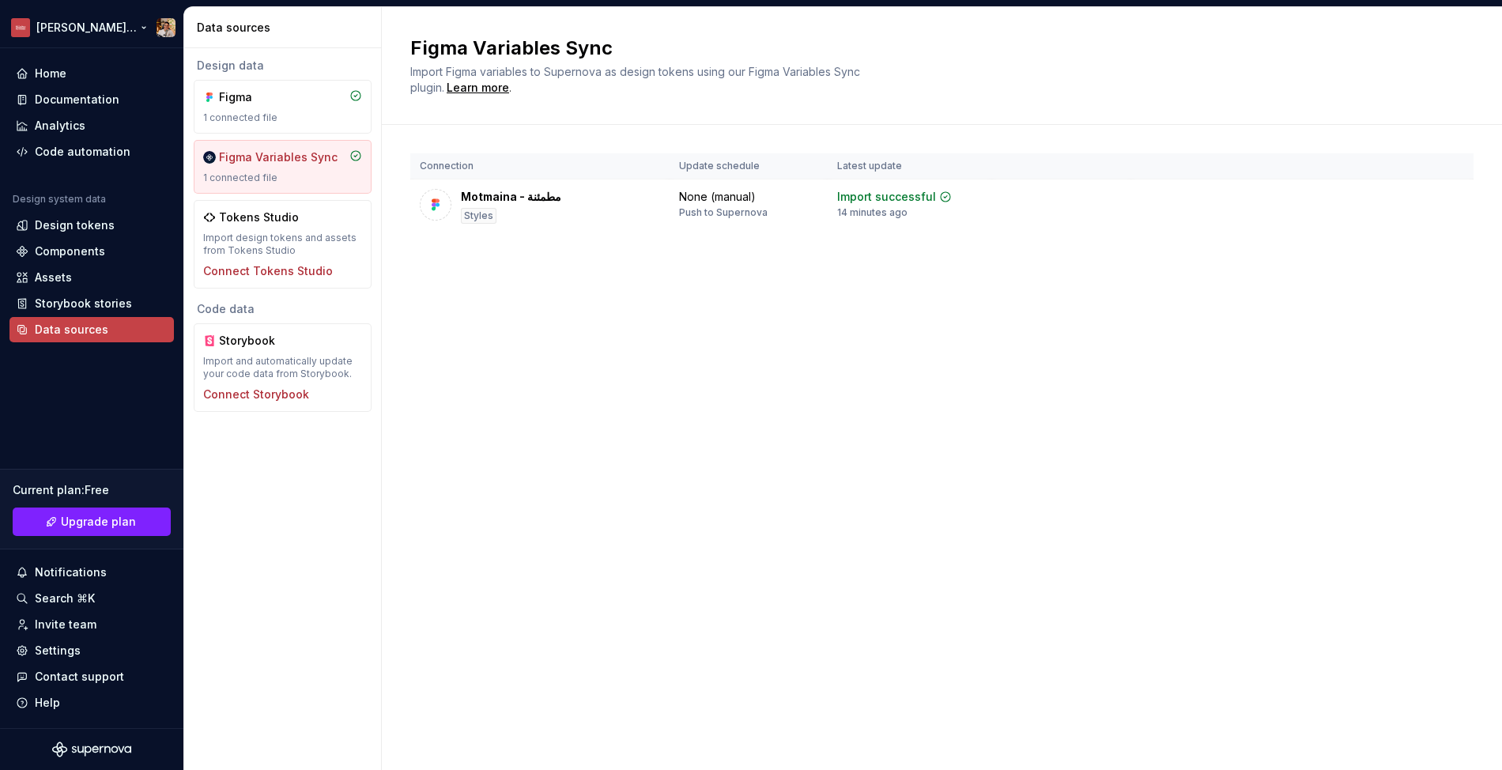
click at [71, 32] on html "Elfayomy Studio Home Documentation Analytics Code automation Design system data…" at bounding box center [751, 385] width 1502 height 770
click at [49, 62] on div "Home" at bounding box center [91, 73] width 164 height 25
click at [49, 67] on div "Home" at bounding box center [51, 74] width 32 height 16
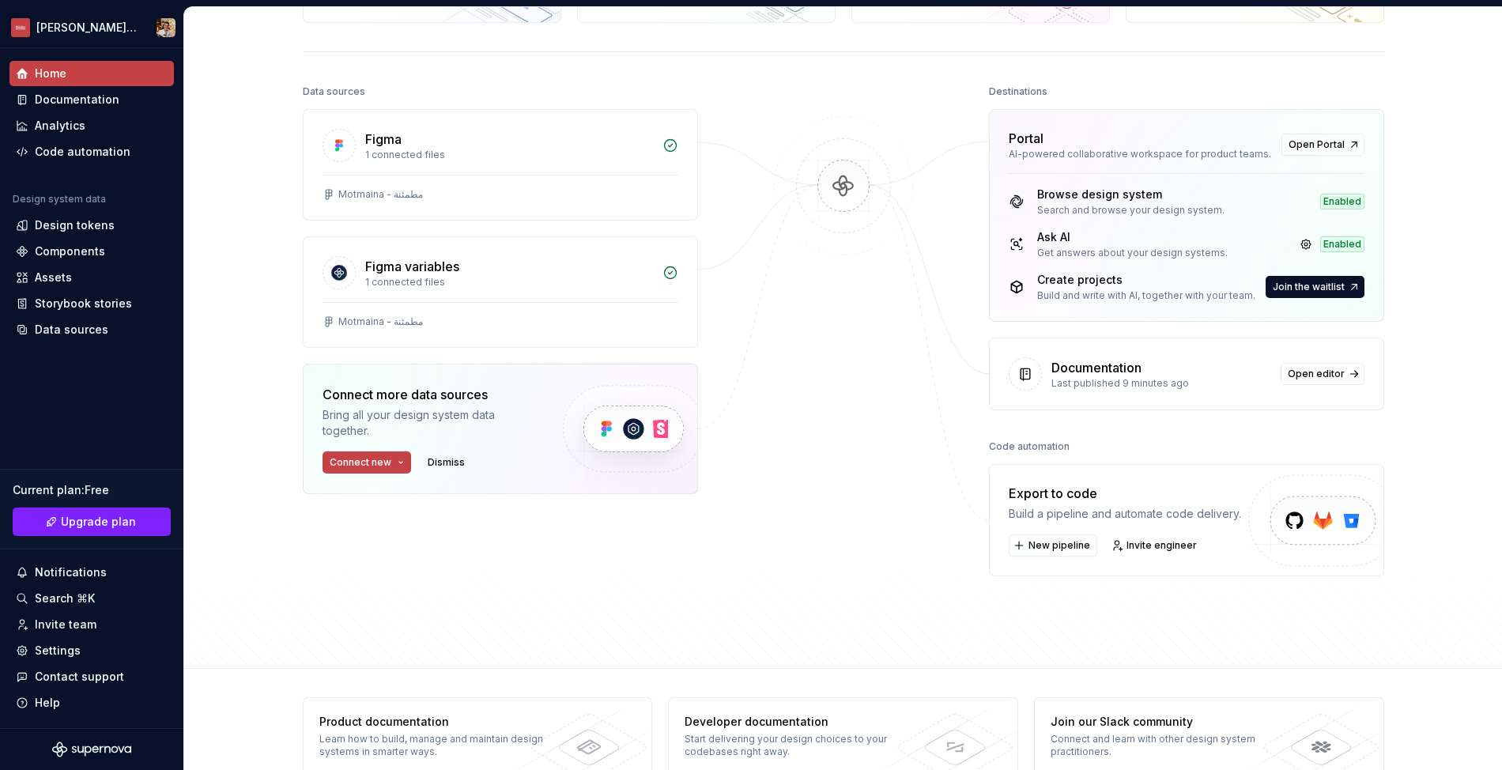
scroll to position [177, 0]
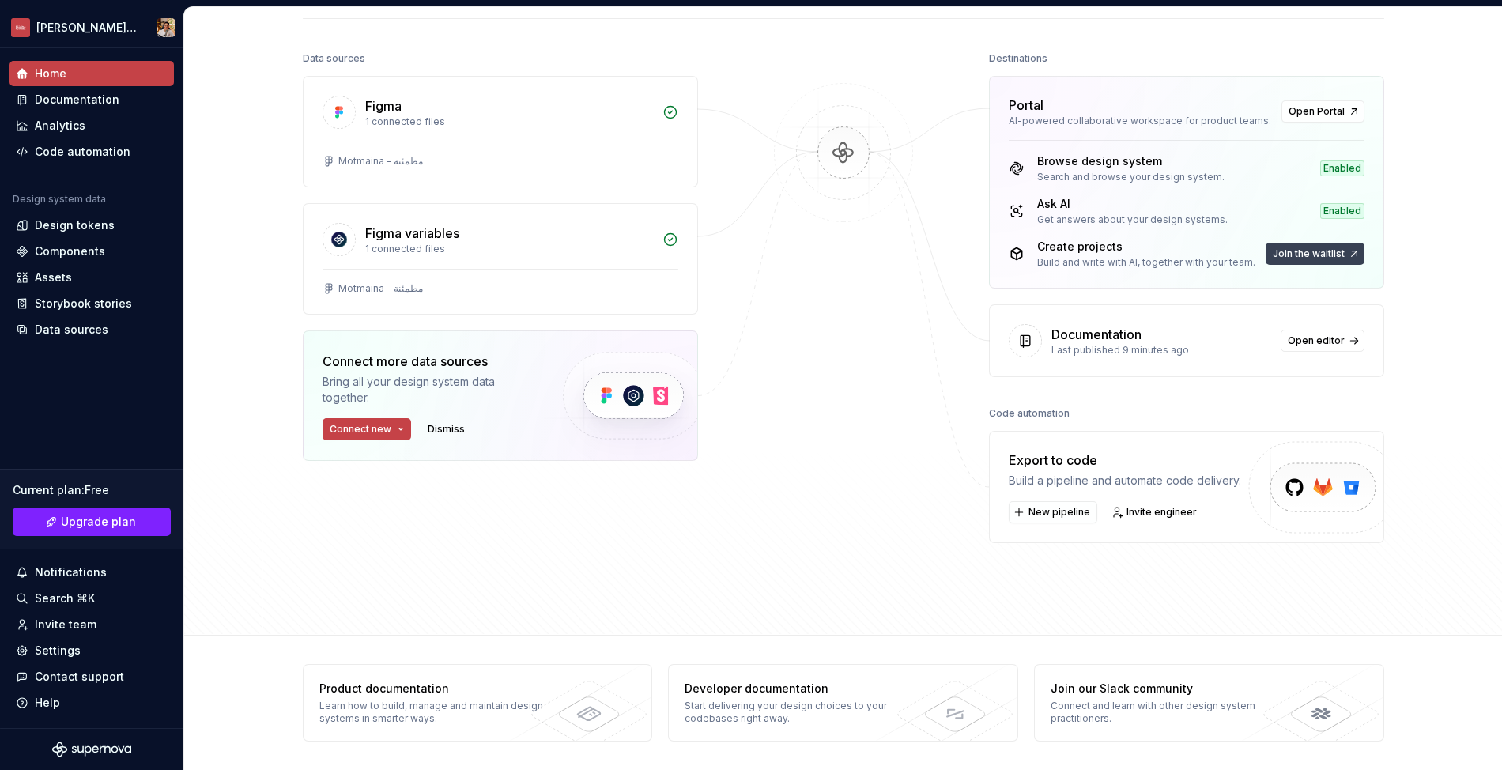
click at [1300, 252] on span "Join the waitlist" at bounding box center [1309, 253] width 72 height 13
click at [1332, 256] on span "Join the waitlist" at bounding box center [1309, 253] width 72 height 13
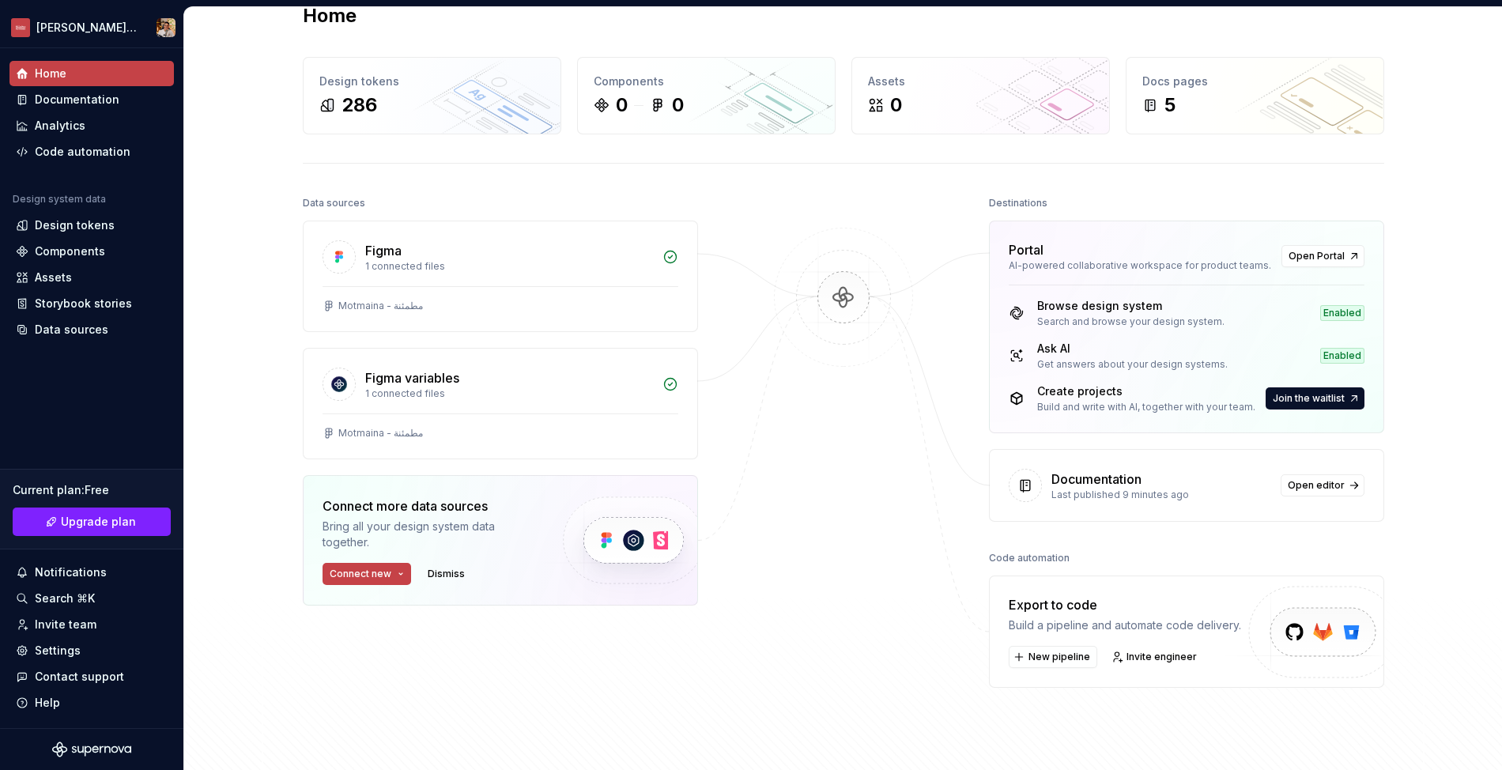
scroll to position [0, 0]
